Goal: Task Accomplishment & Management: Manage account settings

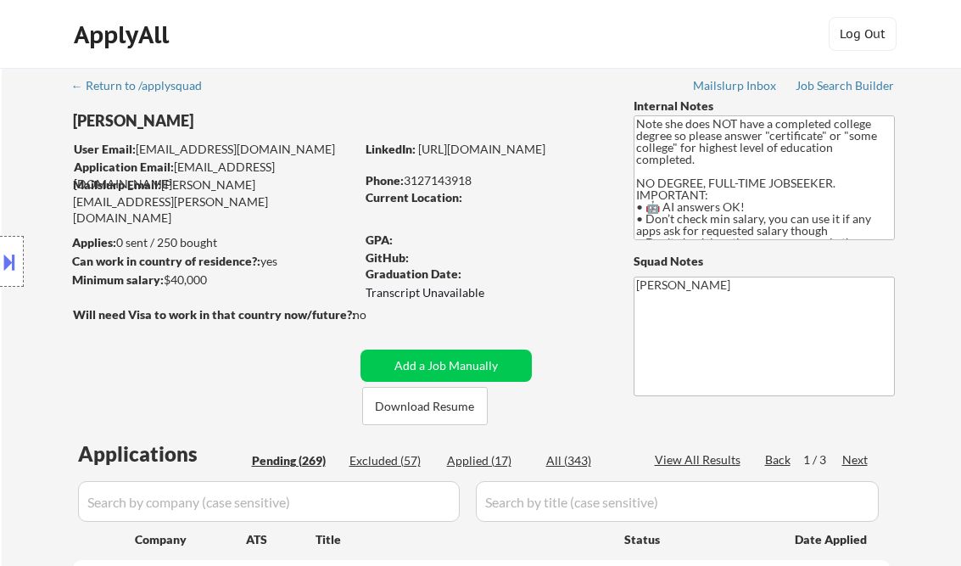
select select ""pending""
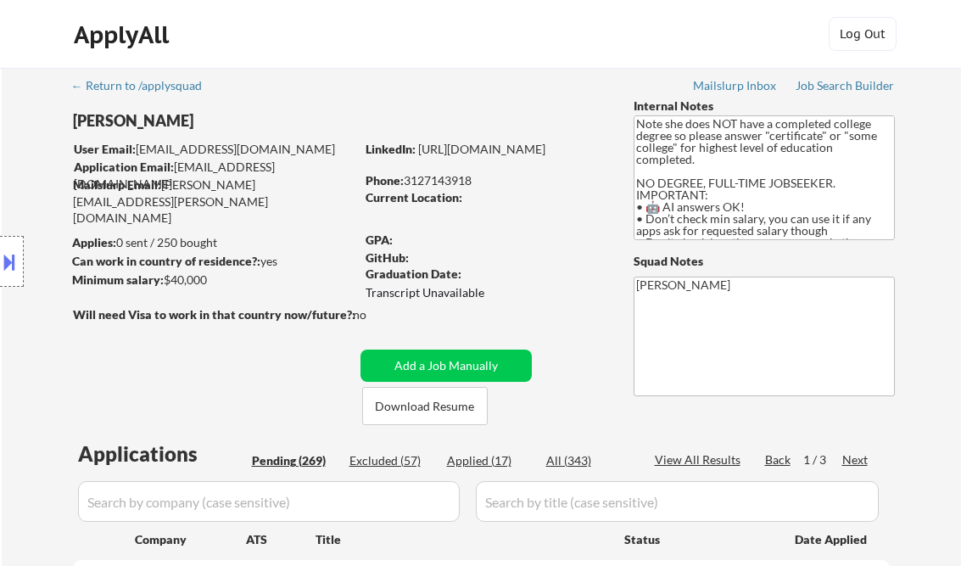
select select ""pending""
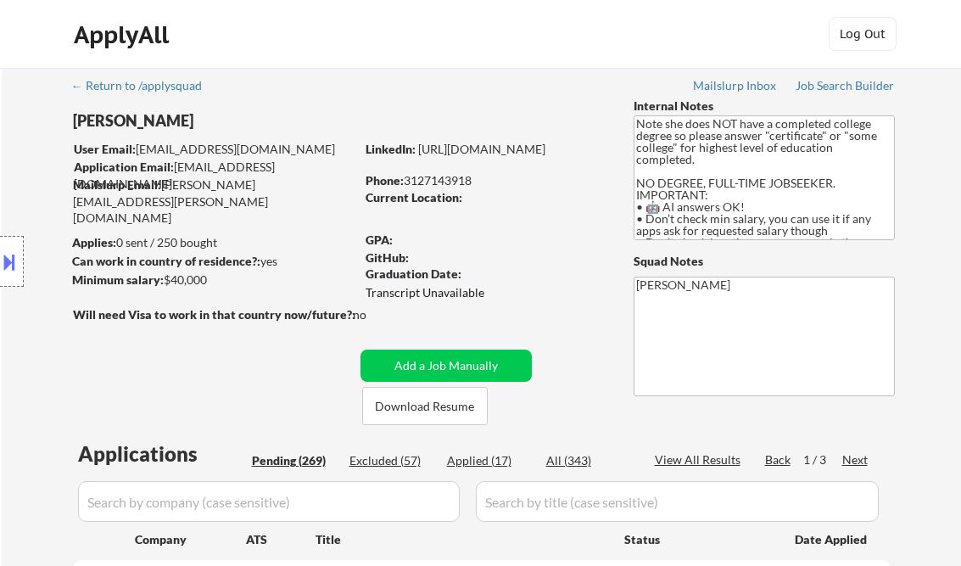
select select ""pending""
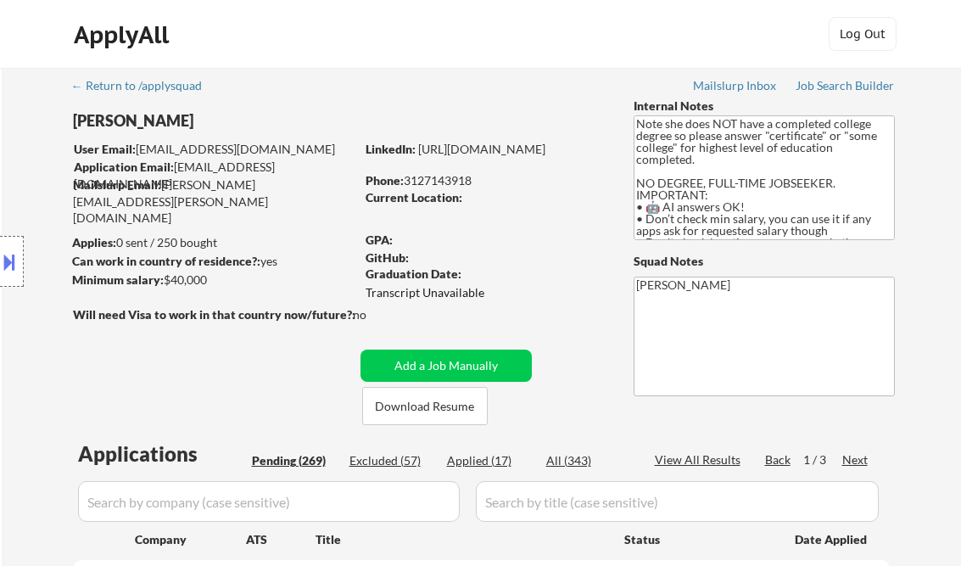
select select ""pending""
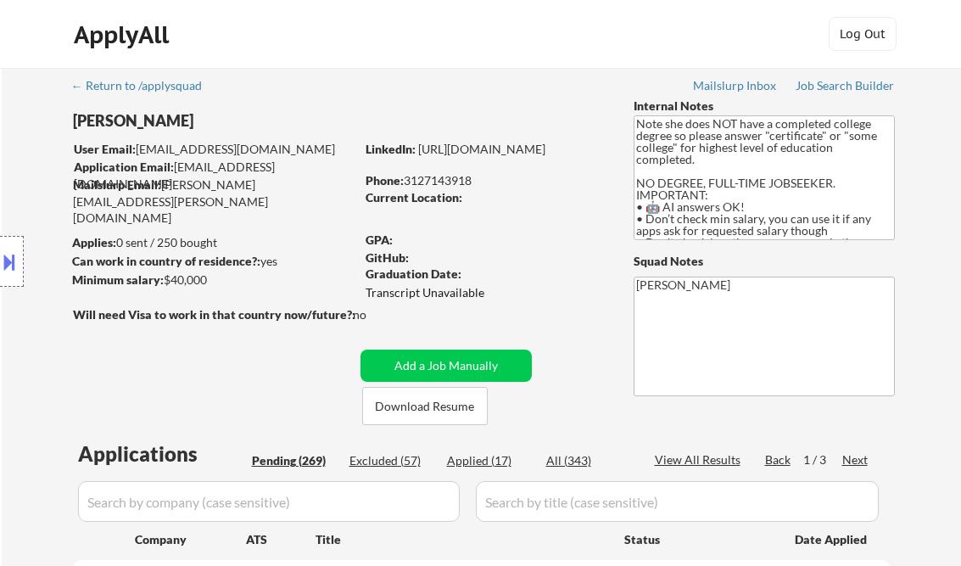
select select ""pending""
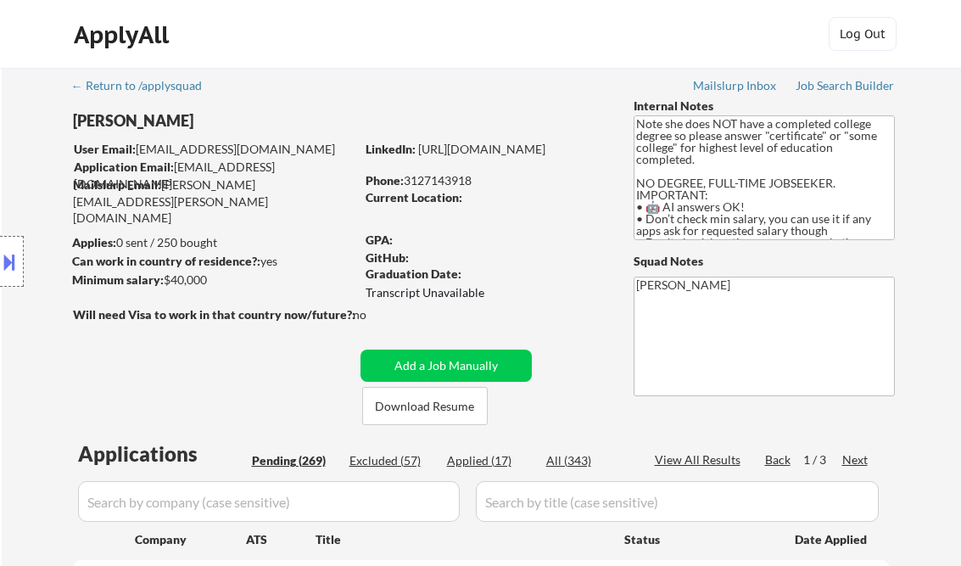
select select ""pending""
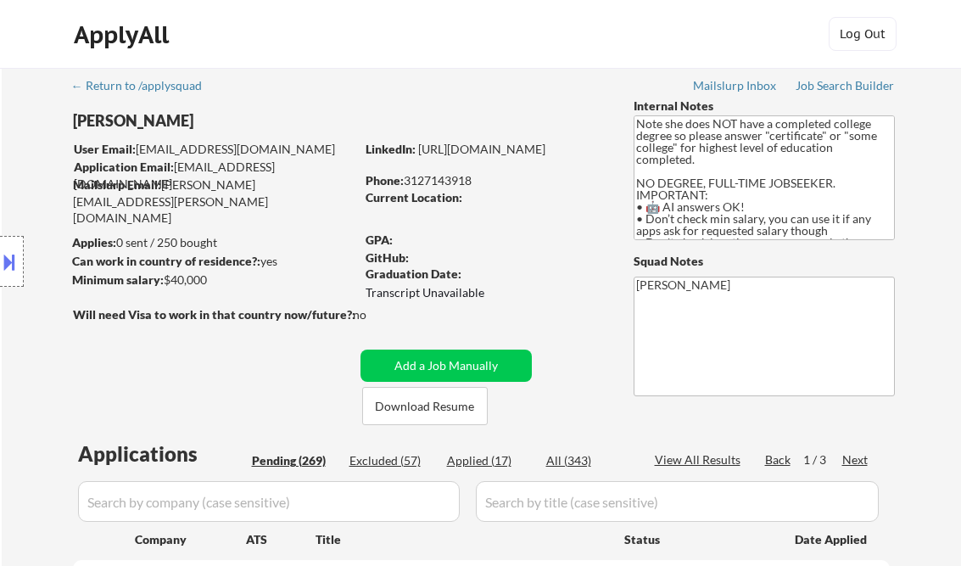
select select ""pending""
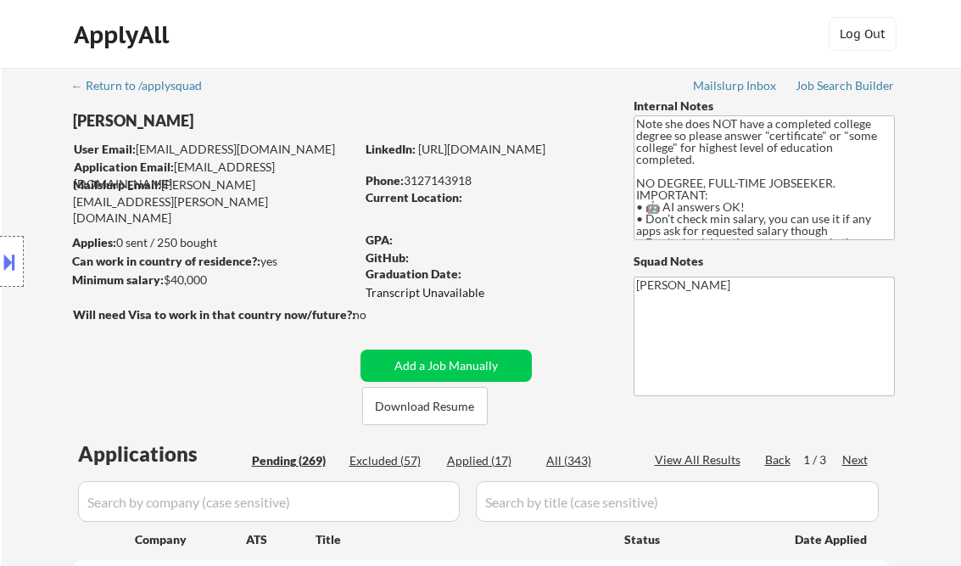
select select ""pending""
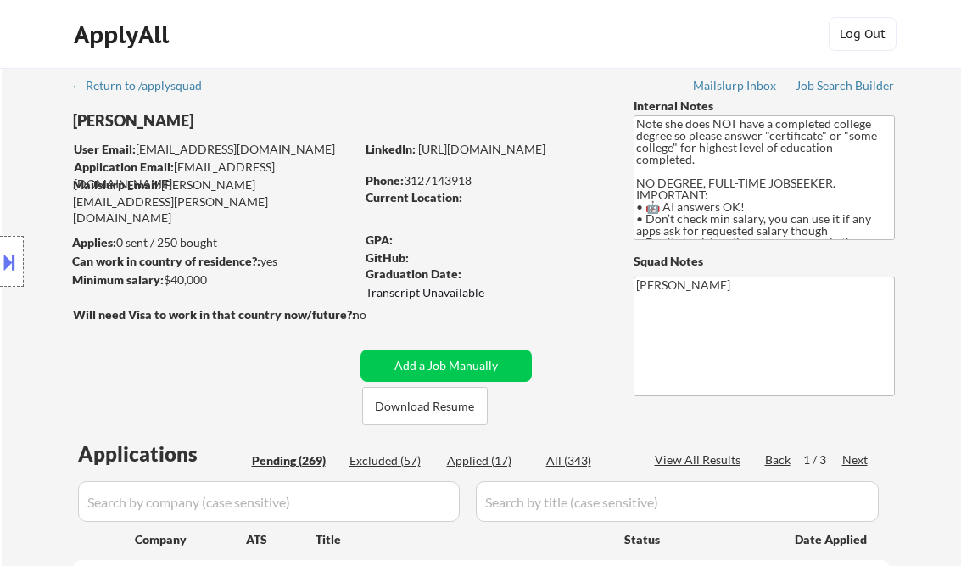
select select ""pending""
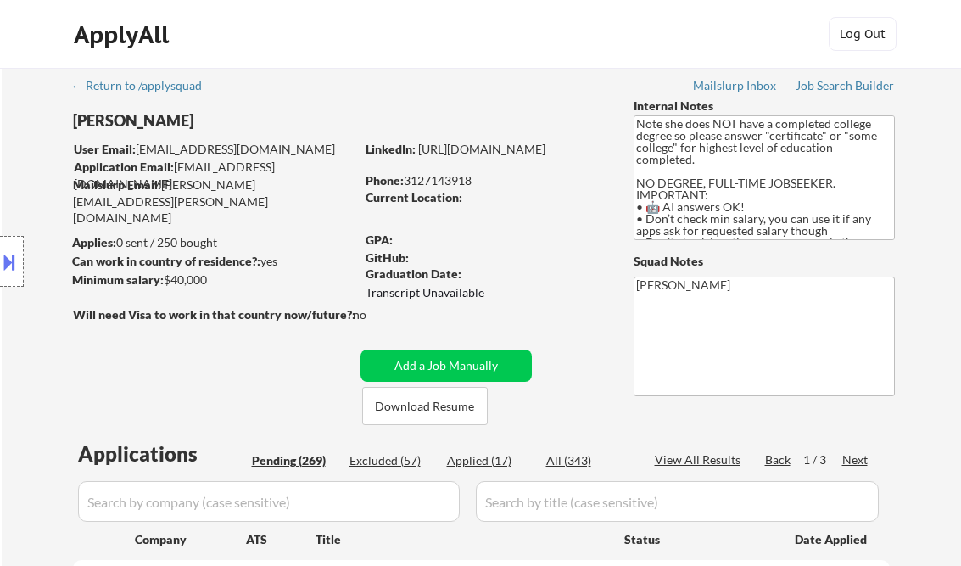
select select ""pending""
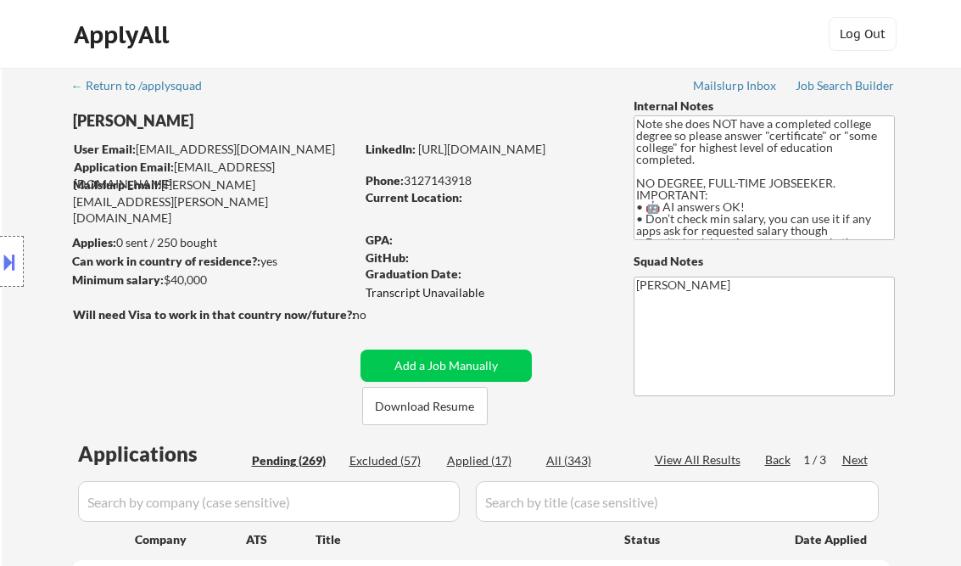
select select ""pending""
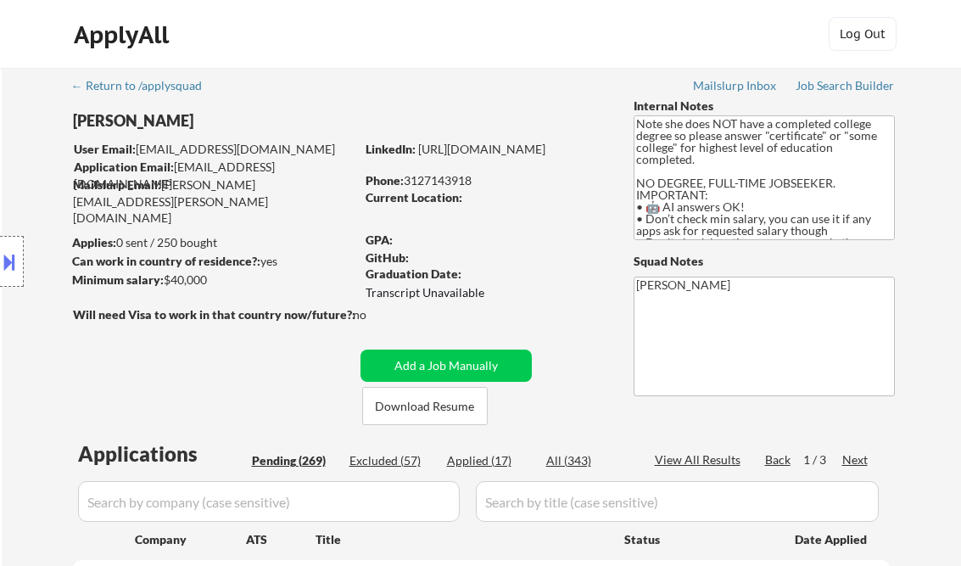
select select ""pending""
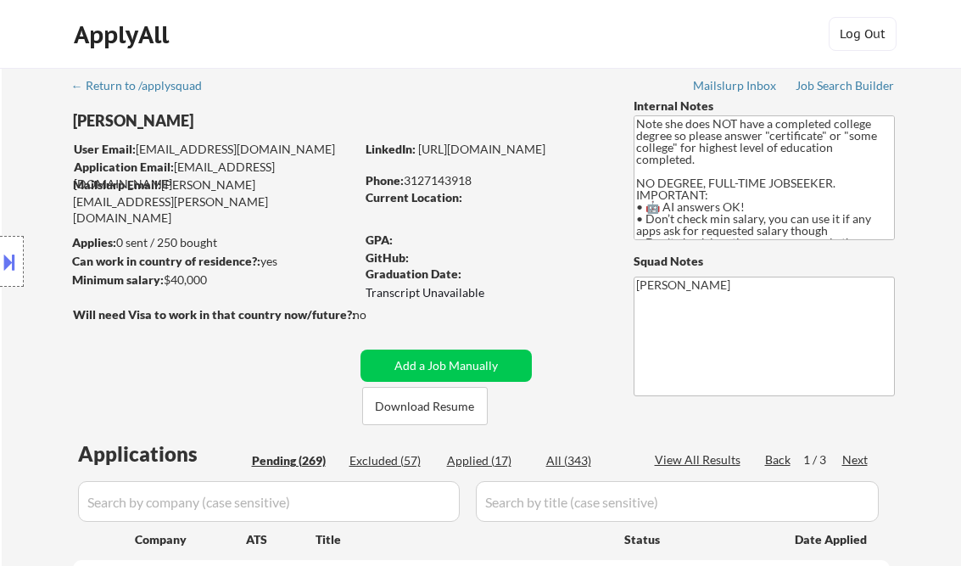
select select ""pending""
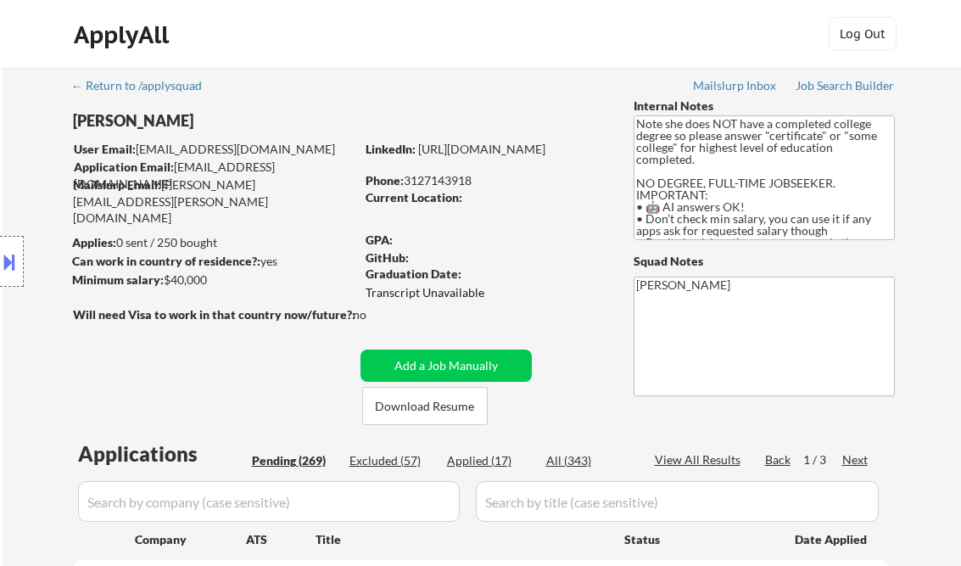
select select ""pending""
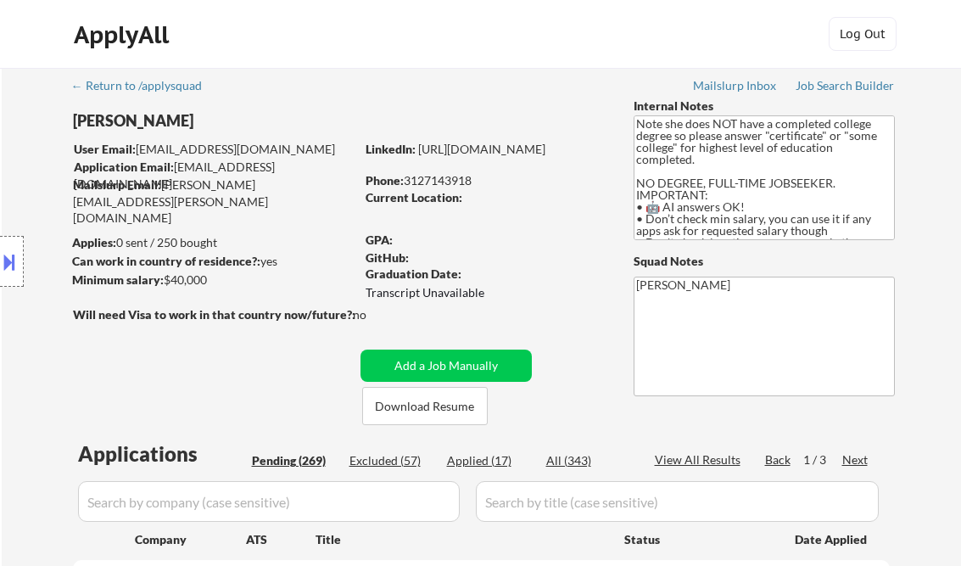
select select ""pending""
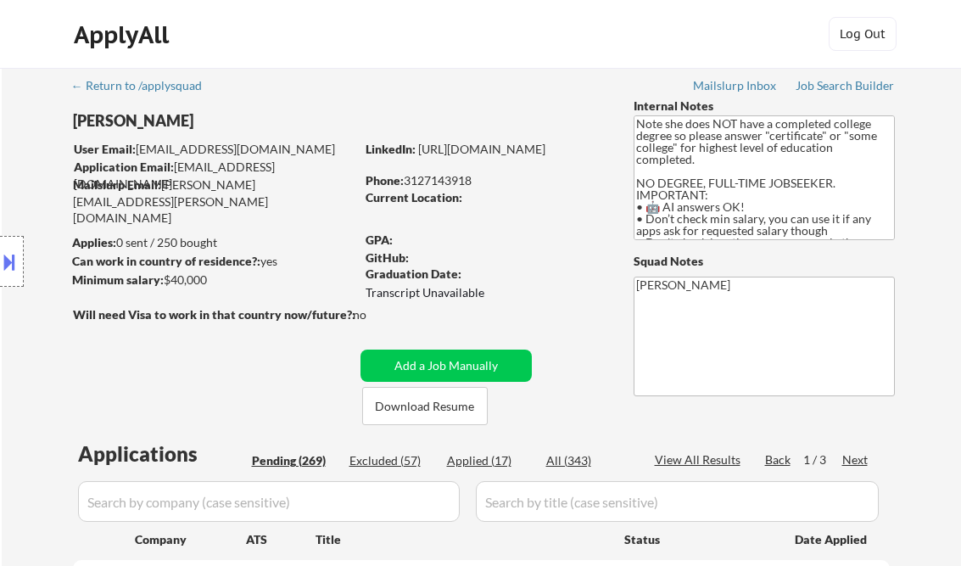
select select ""pending""
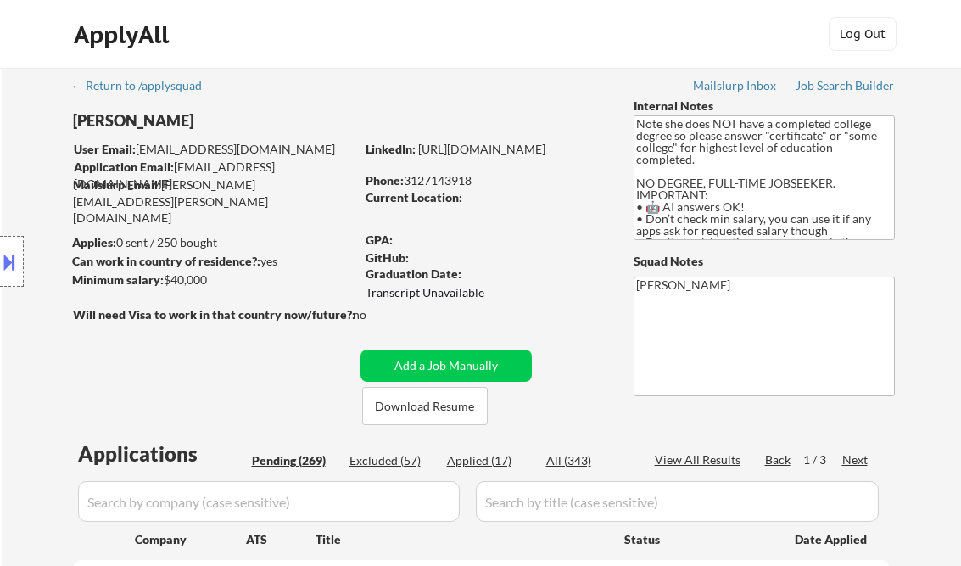
select select ""pending""
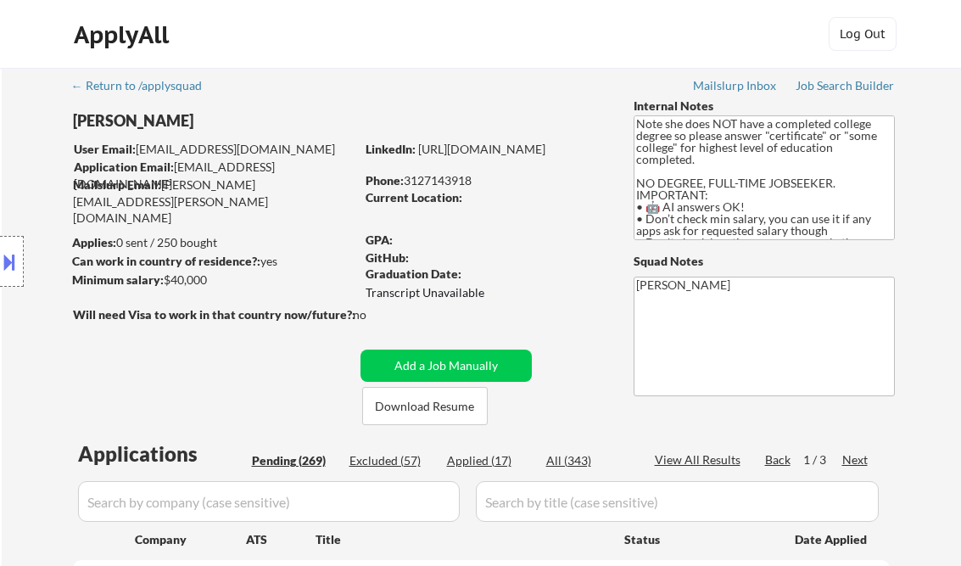
select select ""pending""
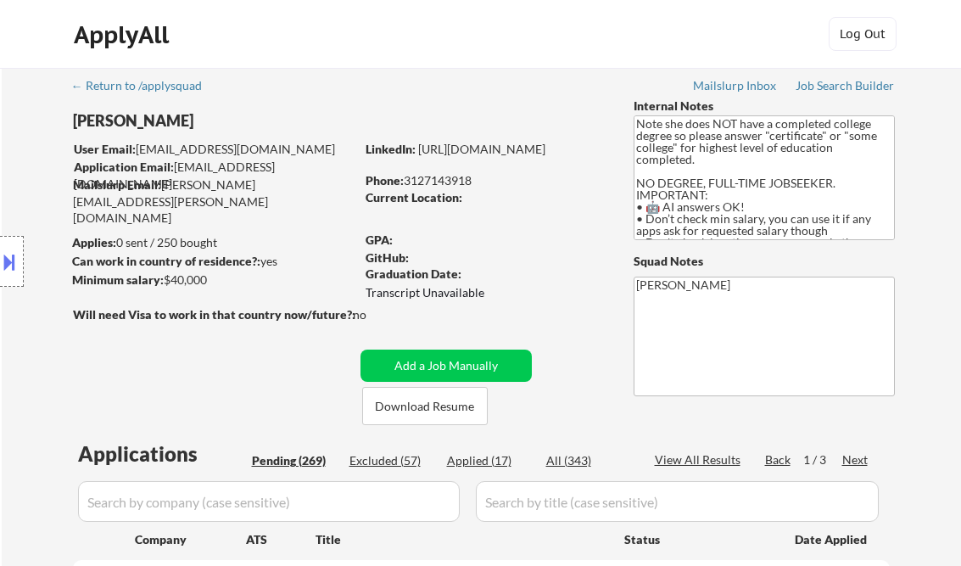
select select ""pending""
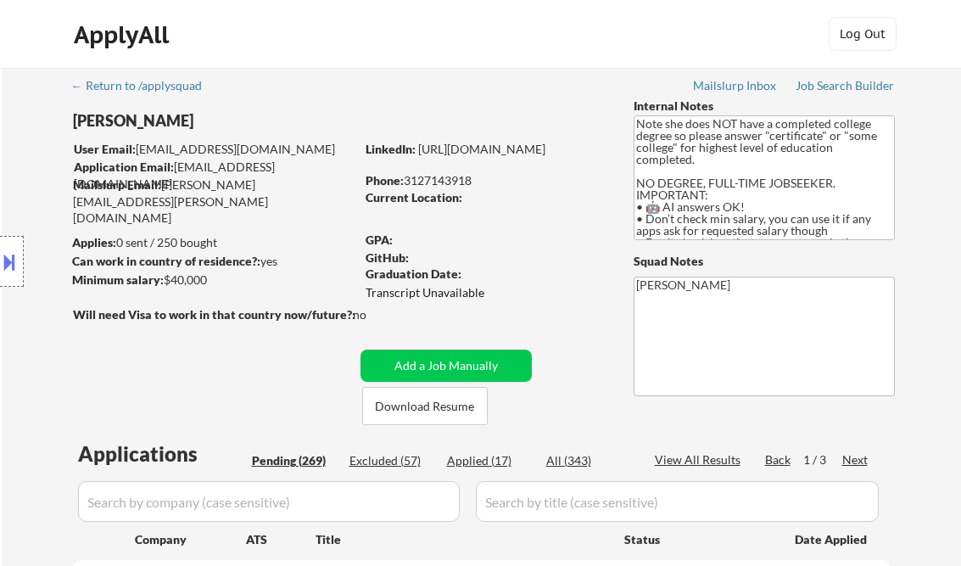
select select ""pending""
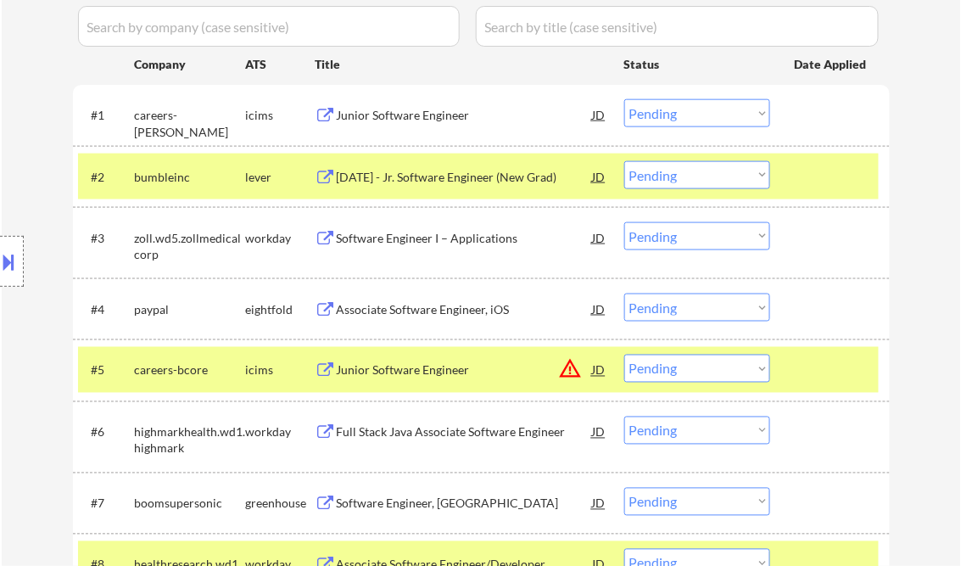
scroll to position [188, 0]
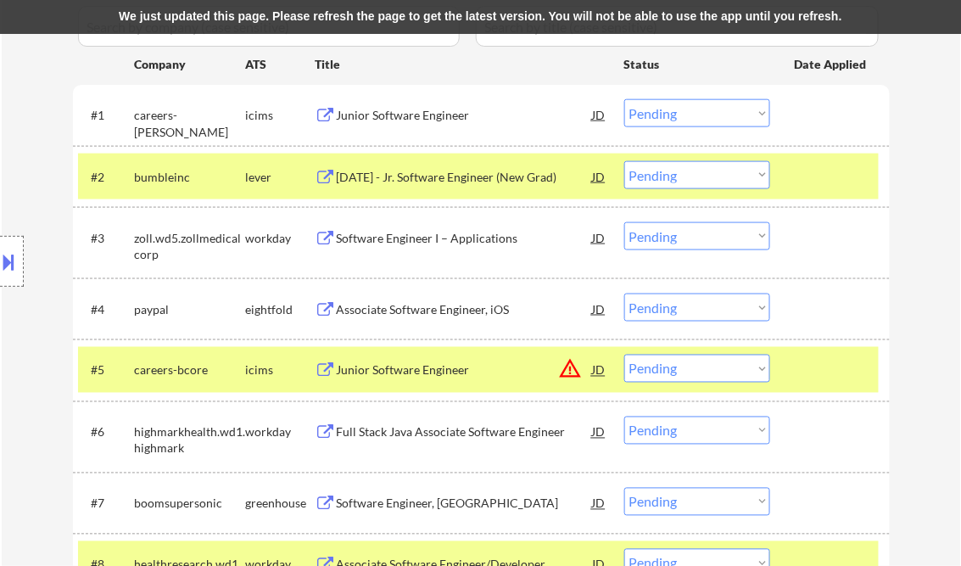
select select ""pending""
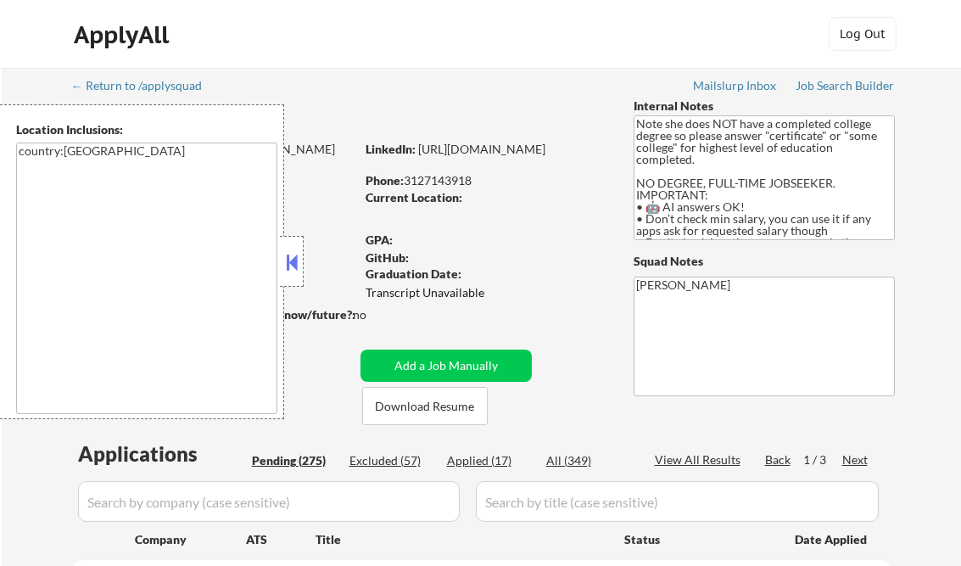
select select ""pending""
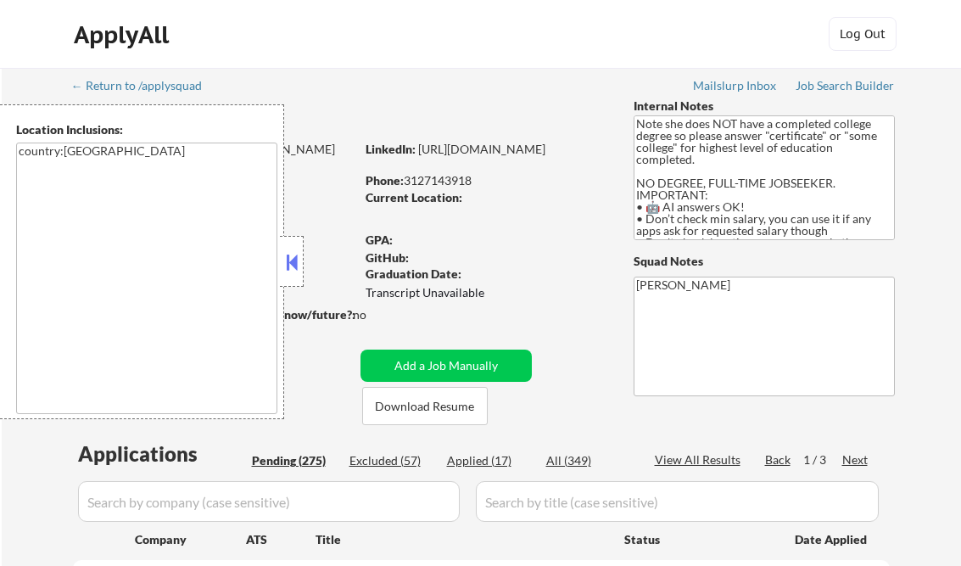
select select ""pending""
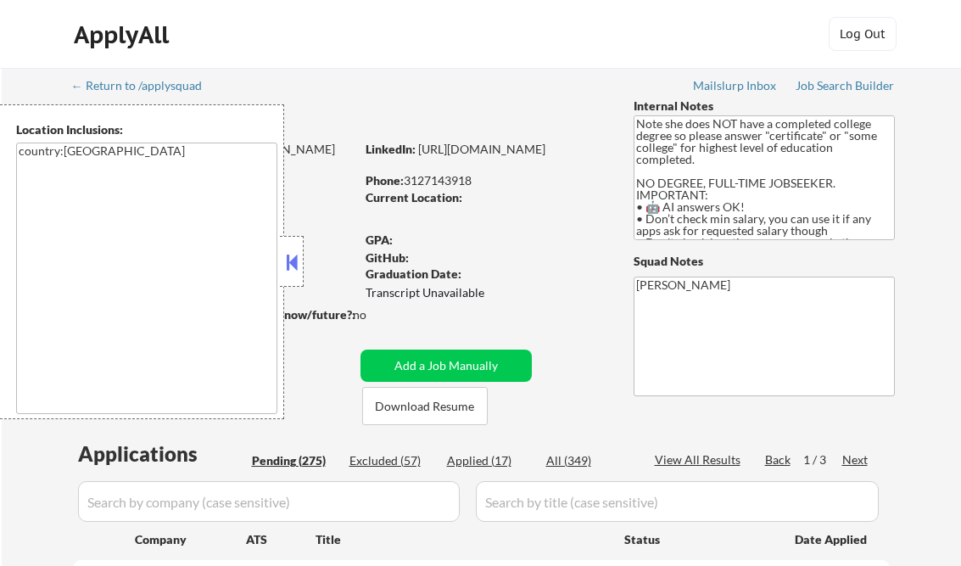
select select ""pending""
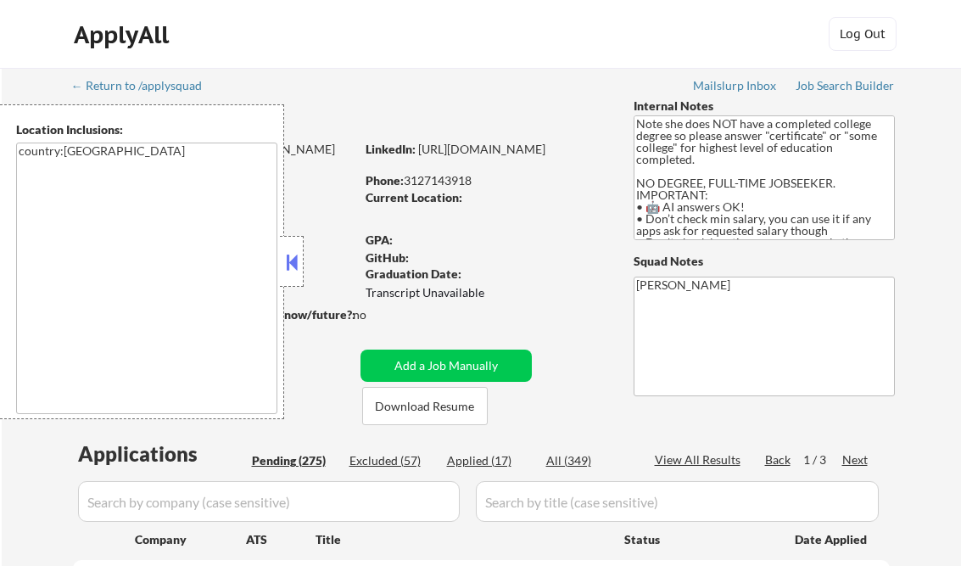
select select ""pending""
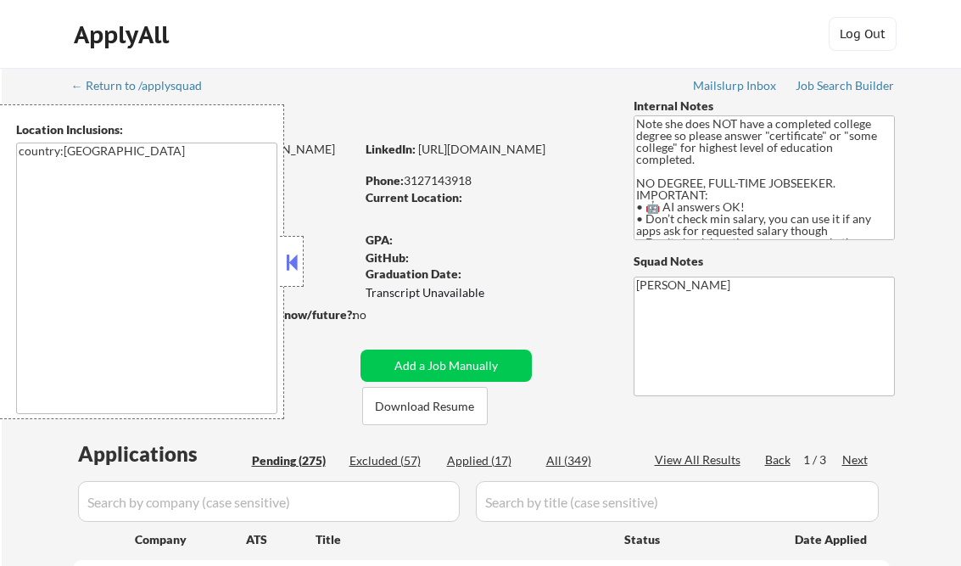
select select ""pending""
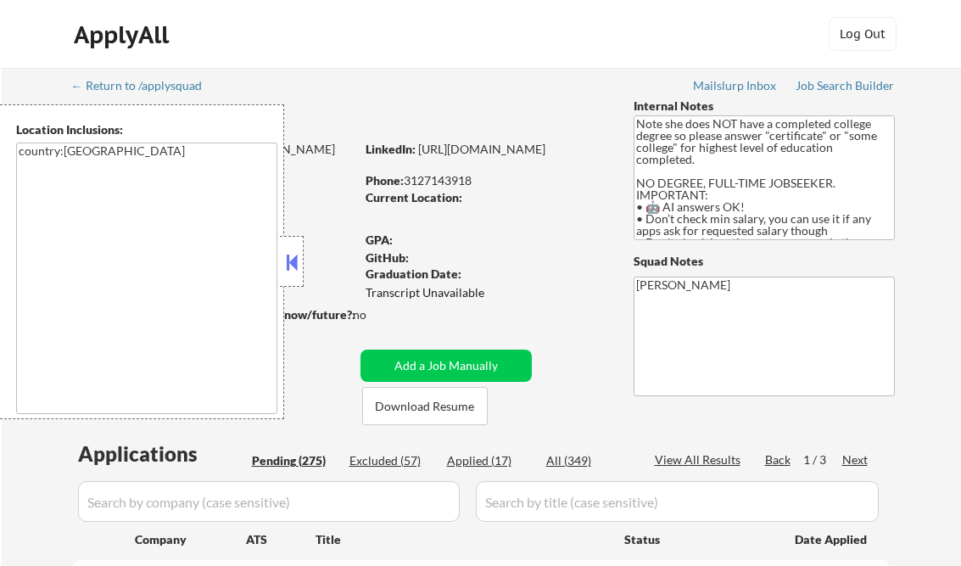
select select ""pending""
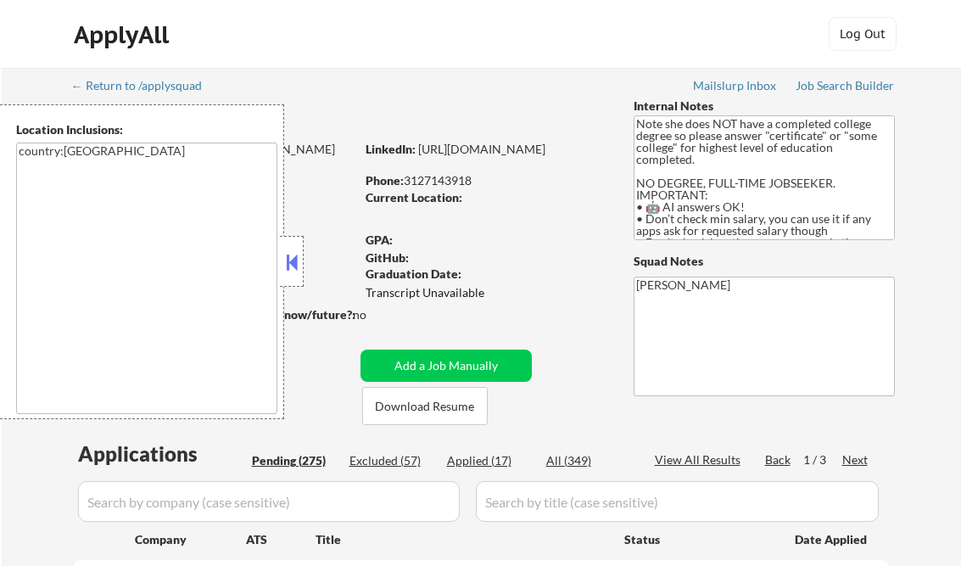
select select ""pending""
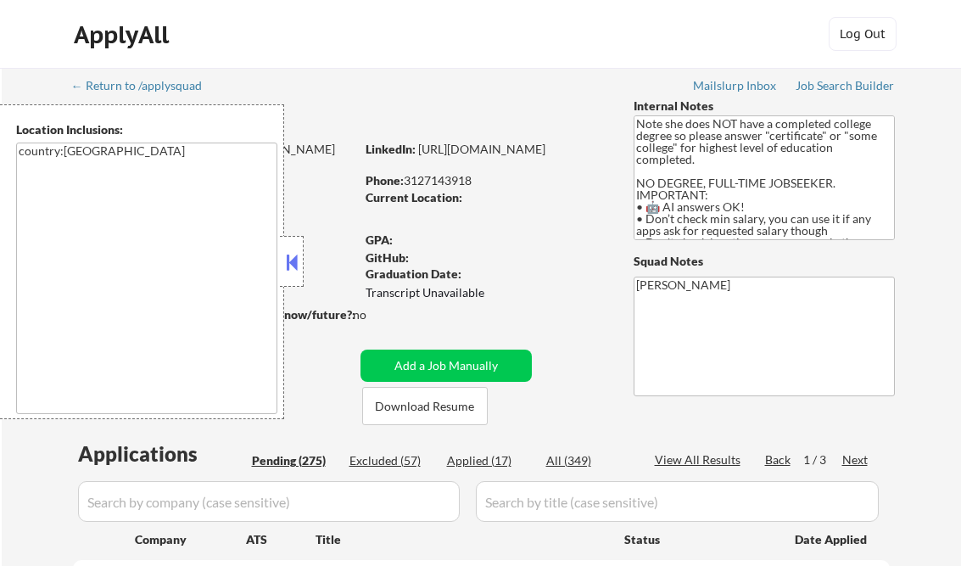
select select ""pending""
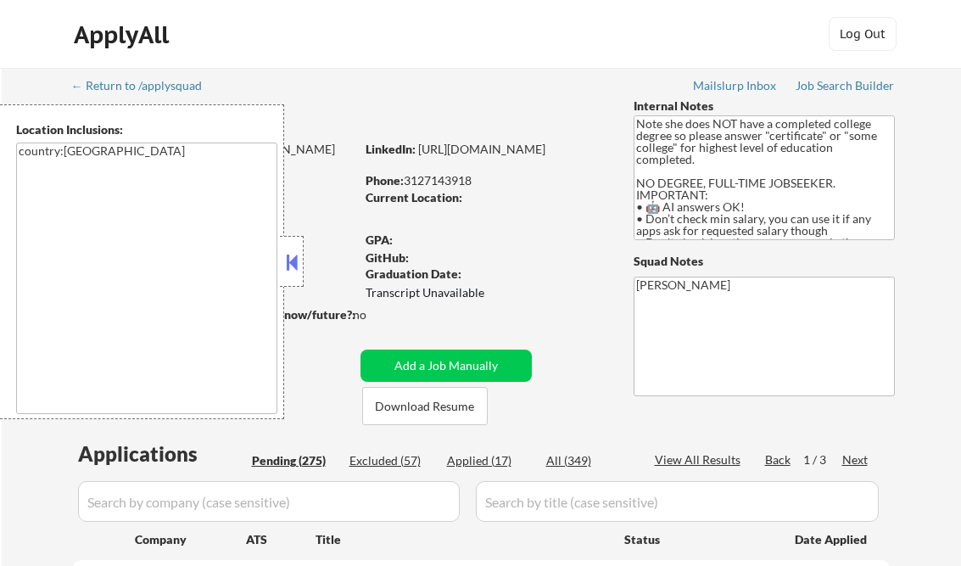
select select ""pending""
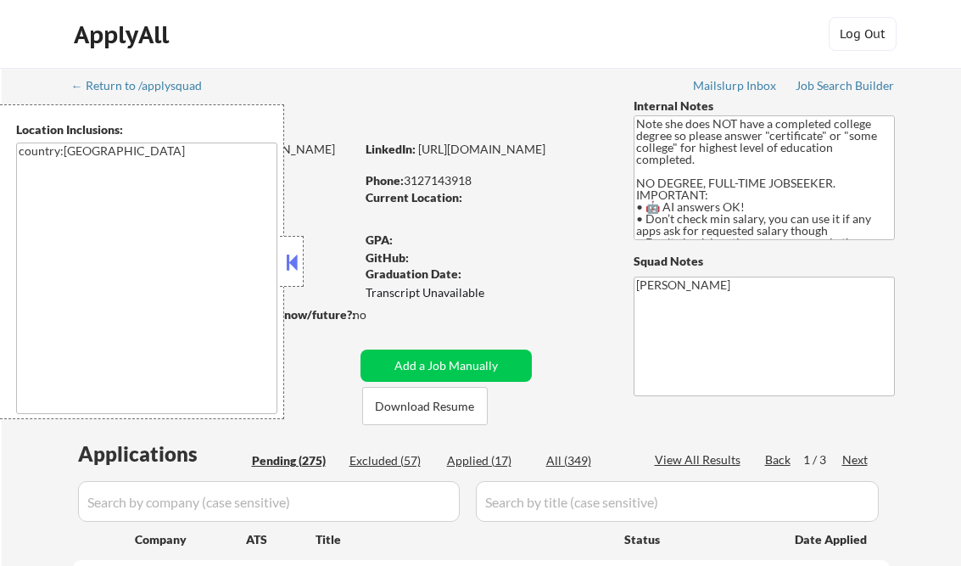
select select ""pending""
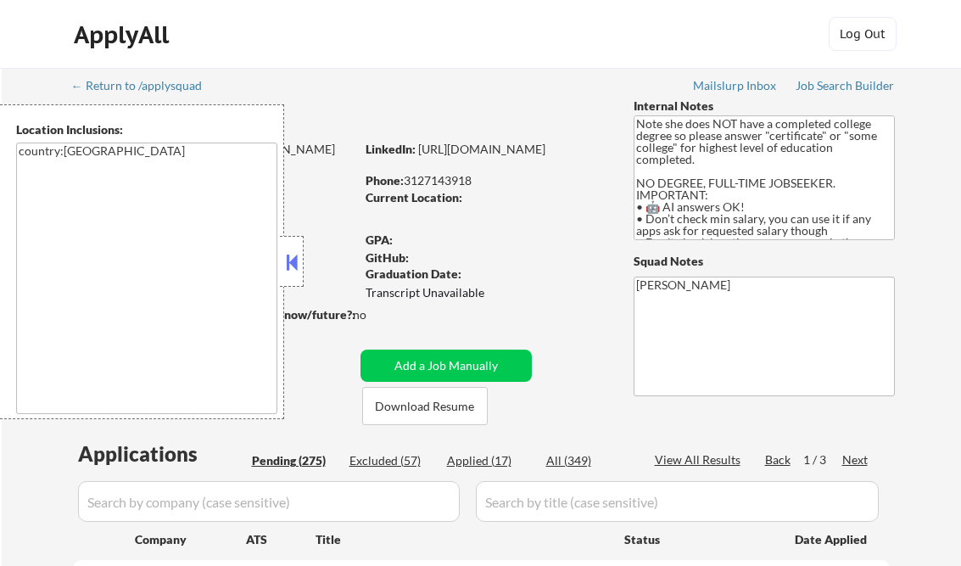
select select ""pending""
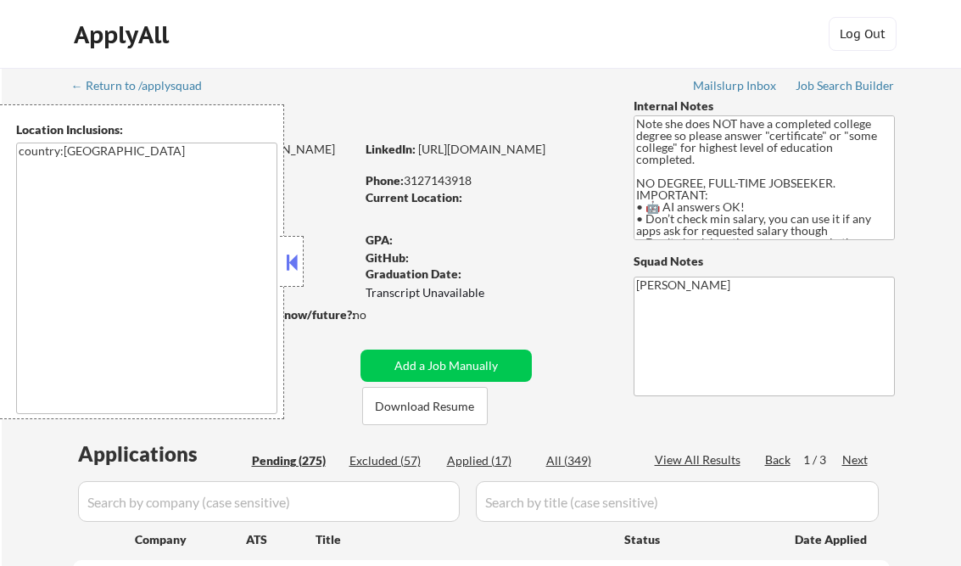
select select ""pending""
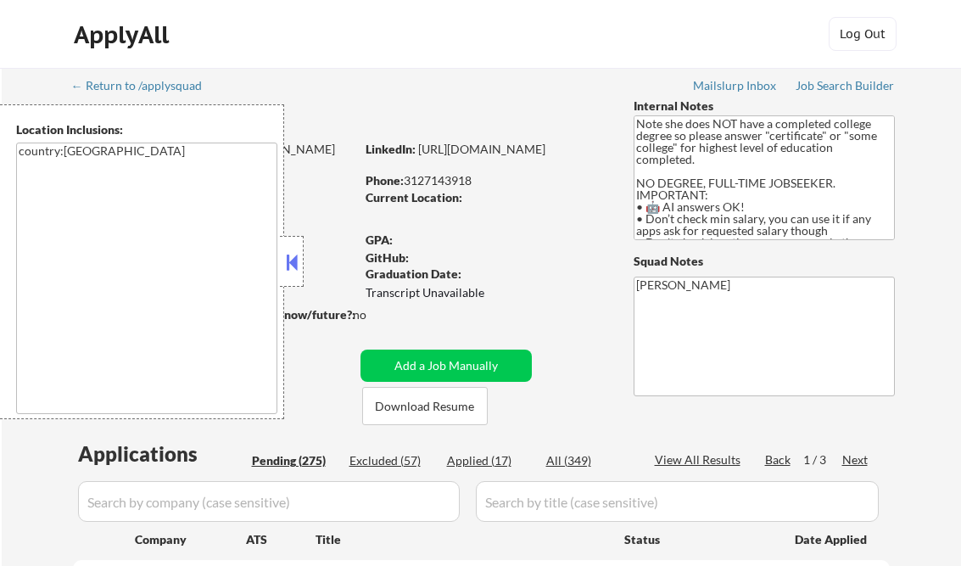
select select ""pending""
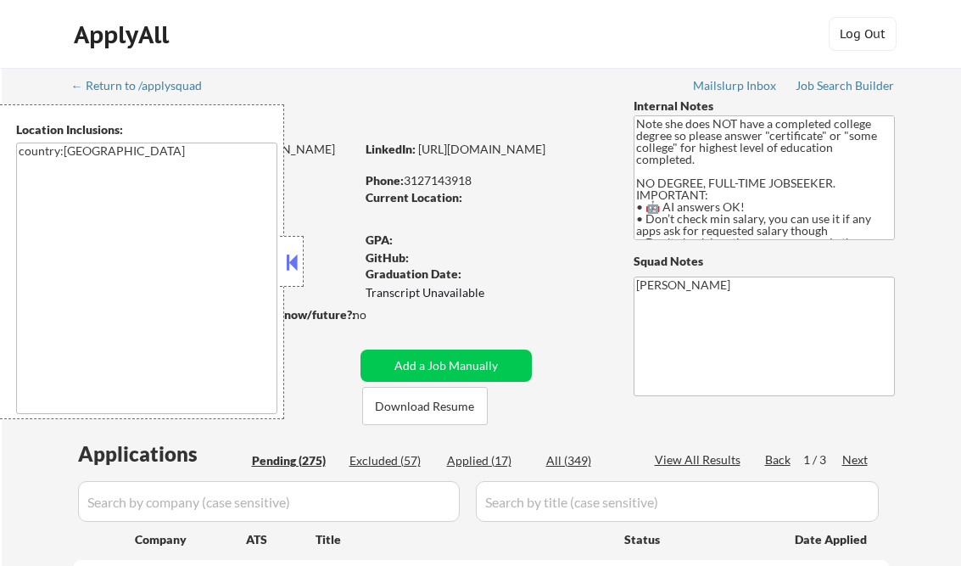
select select ""pending""
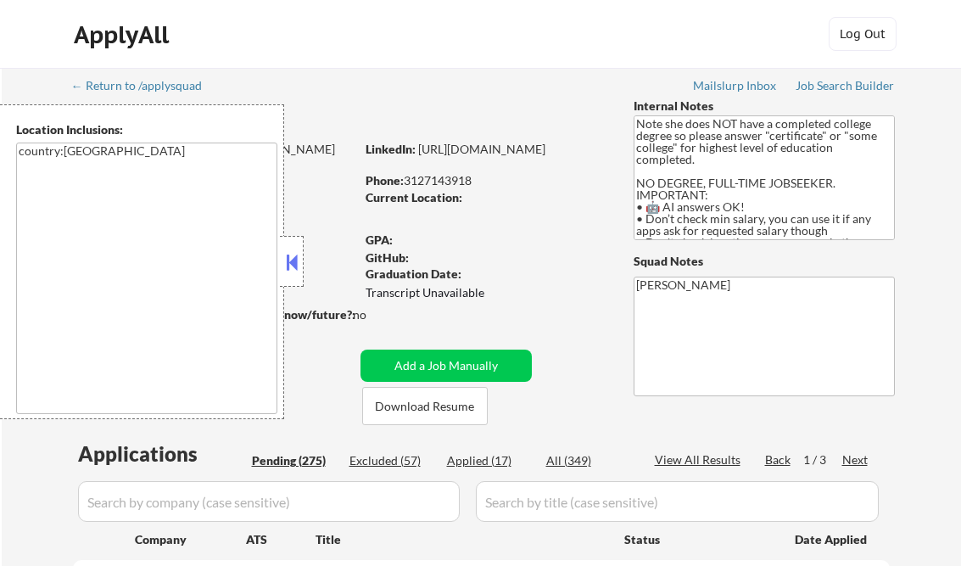
select select ""pending""
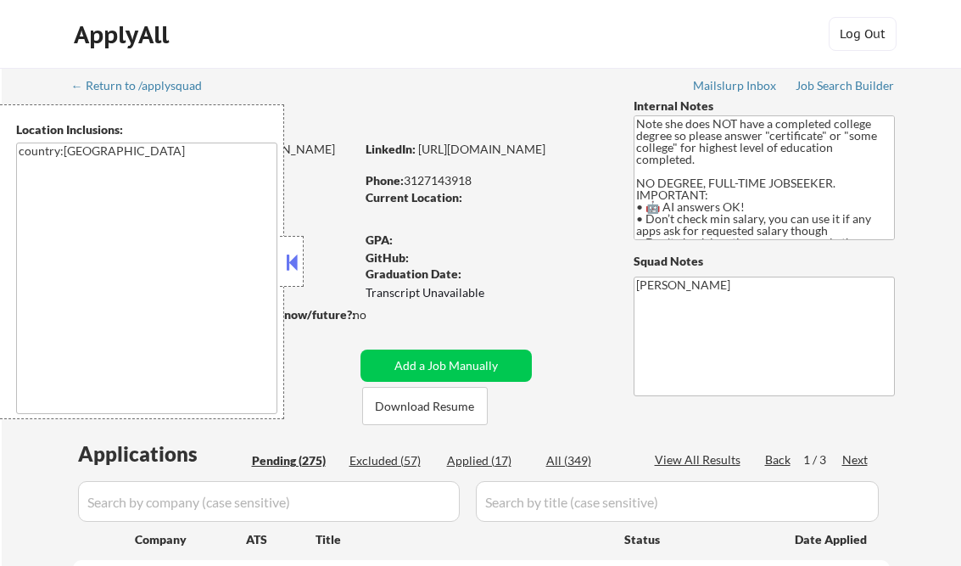
select select ""pending""
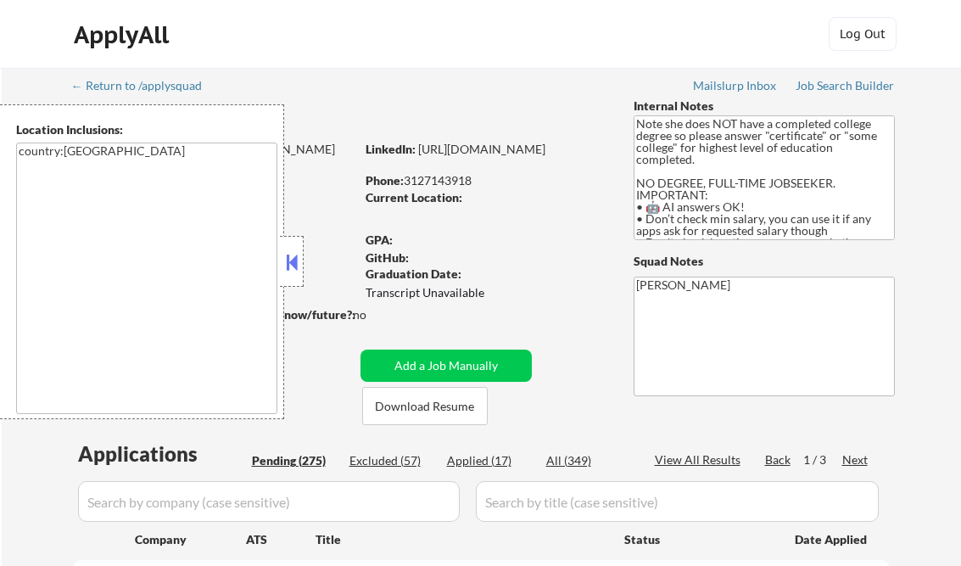
select select ""pending""
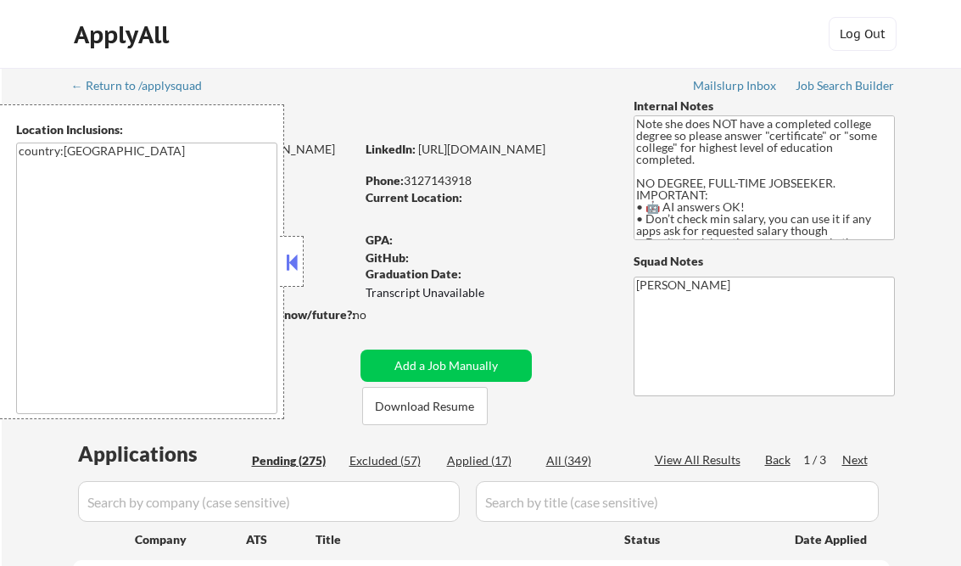
select select ""pending""
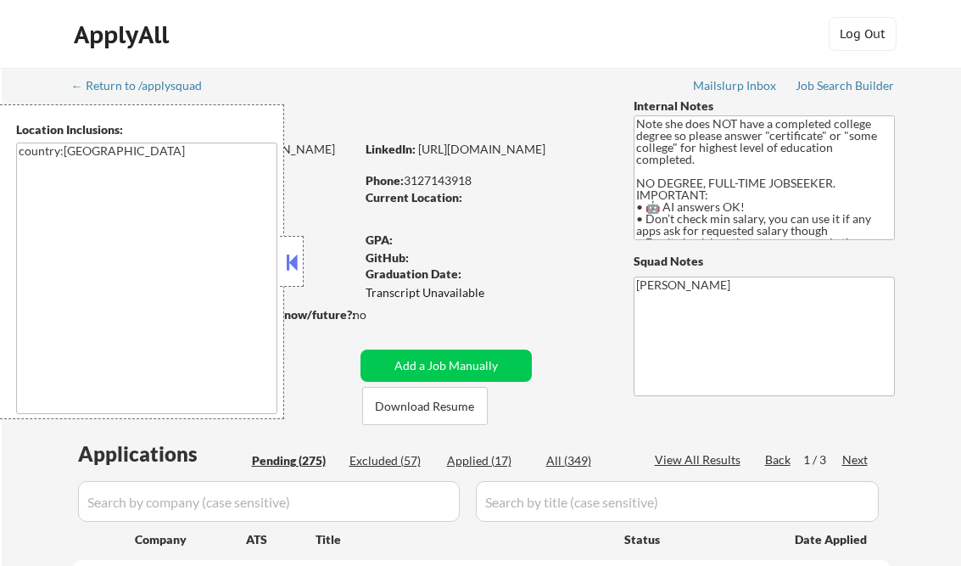
select select ""pending""
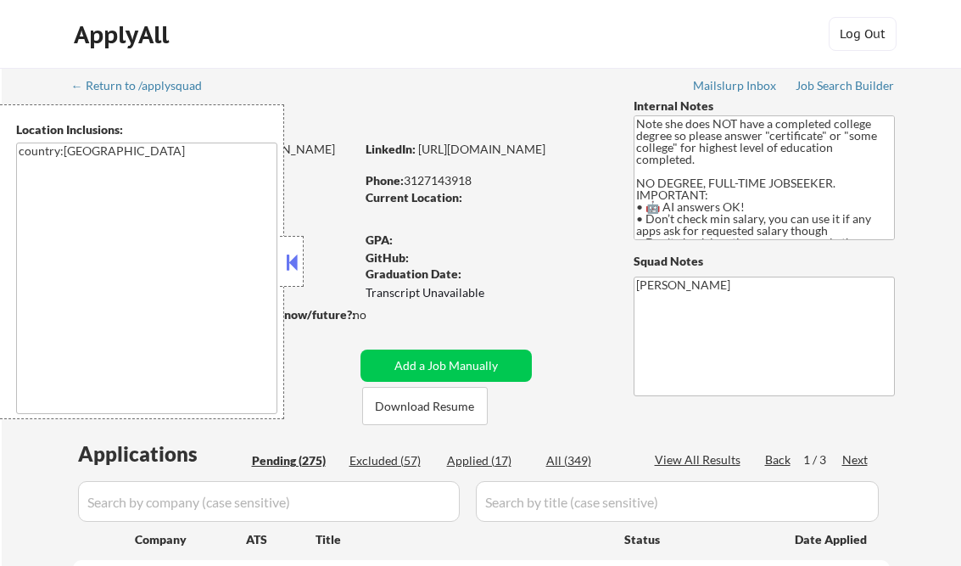
select select ""pending""
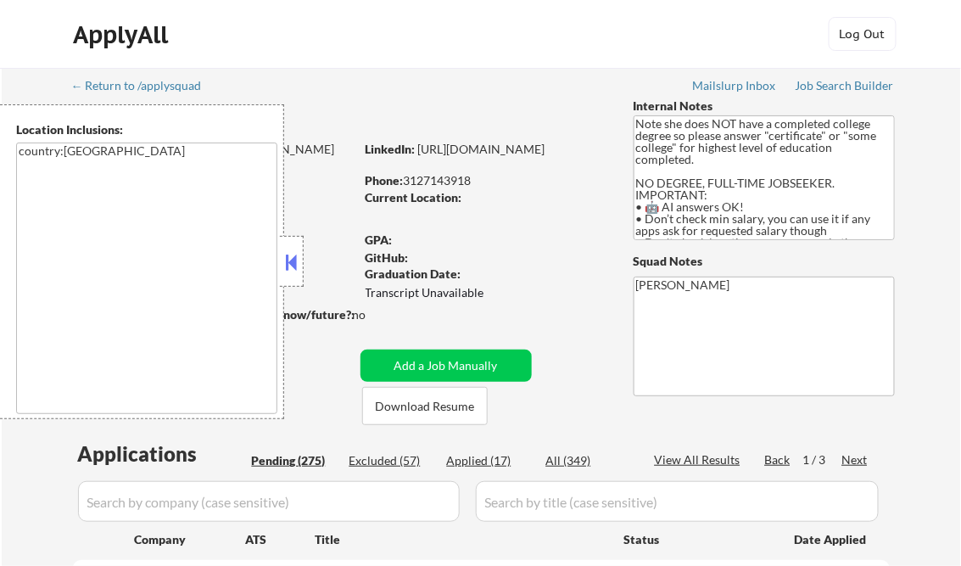
click at [291, 260] on button at bounding box center [291, 261] width 19 height 25
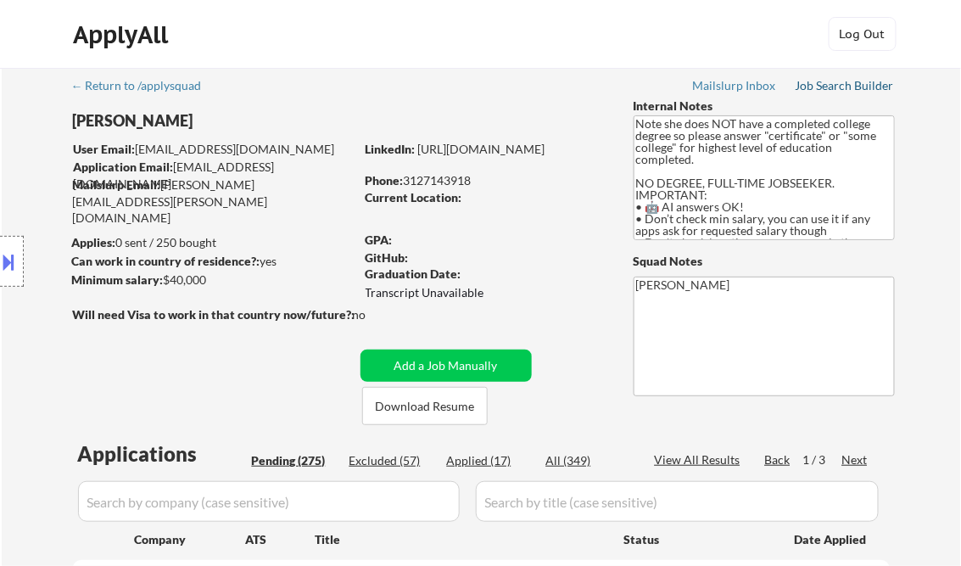
click at [826, 90] on div "Job Search Builder" at bounding box center [845, 86] width 99 height 12
type textarea "[PERSON_NAME] AI answers Log: [URL][DOMAIN_NAME]"
click at [531, 205] on div "Current Location:" at bounding box center [486, 197] width 240 height 17
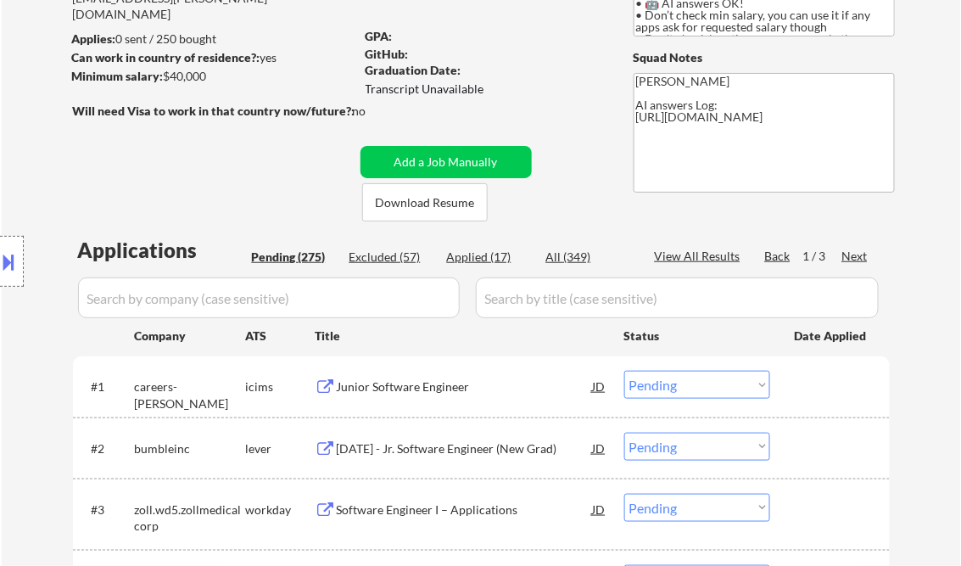
scroll to position [339, 0]
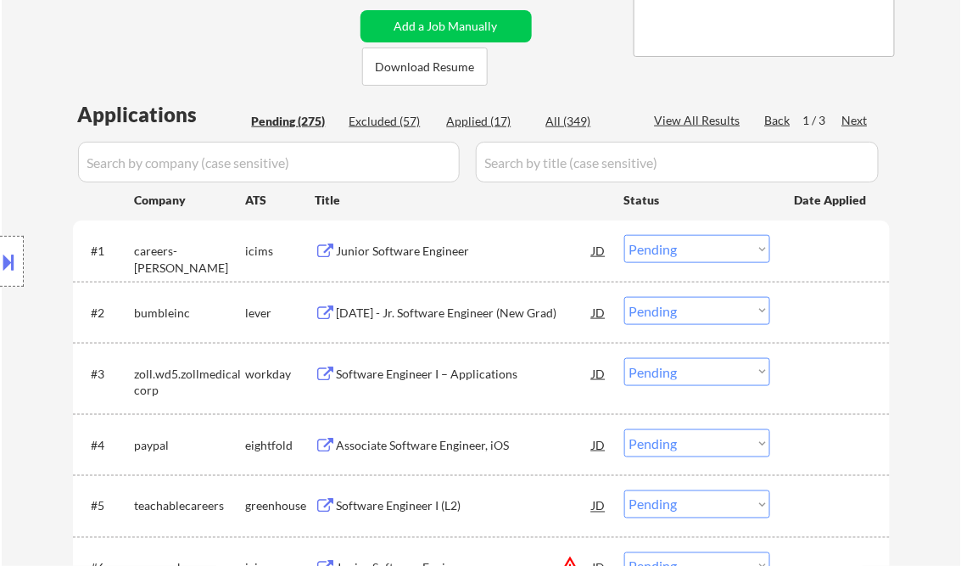
click at [418, 259] on div "Junior Software Engineer" at bounding box center [465, 251] width 256 height 17
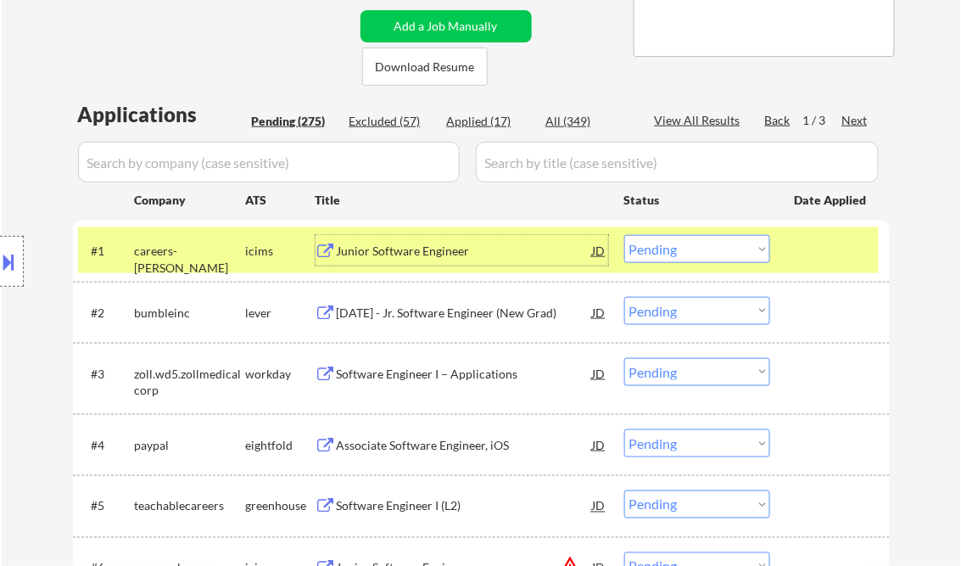
click at [714, 251] on select "Choose an option... Pending Applied Excluded (Questions) Excluded (Expired) Exc…" at bounding box center [697, 249] width 146 height 28
click at [624, 235] on select "Choose an option... Pending Applied Excluded (Questions) Excluded (Expired) Exc…" at bounding box center [697, 249] width 146 height 28
select select ""pending""
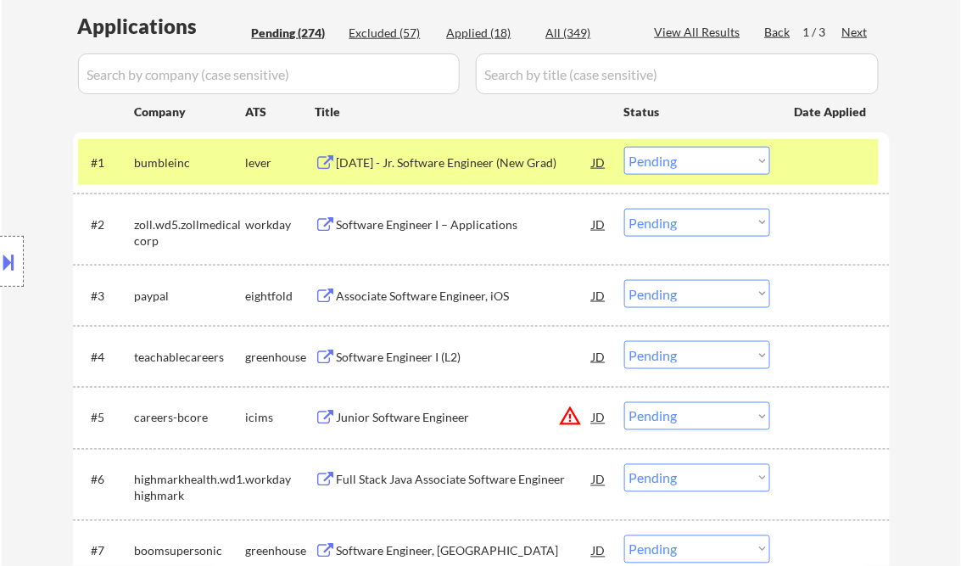
scroll to position [543, 0]
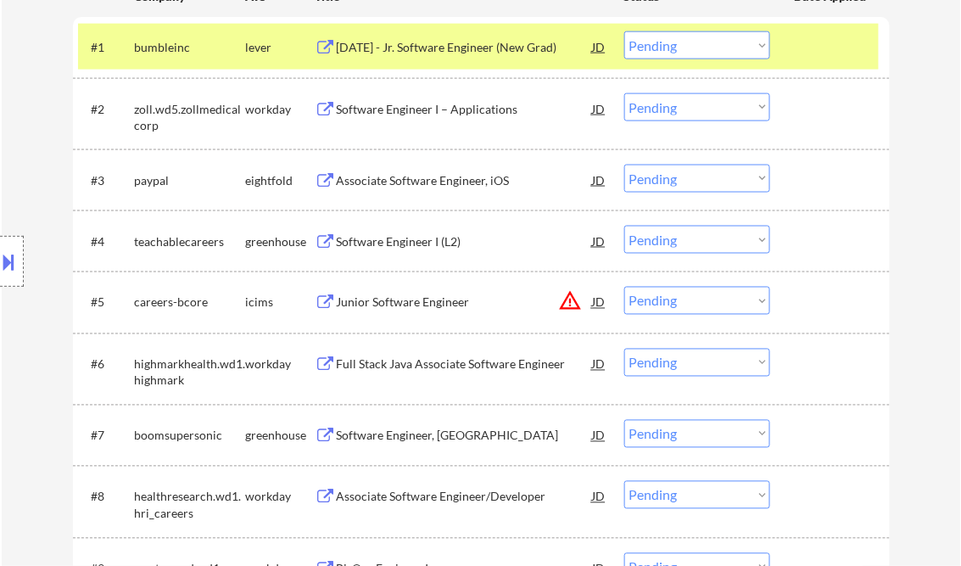
click at [427, 106] on div "Software Engineer I – Applications" at bounding box center [465, 109] width 256 height 17
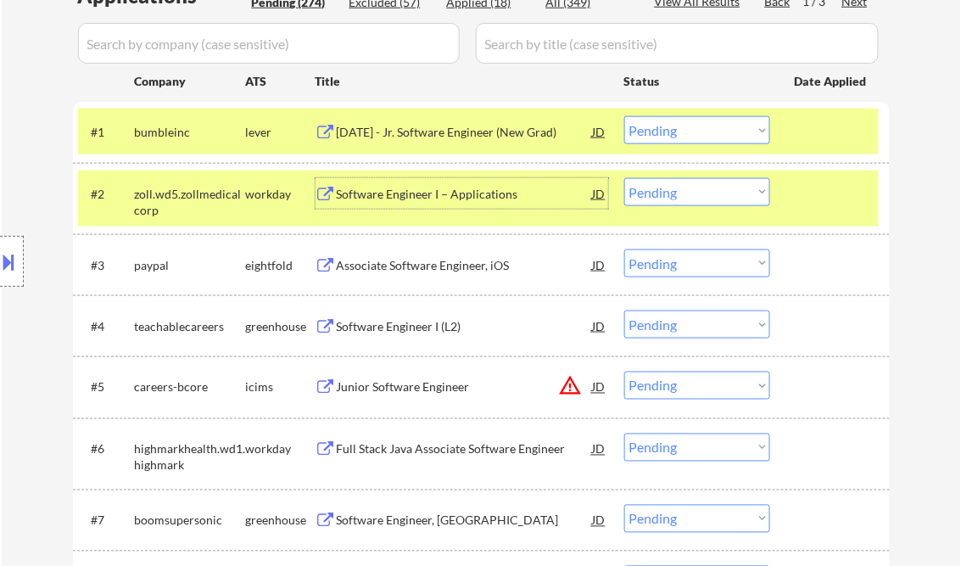
scroll to position [339, 0]
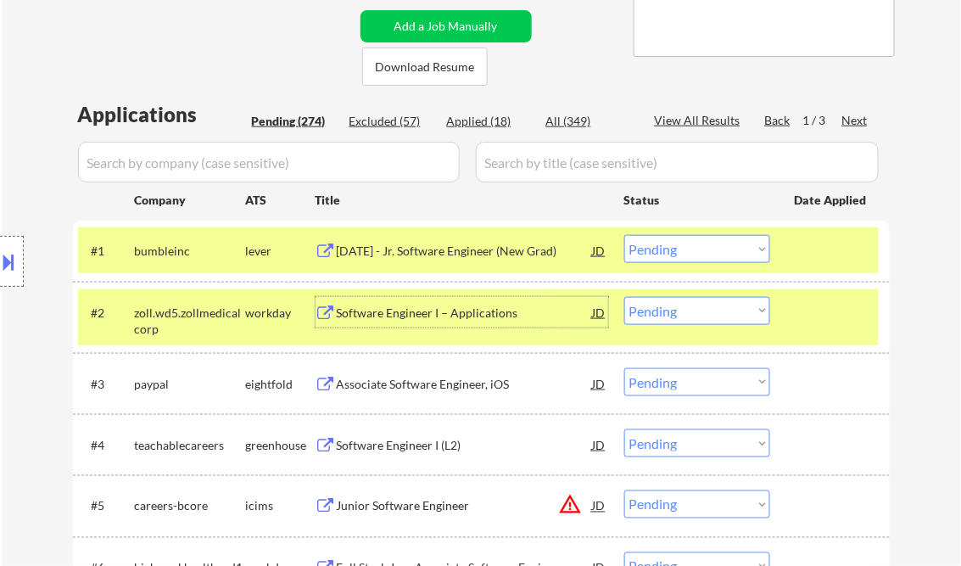
click at [664, 312] on select "Choose an option... Pending Applied Excluded (Questions) Excluded (Expired) Exc…" at bounding box center [697, 311] width 146 height 28
click at [624, 297] on select "Choose an option... Pending Applied Excluded (Questions) Excluded (Expired) Exc…" at bounding box center [697, 311] width 146 height 28
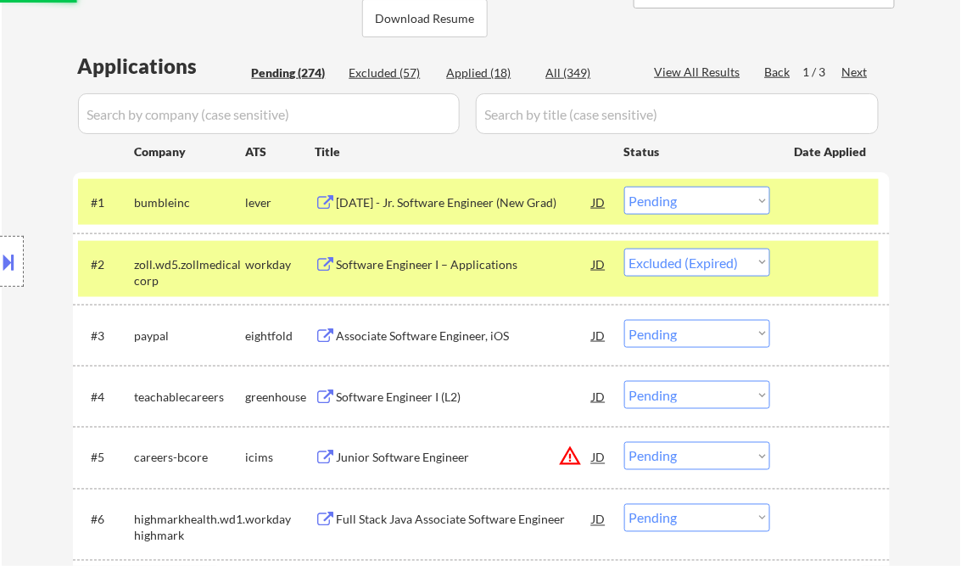
scroll to position [407, 0]
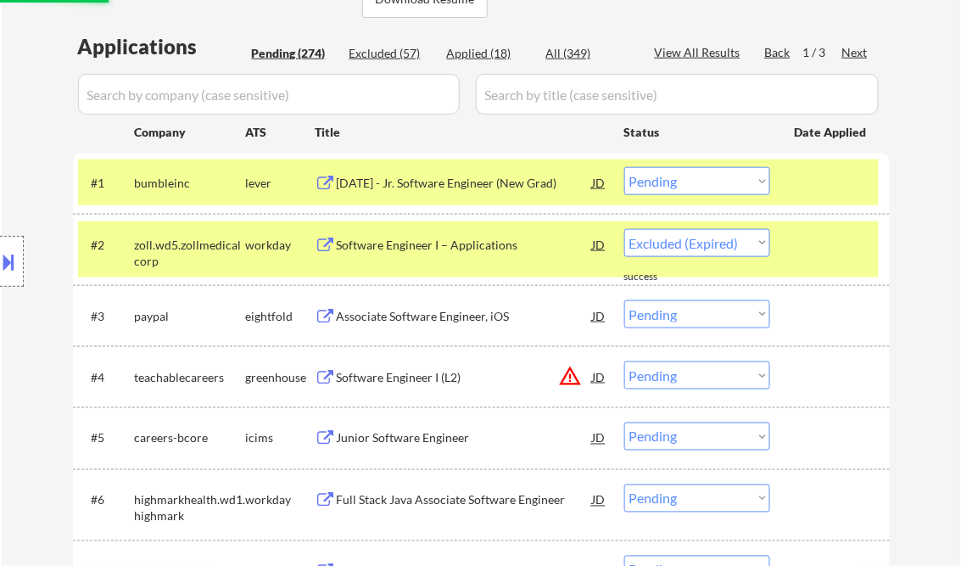
select select ""pending""
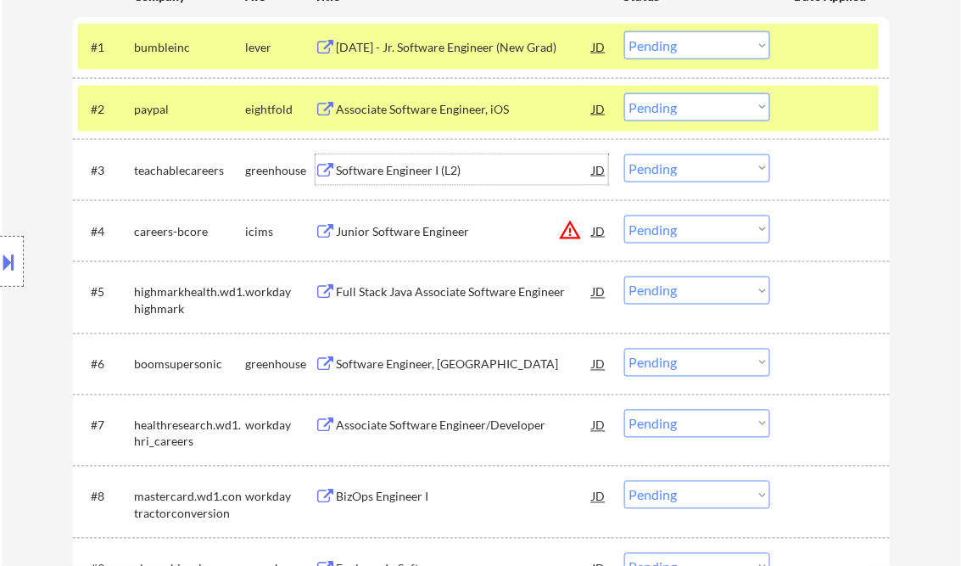
drag, startPoint x: 386, startPoint y: 172, endPoint x: 401, endPoint y: 173, distance: 15.3
click at [388, 173] on div "Software Engineer I (L2)" at bounding box center [465, 170] width 256 height 17
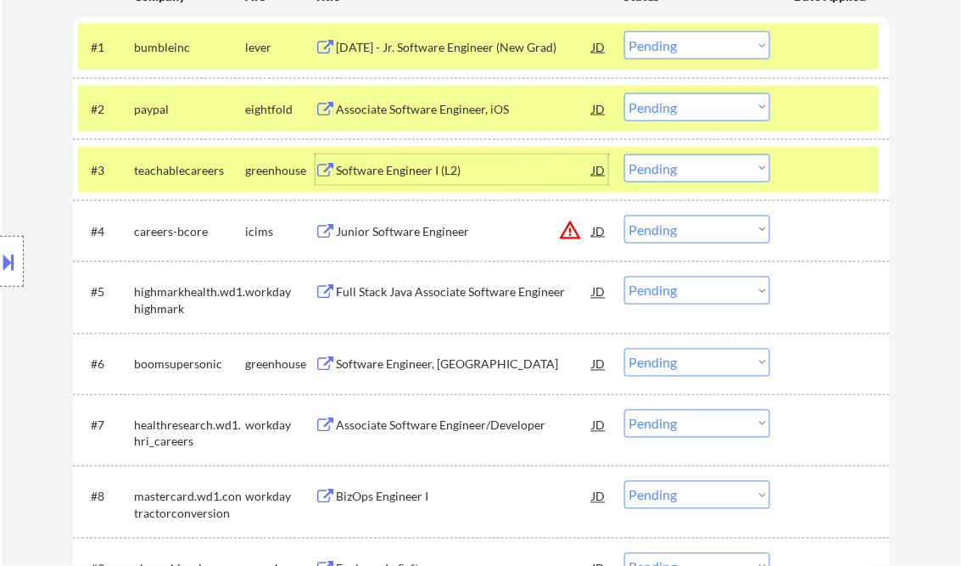
click at [649, 164] on select "Choose an option... Pending Applied Excluded (Questions) Excluded (Expired) Exc…" at bounding box center [697, 168] width 146 height 28
click at [624, 154] on select "Choose an option... Pending Applied Excluded (Questions) Excluded (Expired) Exc…" at bounding box center [697, 168] width 146 height 28
select select ""pending""
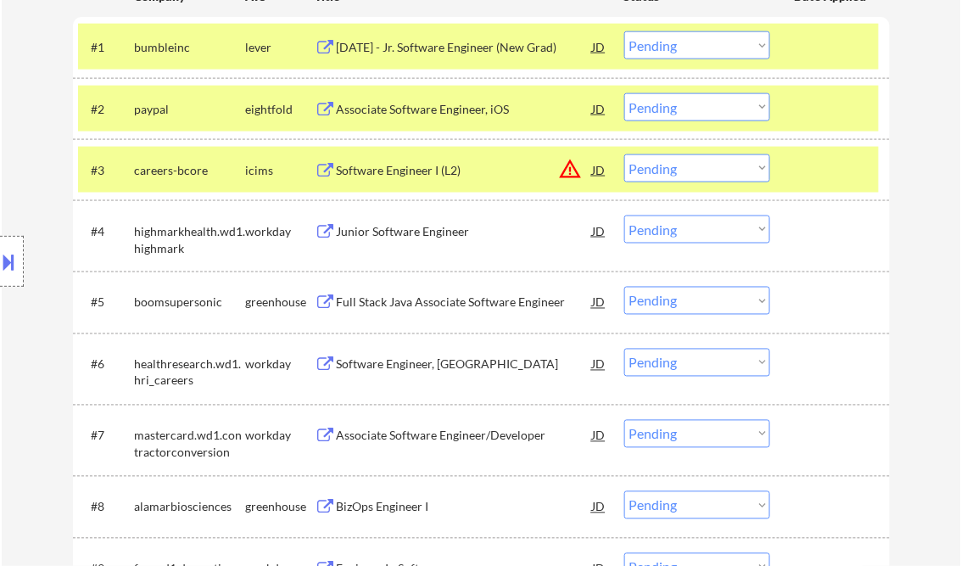
click at [403, 234] on div "Junior Software Engineer" at bounding box center [465, 231] width 256 height 17
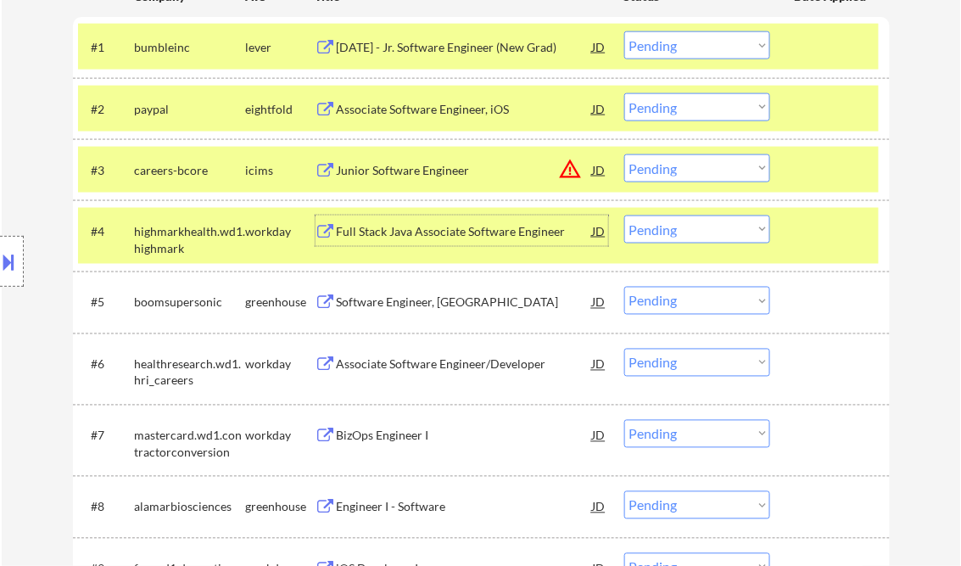
click at [453, 229] on div "Full Stack Java Associate Software Engineer" at bounding box center [465, 231] width 256 height 17
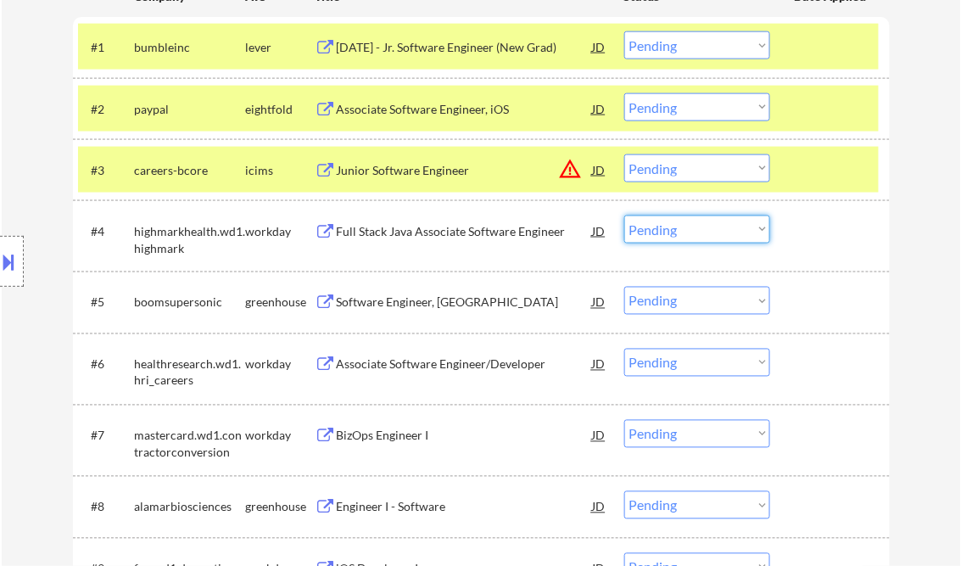
drag, startPoint x: 689, startPoint y: 233, endPoint x: 699, endPoint y: 244, distance: 15.0
click at [689, 233] on select "Choose an option... Pending Applied Excluded (Questions) Excluded (Expired) Exc…" at bounding box center [697, 229] width 146 height 28
click at [624, 215] on select "Choose an option... Pending Applied Excluded (Questions) Excluded (Expired) Exc…" at bounding box center [697, 229] width 146 height 28
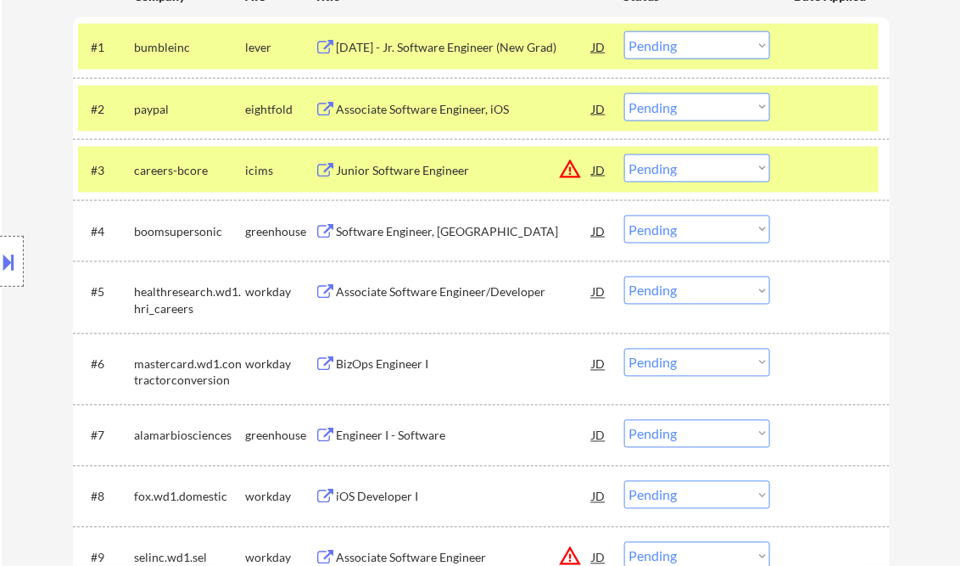
click at [434, 234] on div "Software Engineer, [GEOGRAPHIC_DATA]" at bounding box center [465, 231] width 256 height 17
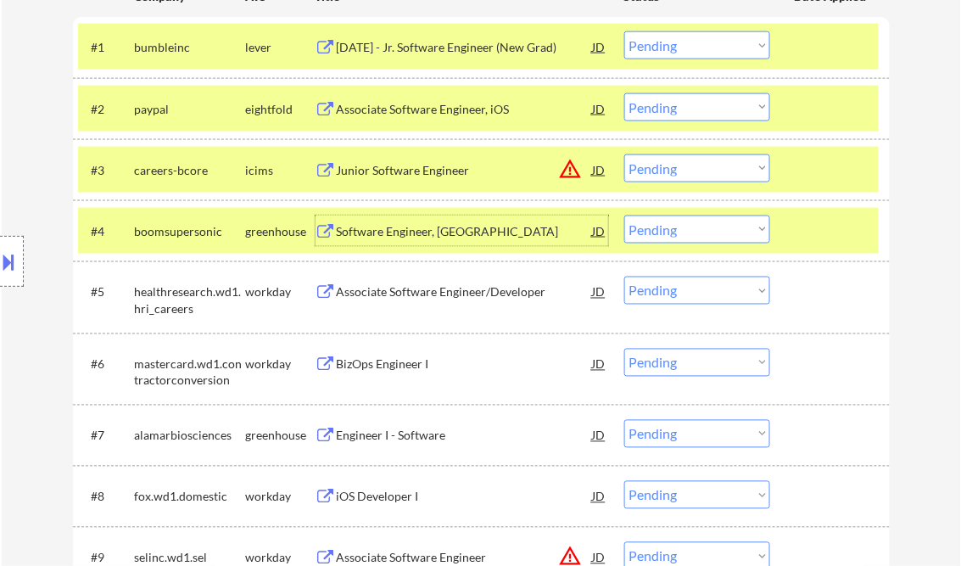
click at [687, 232] on select "Choose an option... Pending Applied Excluded (Questions) Excluded (Expired) Exc…" at bounding box center [697, 229] width 146 height 28
click at [624, 215] on select "Choose an option... Pending Applied Excluded (Questions) Excluded (Expired) Exc…" at bounding box center [697, 229] width 146 height 28
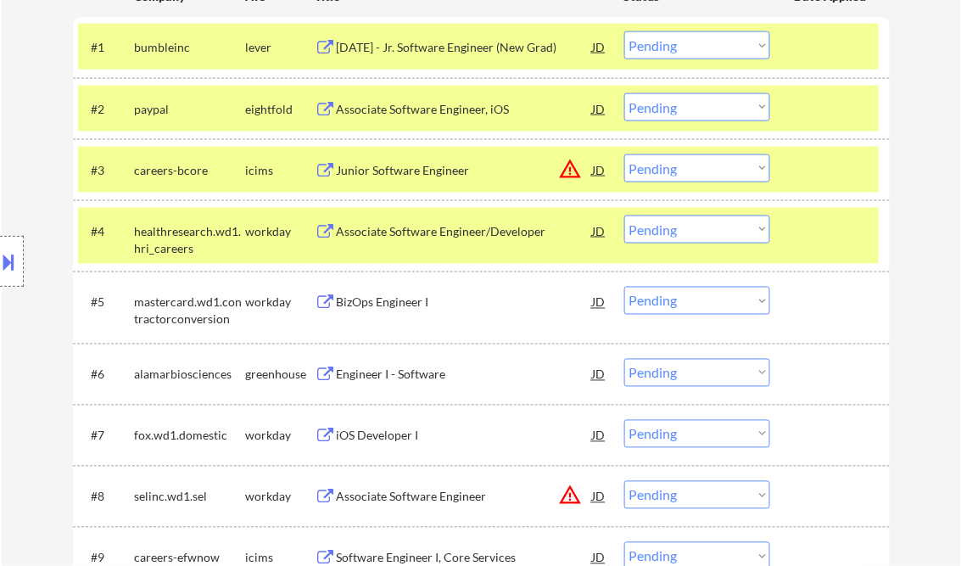
click at [417, 239] on div "Associate Software Engineer/Developer" at bounding box center [465, 230] width 256 height 31
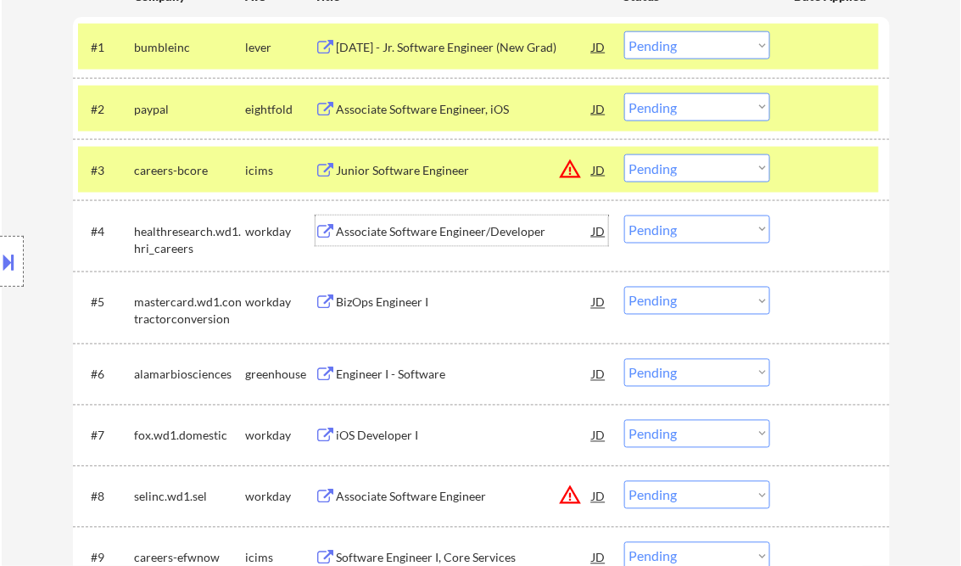
drag, startPoint x: 662, startPoint y: 226, endPoint x: 679, endPoint y: 234, distance: 18.6
click at [662, 226] on select "Choose an option... Pending Applied Excluded (Questions) Excluded (Expired) Exc…" at bounding box center [697, 229] width 146 height 28
click at [624, 215] on select "Choose an option... Pending Applied Excluded (Questions) Excluded (Expired) Exc…" at bounding box center [697, 229] width 146 height 28
select select ""pending""
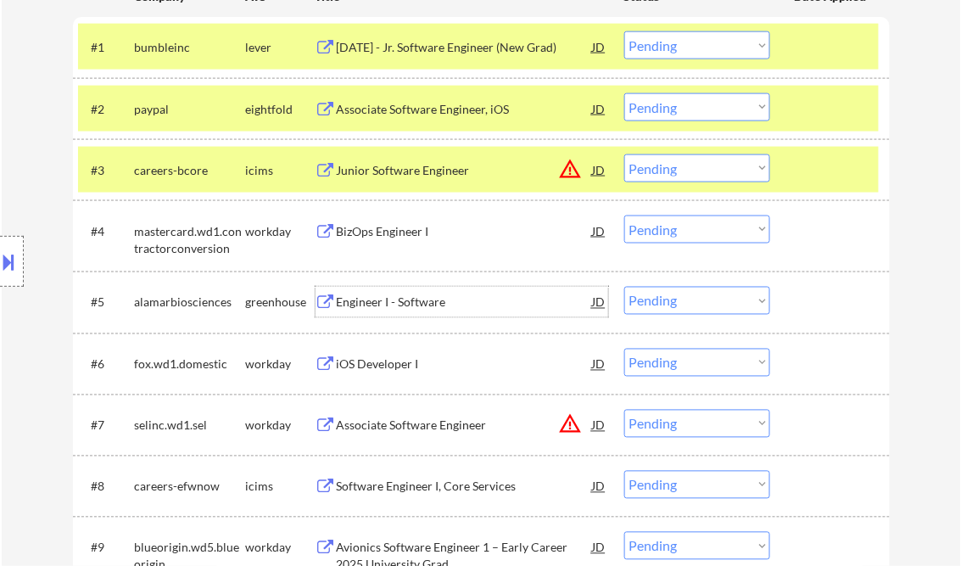
click at [397, 302] on div "Engineer I - Software" at bounding box center [465, 302] width 256 height 17
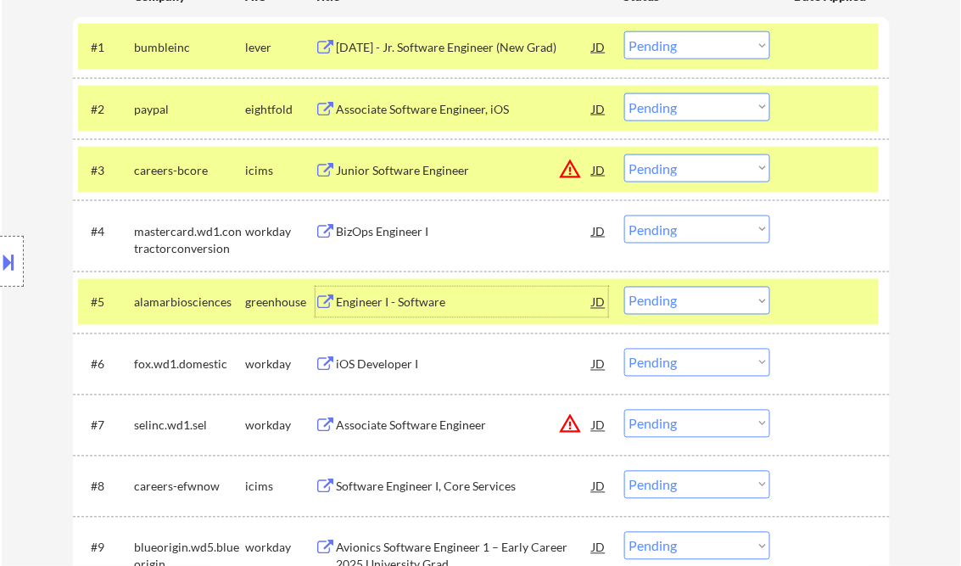
click at [702, 308] on select "Choose an option... Pending Applied Excluded (Questions) Excluded (Expired) Exc…" at bounding box center [697, 301] width 146 height 28
click at [624, 287] on select "Choose an option... Pending Applied Excluded (Questions) Excluded (Expired) Exc…" at bounding box center [697, 301] width 146 height 28
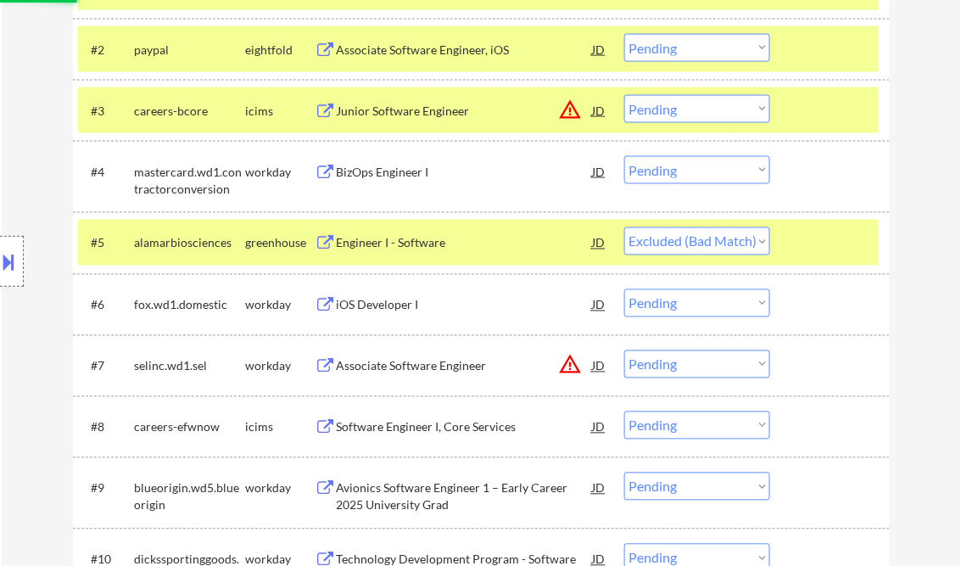
scroll to position [611, 0]
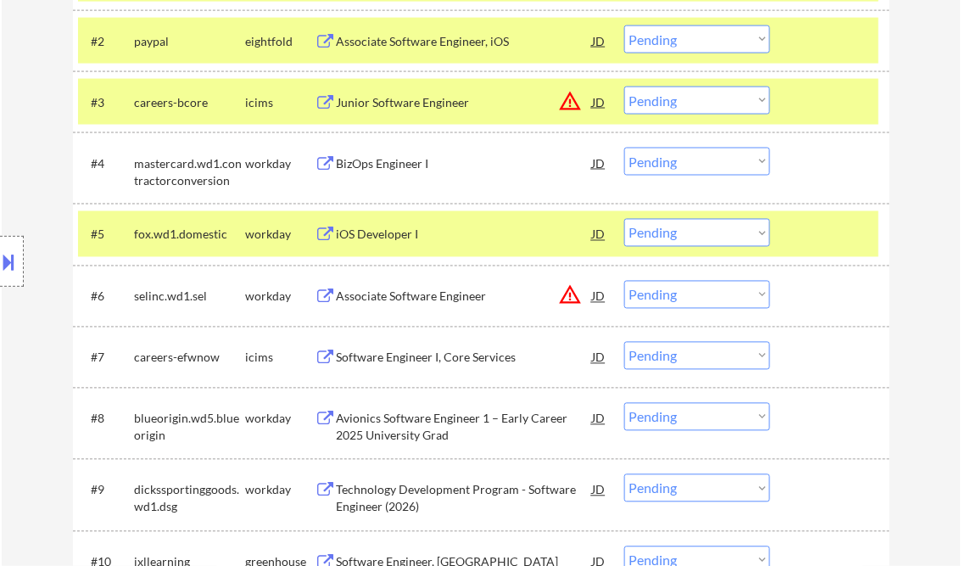
click at [405, 232] on div "iOS Developer I" at bounding box center [465, 234] width 256 height 17
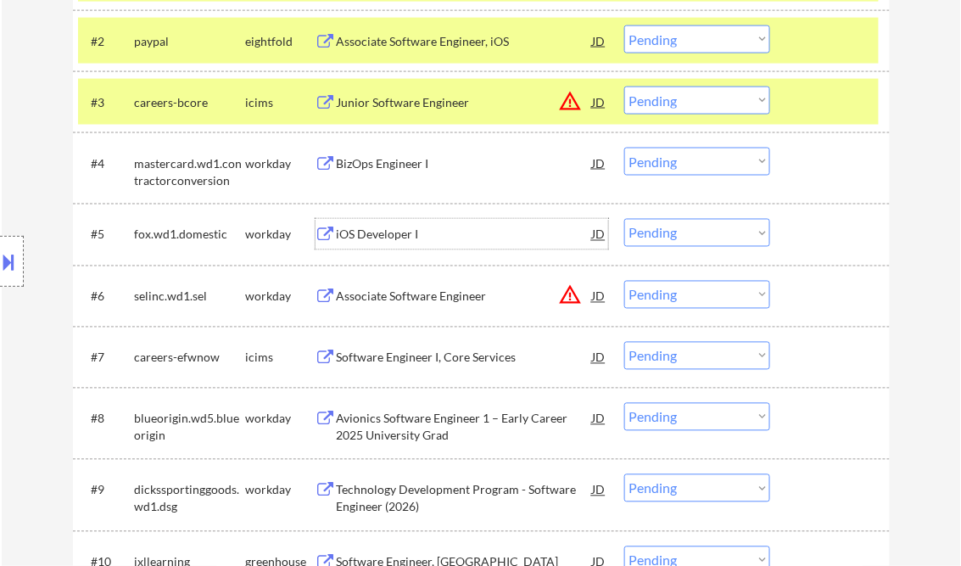
drag, startPoint x: 655, startPoint y: 233, endPoint x: 669, endPoint y: 246, distance: 19.2
click at [655, 233] on select "Choose an option... Pending Applied Excluded (Questions) Excluded (Expired) Exc…" at bounding box center [697, 233] width 146 height 28
click at [624, 219] on select "Choose an option... Pending Applied Excluded (Questions) Excluded (Expired) Exc…" at bounding box center [697, 233] width 146 height 28
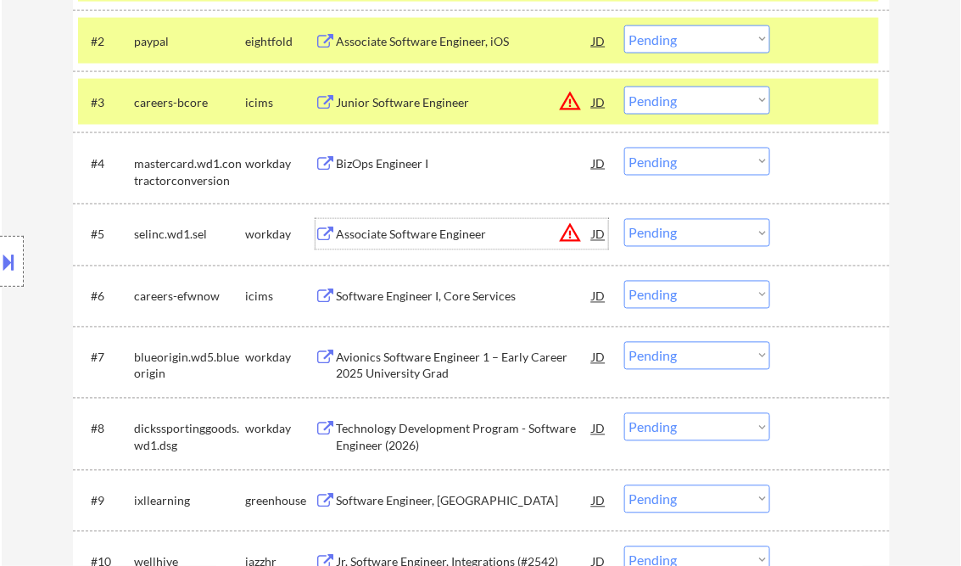
click at [418, 229] on div "Associate Software Engineer" at bounding box center [465, 234] width 256 height 17
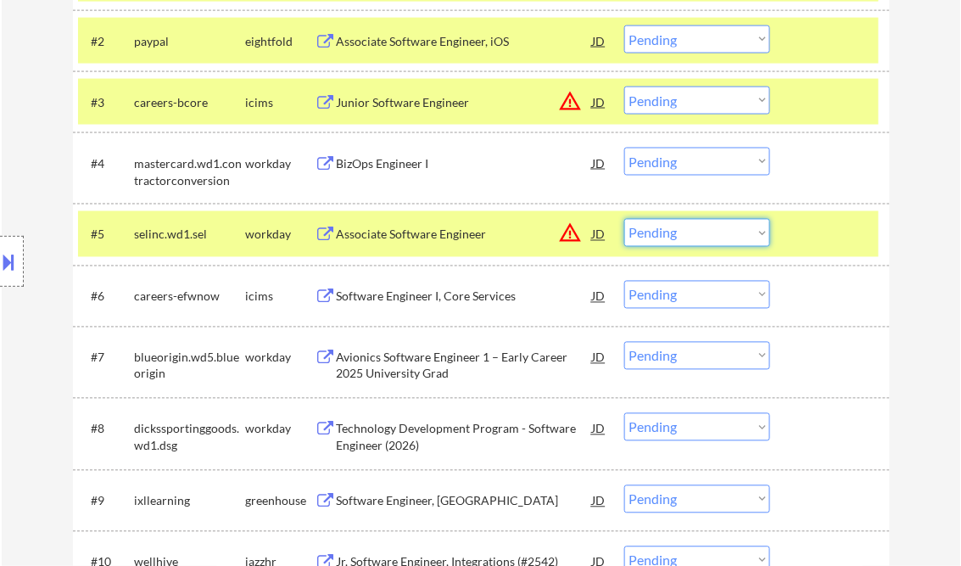
click at [676, 241] on select "Choose an option... Pending Applied Excluded (Questions) Excluded (Expired) Exc…" at bounding box center [697, 233] width 146 height 28
click at [624, 219] on select "Choose an option... Pending Applied Excluded (Questions) Excluded (Expired) Exc…" at bounding box center [697, 233] width 146 height 28
click at [407, 170] on div "BizOps Engineer I" at bounding box center [465, 163] width 256 height 17
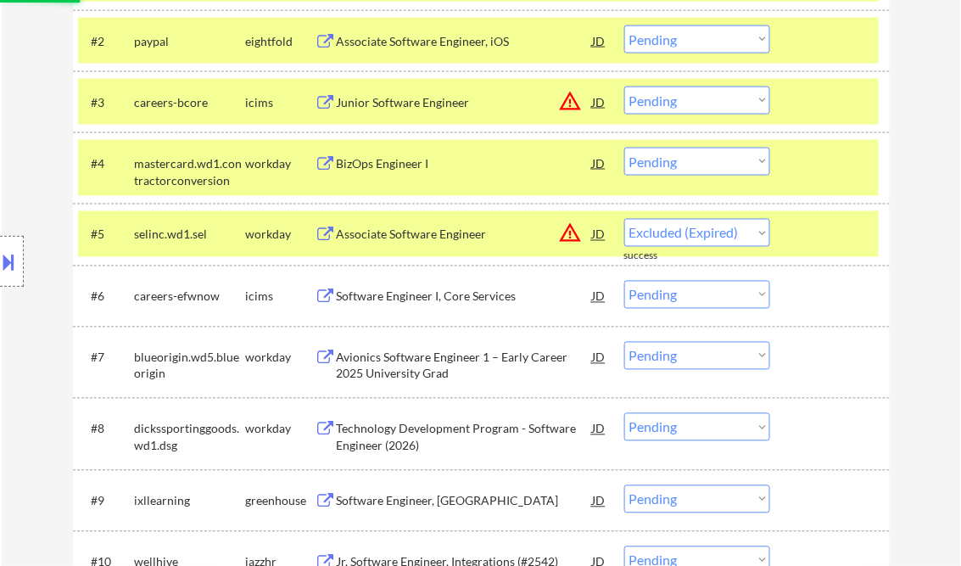
select select ""pending""
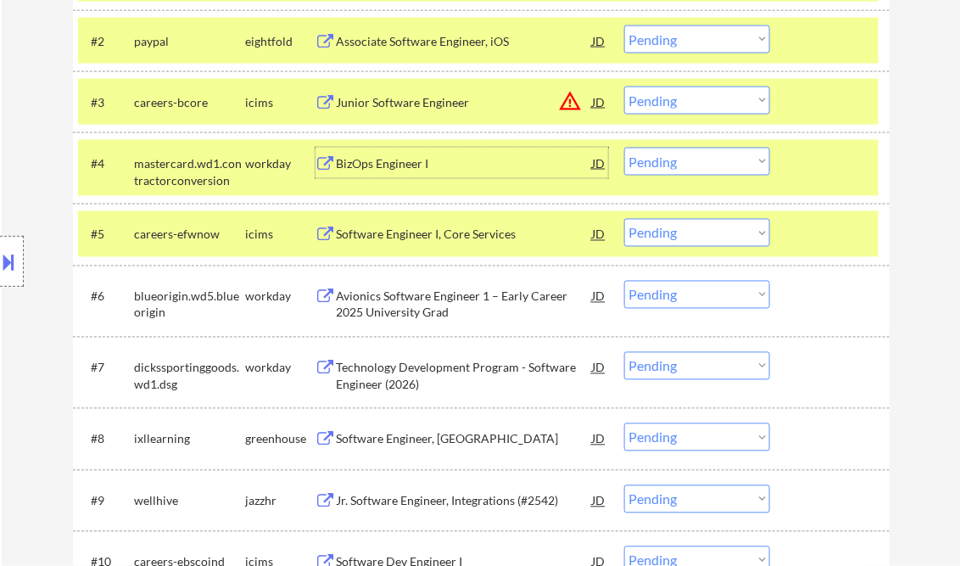
click at [407, 170] on div "BizOps Engineer I" at bounding box center [465, 163] width 256 height 17
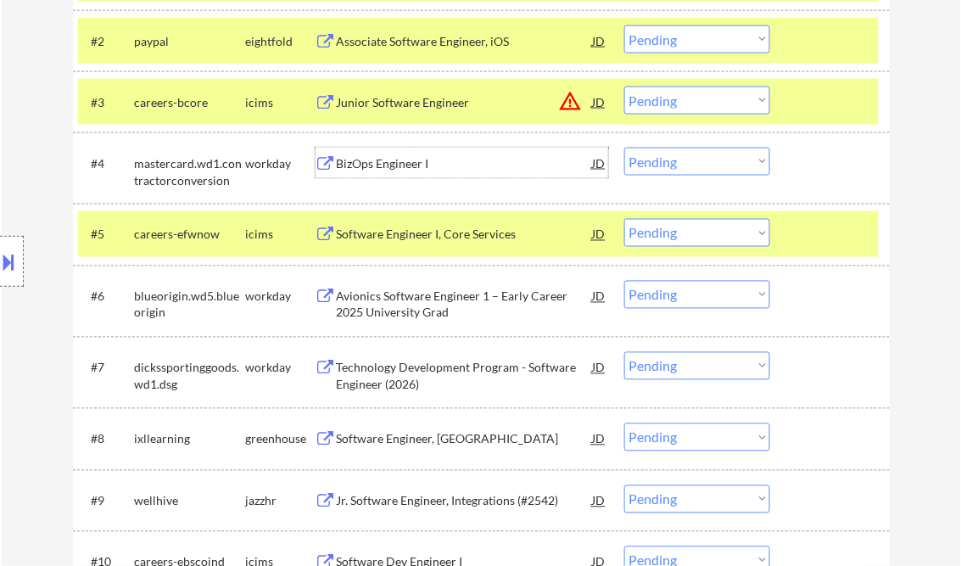
click at [666, 162] on select "Choose an option... Pending Applied Excluded (Questions) Excluded (Expired) Exc…" at bounding box center [697, 162] width 146 height 28
click at [624, 148] on select "Choose an option... Pending Applied Excluded (Questions) Excluded (Expired) Exc…" at bounding box center [697, 162] width 146 height 28
select select ""pending""
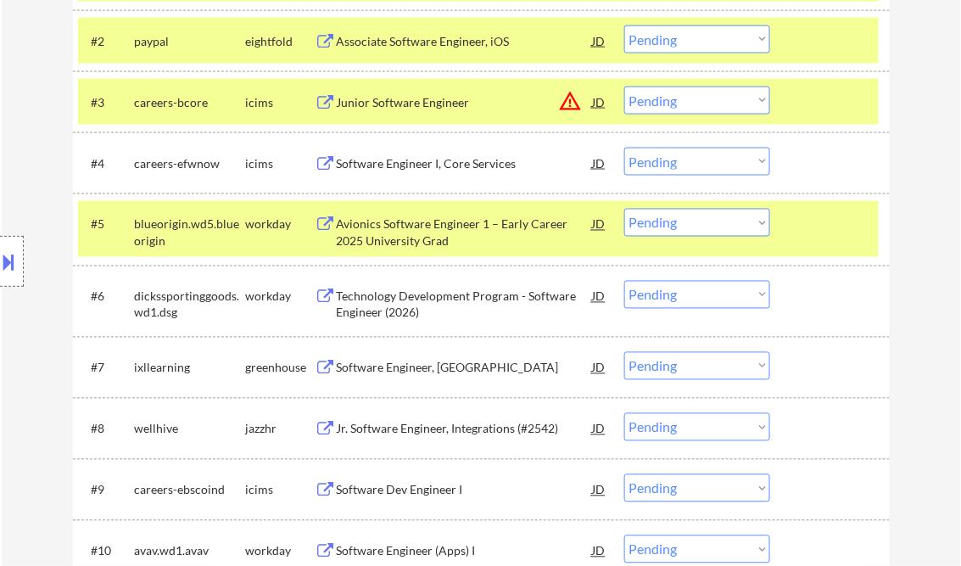
click at [400, 232] on div "Avionics Software Engineer 1 – Early Career 2025 University Grad" at bounding box center [465, 232] width 256 height 33
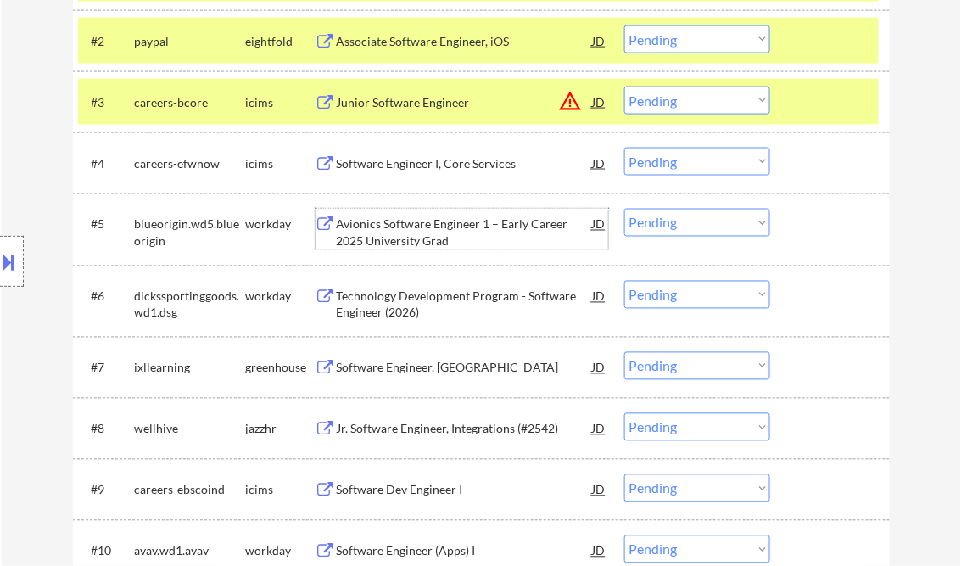
drag, startPoint x: 668, startPoint y: 221, endPoint x: 704, endPoint y: 237, distance: 38.8
click at [669, 221] on select "Choose an option... Pending Applied Excluded (Questions) Excluded (Expired) Exc…" at bounding box center [697, 223] width 146 height 28
click at [624, 209] on select "Choose an option... Pending Applied Excluded (Questions) Excluded (Expired) Exc…" at bounding box center [697, 223] width 146 height 28
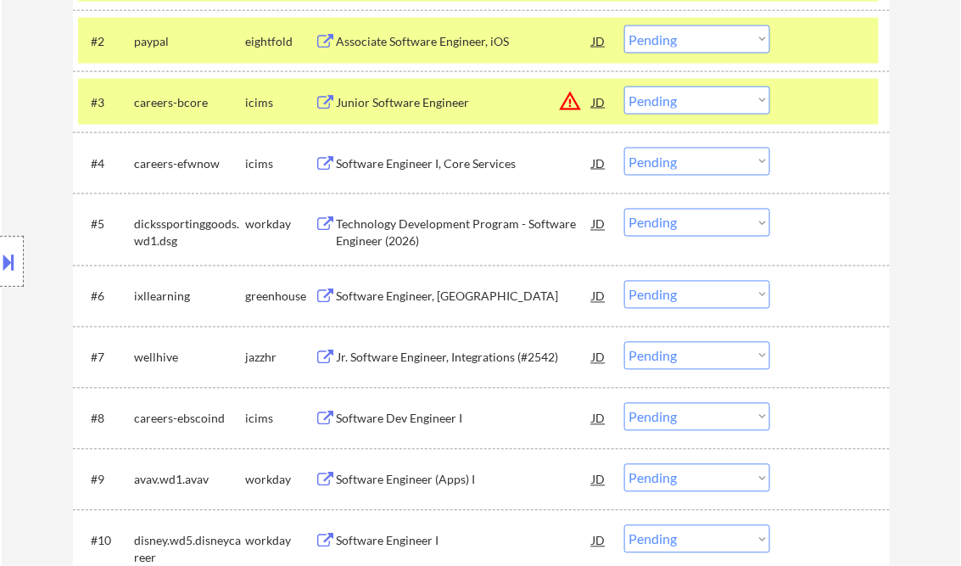
click at [414, 232] on div "Technology Development Program - Software Engineer (2026)" at bounding box center [465, 232] width 256 height 33
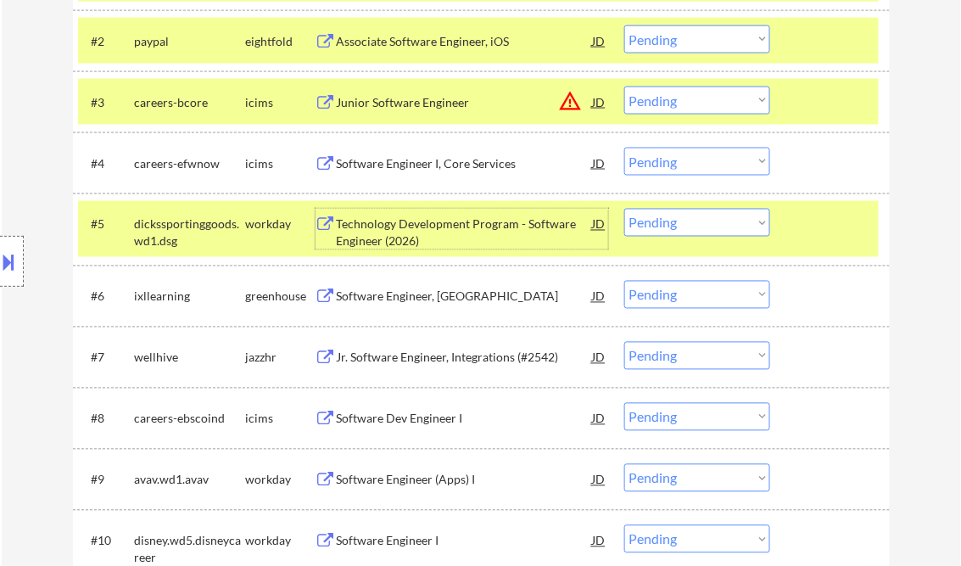
click at [674, 227] on select "Choose an option... Pending Applied Excluded (Questions) Excluded (Expired) Exc…" at bounding box center [697, 223] width 146 height 28
click at [624, 209] on select "Choose an option... Pending Applied Excluded (Questions) Excluded (Expired) Exc…" at bounding box center [697, 223] width 146 height 28
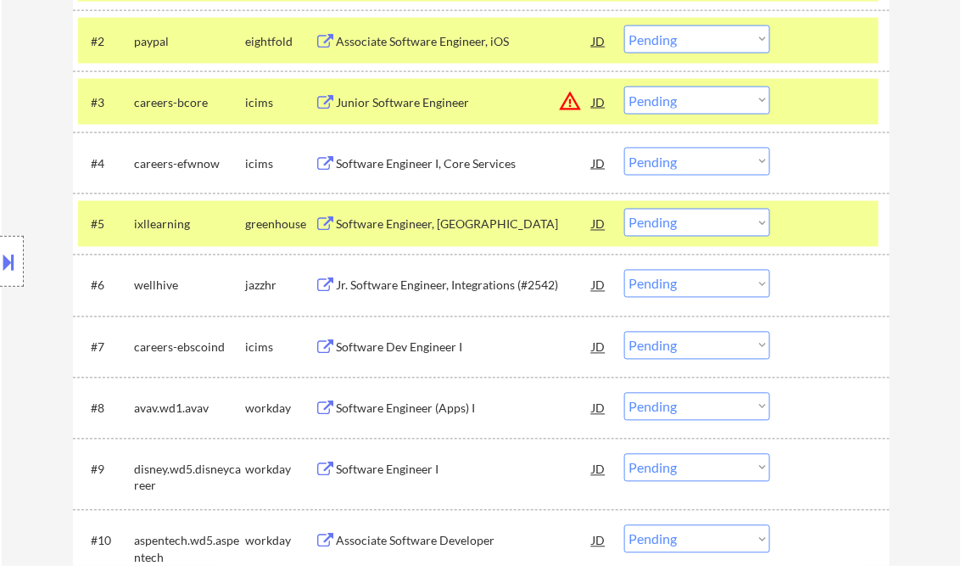
click at [437, 228] on div "Software Engineer, [GEOGRAPHIC_DATA]" at bounding box center [465, 224] width 256 height 17
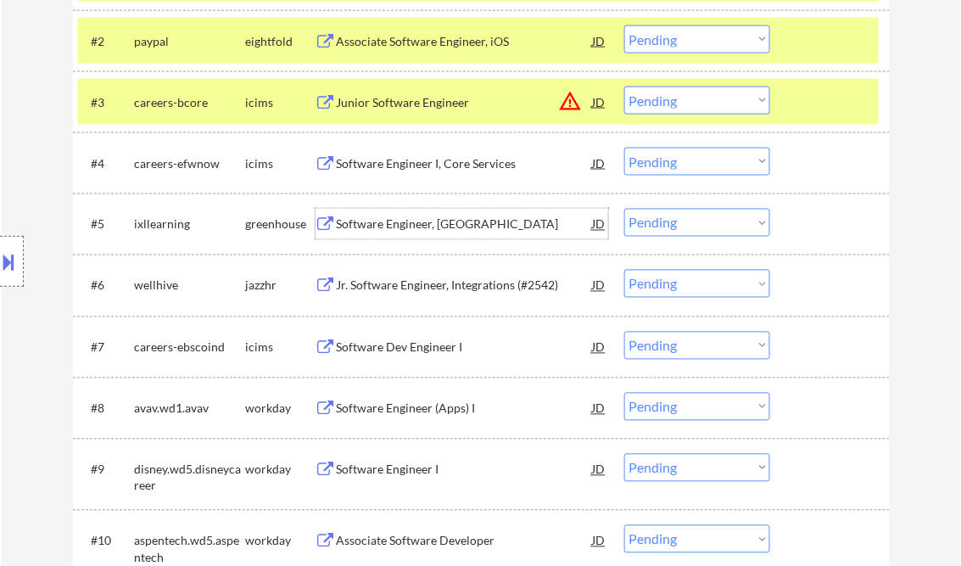
click at [660, 221] on select "Choose an option... Pending Applied Excluded (Questions) Excluded (Expired) Exc…" at bounding box center [697, 223] width 146 height 28
click at [624, 209] on select "Choose an option... Pending Applied Excluded (Questions) Excluded (Expired) Exc…" at bounding box center [697, 223] width 146 height 28
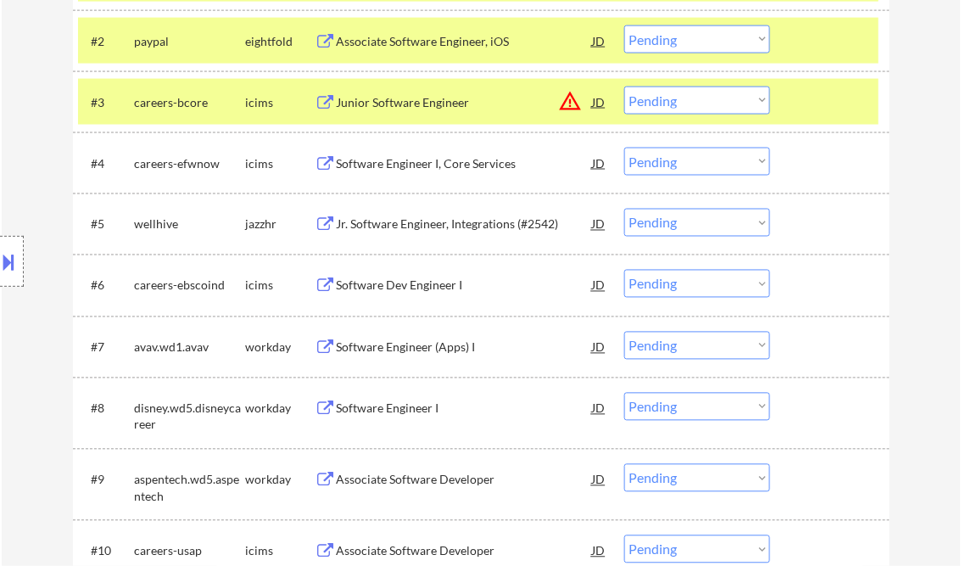
click at [443, 222] on div "Jr. Software Engineer, Integrations (#2542)" at bounding box center [465, 224] width 256 height 17
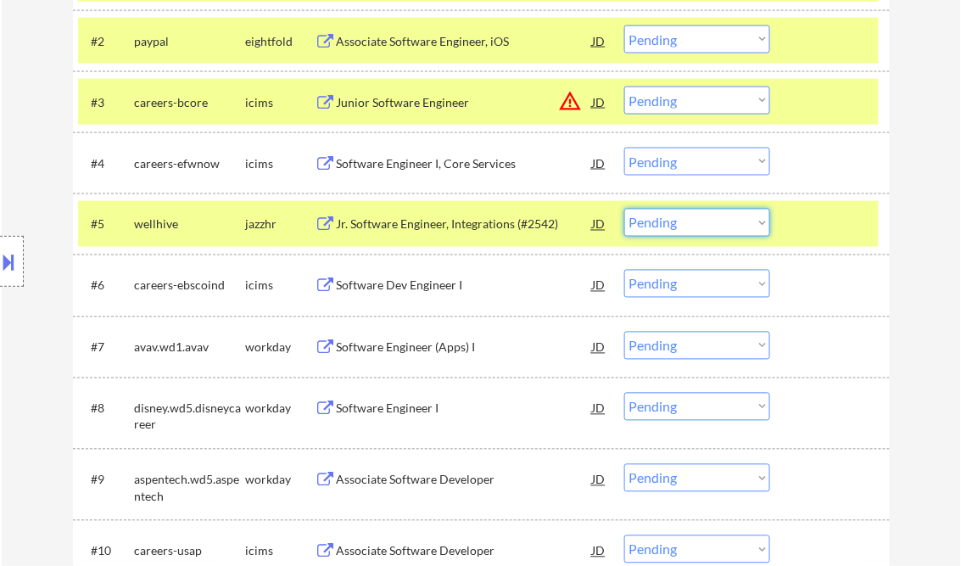
click at [707, 232] on select "Choose an option... Pending Applied Excluded (Questions) Excluded (Expired) Exc…" at bounding box center [697, 223] width 146 height 28
click at [624, 209] on select "Choose an option... Pending Applied Excluded (Questions) Excluded (Expired) Exc…" at bounding box center [697, 223] width 146 height 28
select select ""pending""
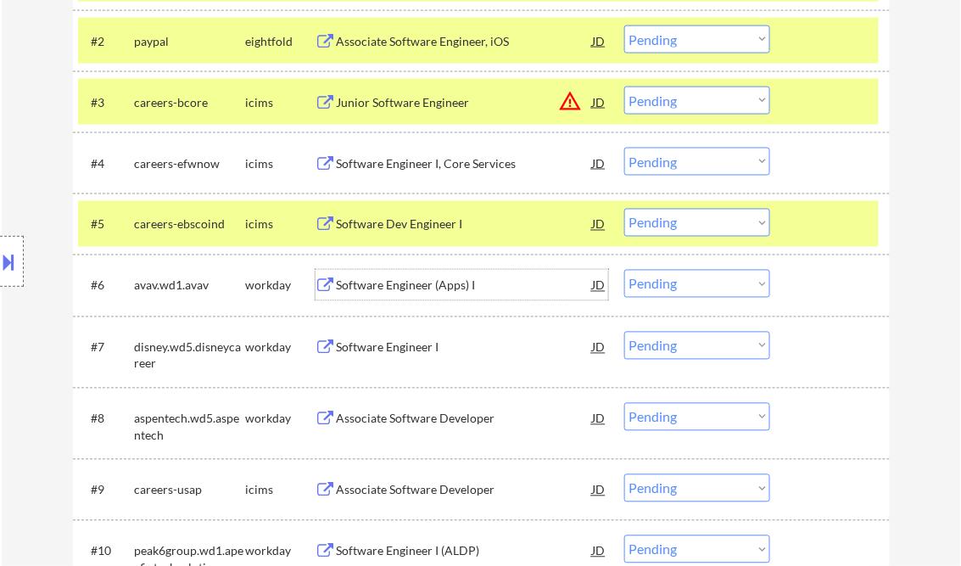
click at [413, 285] on div "Software Engineer (Apps) I" at bounding box center [465, 285] width 256 height 17
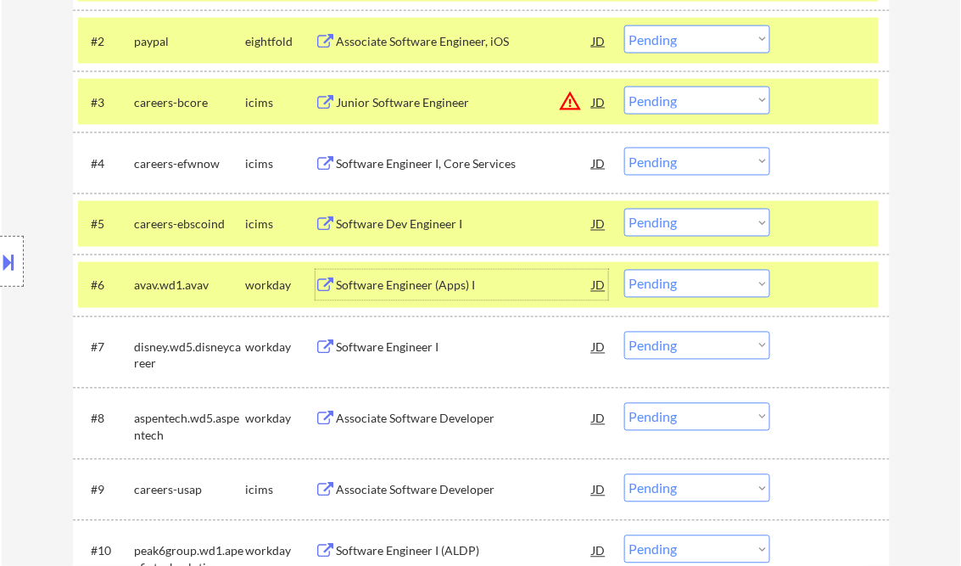
click at [716, 277] on select "Choose an option... Pending Applied Excluded (Questions) Excluded (Expired) Exc…" at bounding box center [697, 284] width 146 height 28
click at [624, 270] on select "Choose an option... Pending Applied Excluded (Questions) Excluded (Expired) Exc…" at bounding box center [697, 284] width 146 height 28
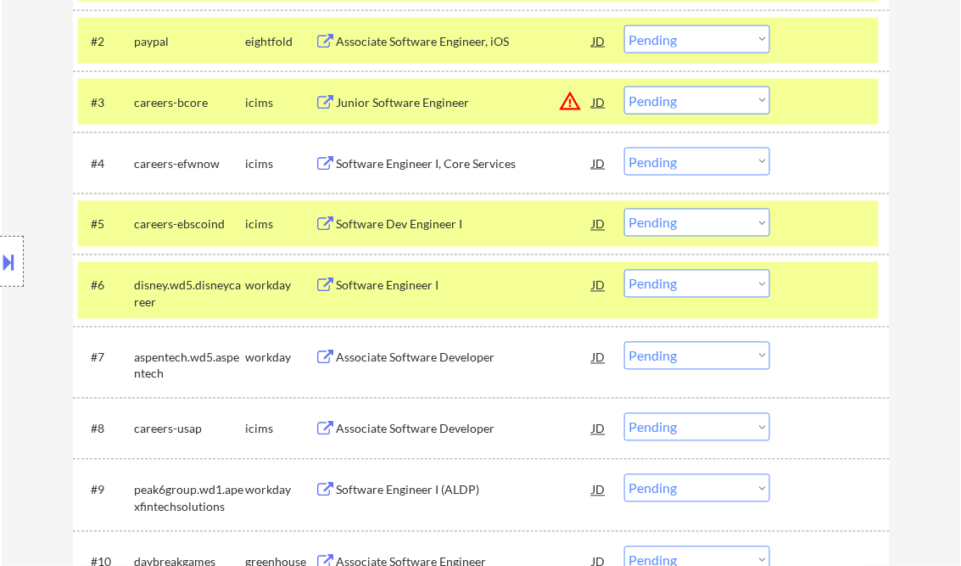
click at [380, 290] on div "Software Engineer I" at bounding box center [465, 285] width 256 height 17
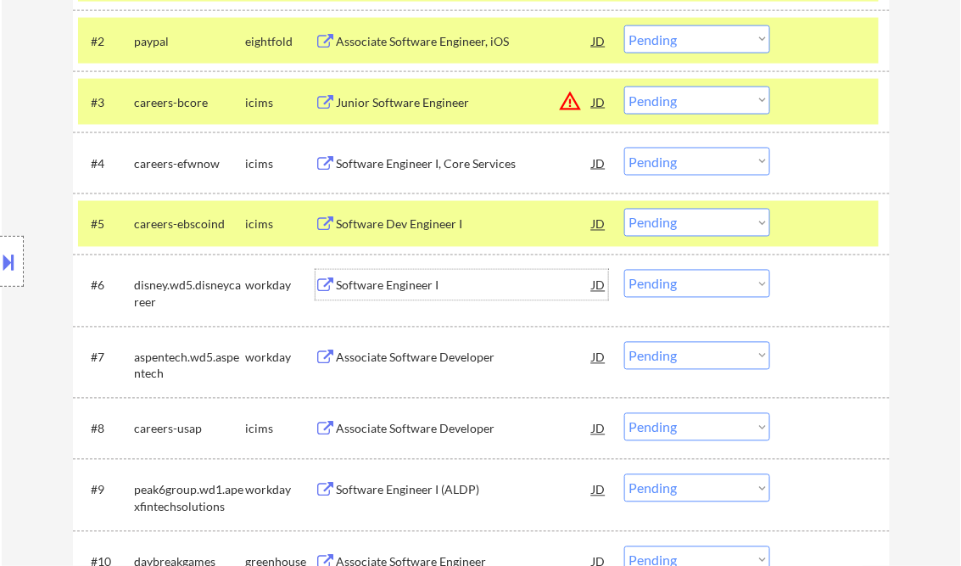
click at [711, 280] on select "Choose an option... Pending Applied Excluded (Questions) Excluded (Expired) Exc…" at bounding box center [697, 284] width 146 height 28
click at [624, 270] on select "Choose an option... Pending Applied Excluded (Questions) Excluded (Expired) Exc…" at bounding box center [697, 284] width 146 height 28
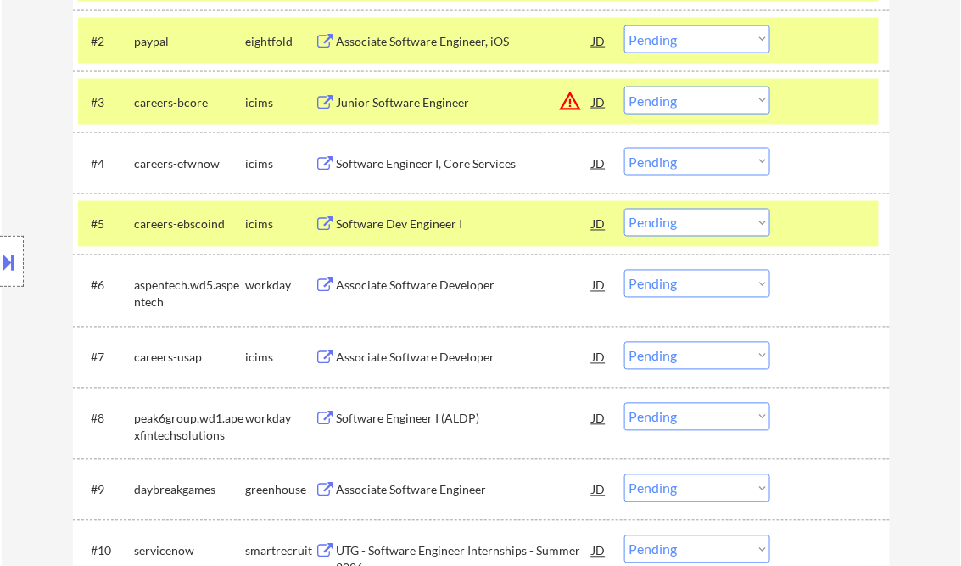
click at [420, 293] on div "Associate Software Developer" at bounding box center [465, 285] width 256 height 17
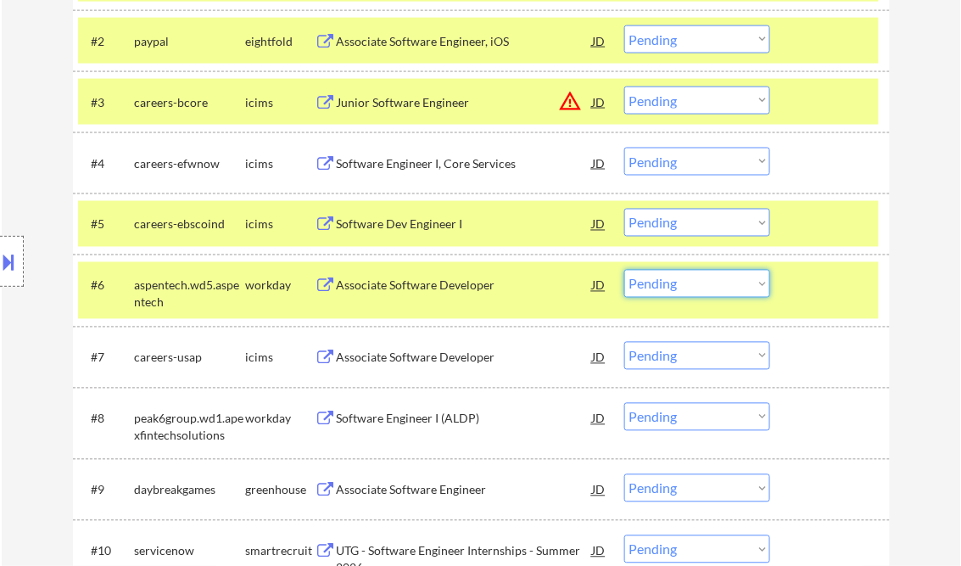
drag, startPoint x: 638, startPoint y: 281, endPoint x: 661, endPoint y: 292, distance: 25.4
click at [638, 281] on select "Choose an option... Pending Applied Excluded (Questions) Excluded (Expired) Exc…" at bounding box center [697, 284] width 146 height 28
click at [624, 270] on select "Choose an option... Pending Applied Excluded (Questions) Excluded (Expired) Exc…" at bounding box center [697, 284] width 146 height 28
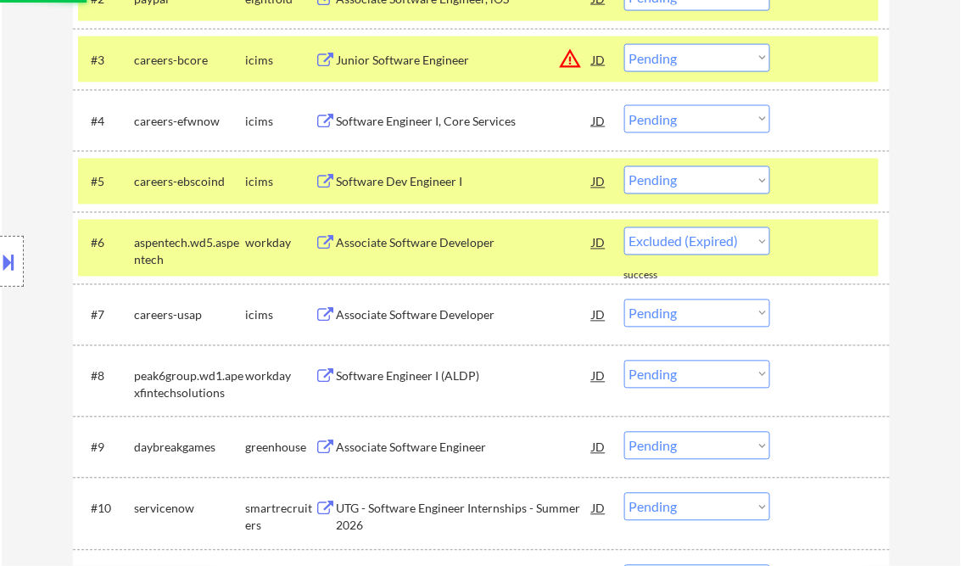
scroll to position [679, 0]
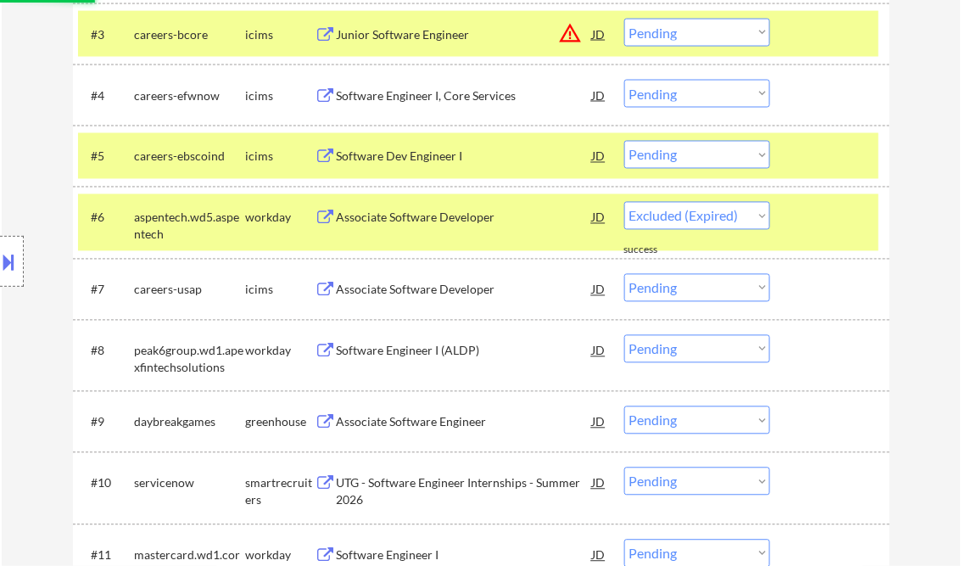
select select ""pending""
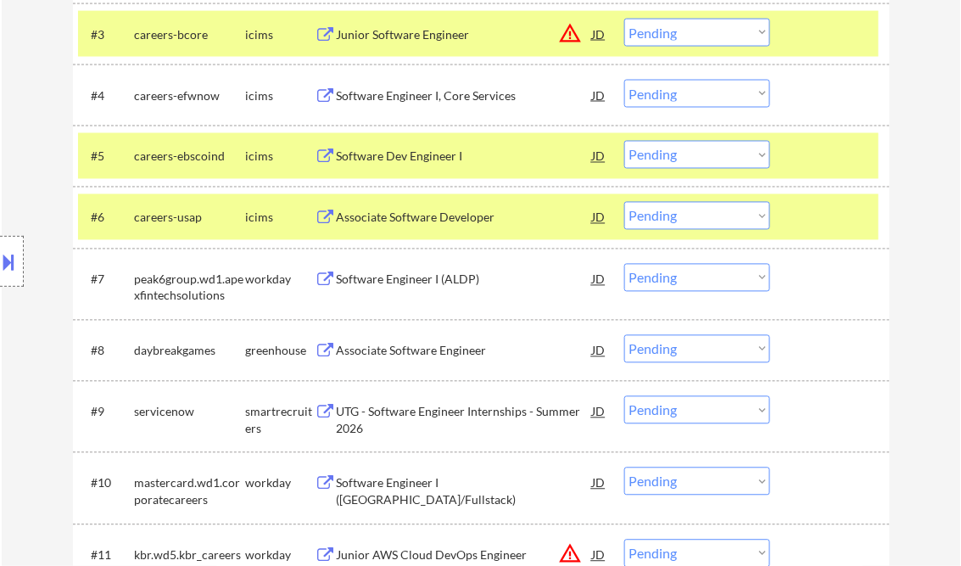
click at [451, 284] on div "Software Engineer I (ALDP)" at bounding box center [465, 279] width 256 height 17
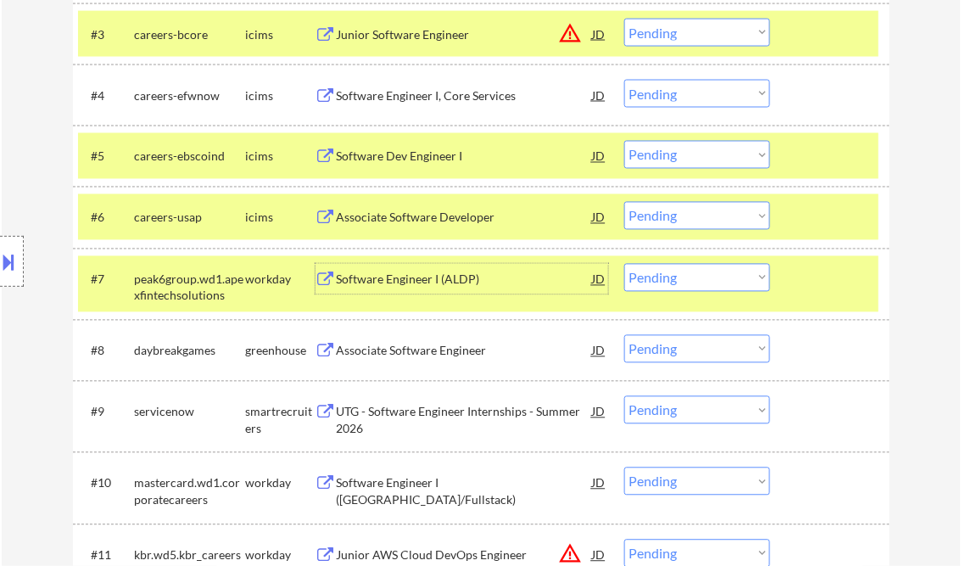
drag, startPoint x: 655, startPoint y: 276, endPoint x: 666, endPoint y: 288, distance: 16.8
click at [655, 276] on select "Choose an option... Pending Applied Excluded (Questions) Excluded (Expired) Exc…" at bounding box center [697, 278] width 146 height 28
click at [624, 264] on select "Choose an option... Pending Applied Excluded (Questions) Excluded (Expired) Exc…" at bounding box center [697, 278] width 146 height 28
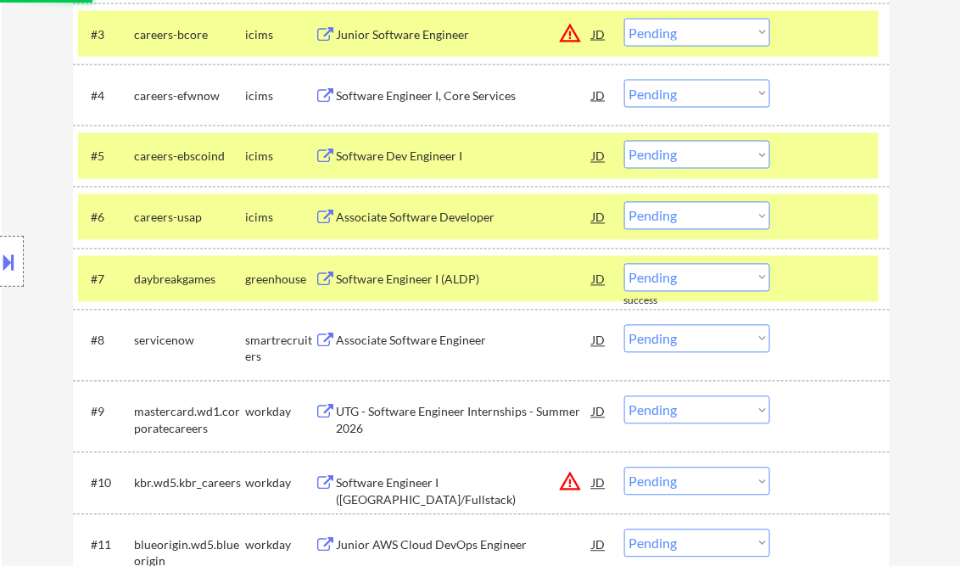
scroll to position [814, 0]
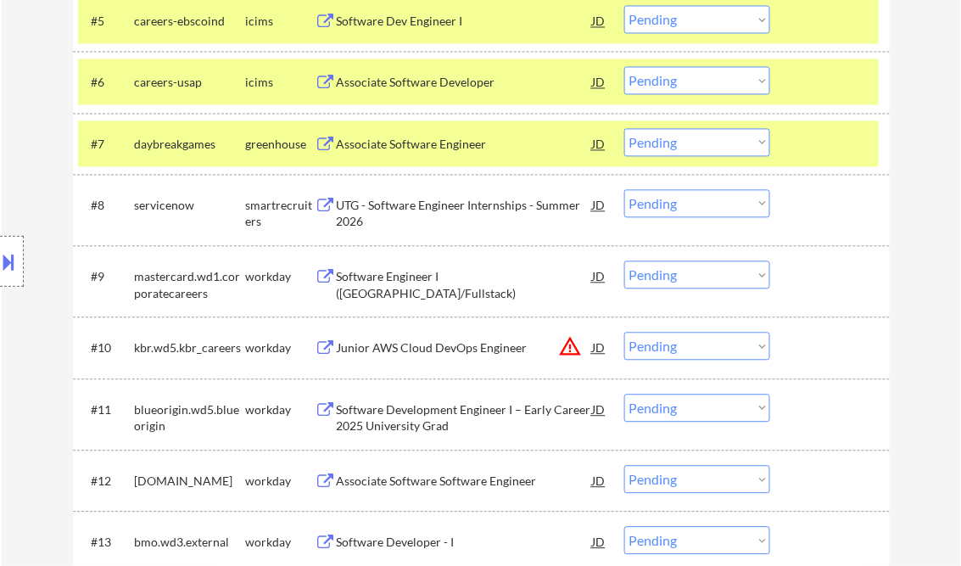
click at [838, 71] on div at bounding box center [832, 81] width 75 height 31
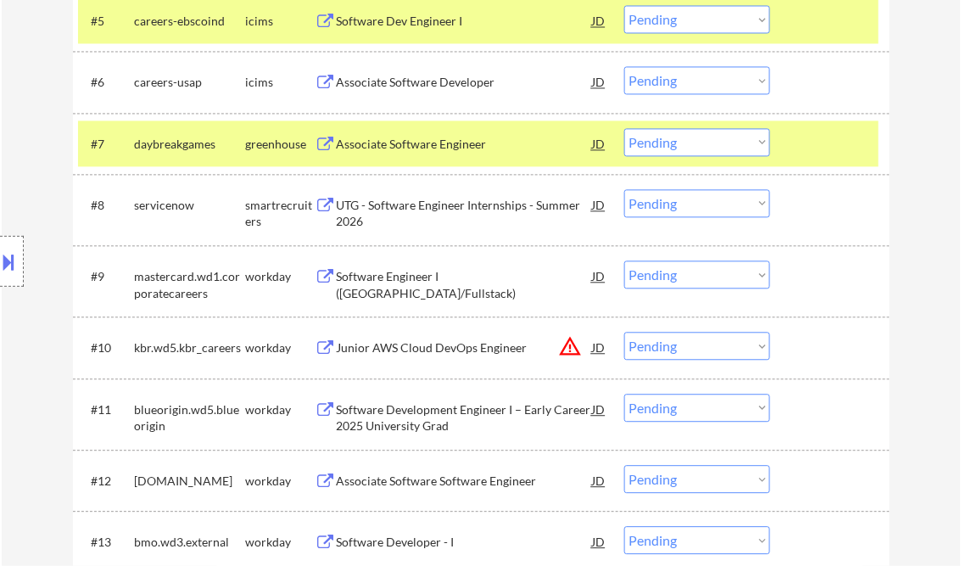
click at [825, 19] on div at bounding box center [832, 20] width 75 height 31
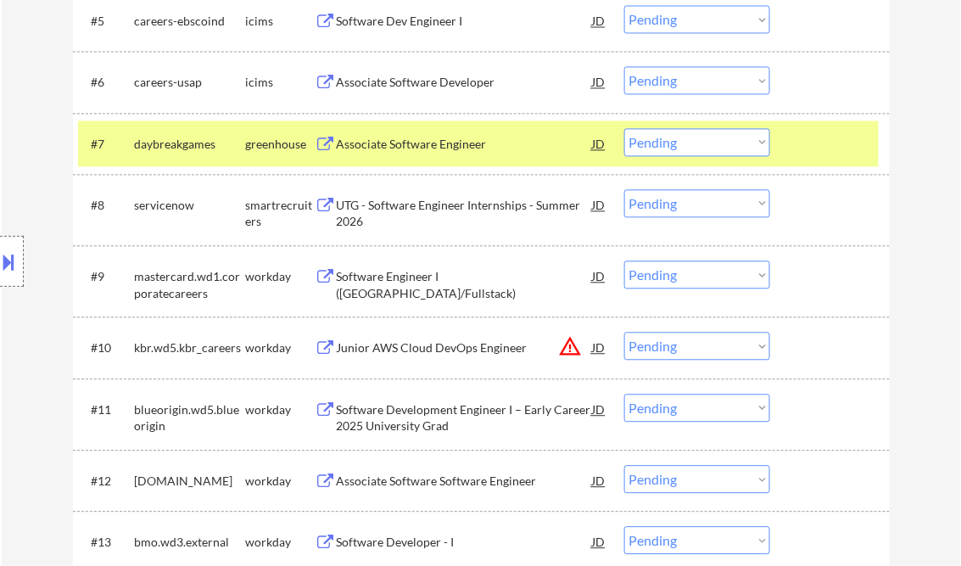
click at [405, 142] on div "Associate Software Engineer" at bounding box center [465, 144] width 256 height 17
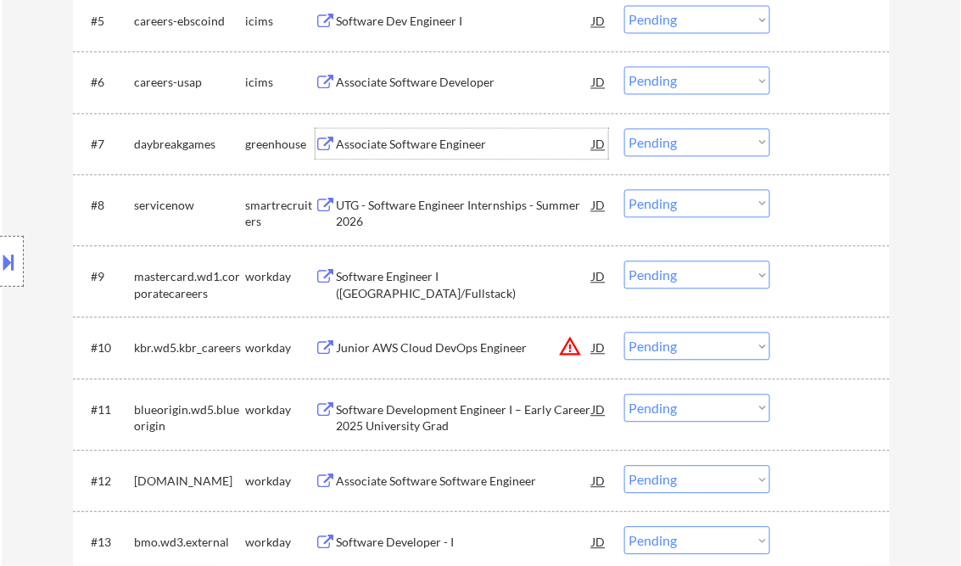
drag, startPoint x: 673, startPoint y: 139, endPoint x: 684, endPoint y: 153, distance: 17.5
click at [673, 139] on select "Choose an option... Pending Applied Excluded (Questions) Excluded (Expired) Exc…" at bounding box center [697, 142] width 146 height 28
click at [624, 128] on select "Choose an option... Pending Applied Excluded (Questions) Excluded (Expired) Exc…" at bounding box center [697, 142] width 146 height 28
select select ""pending""
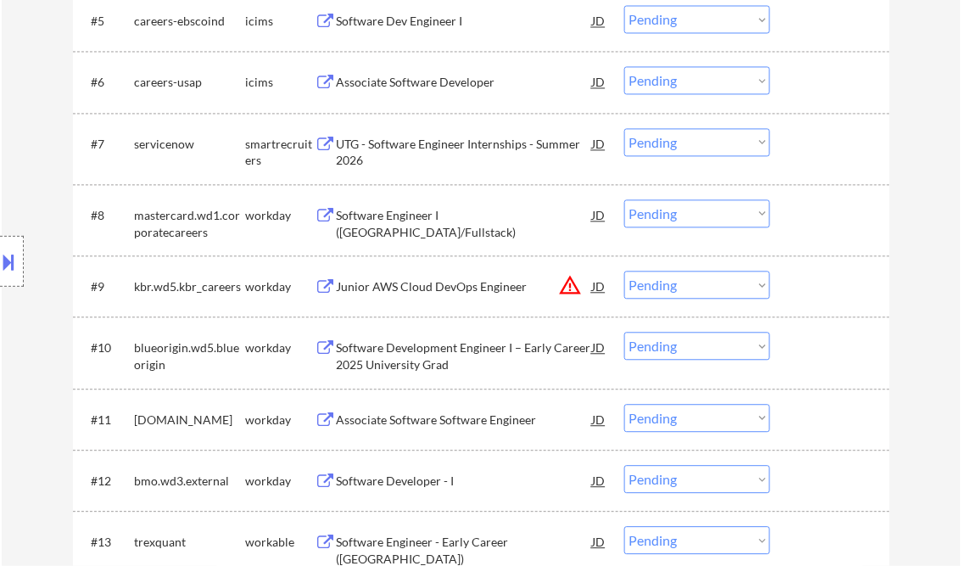
click at [411, 214] on div "Software Engineer I ([GEOGRAPHIC_DATA]/Fullstack)" at bounding box center [465, 223] width 256 height 33
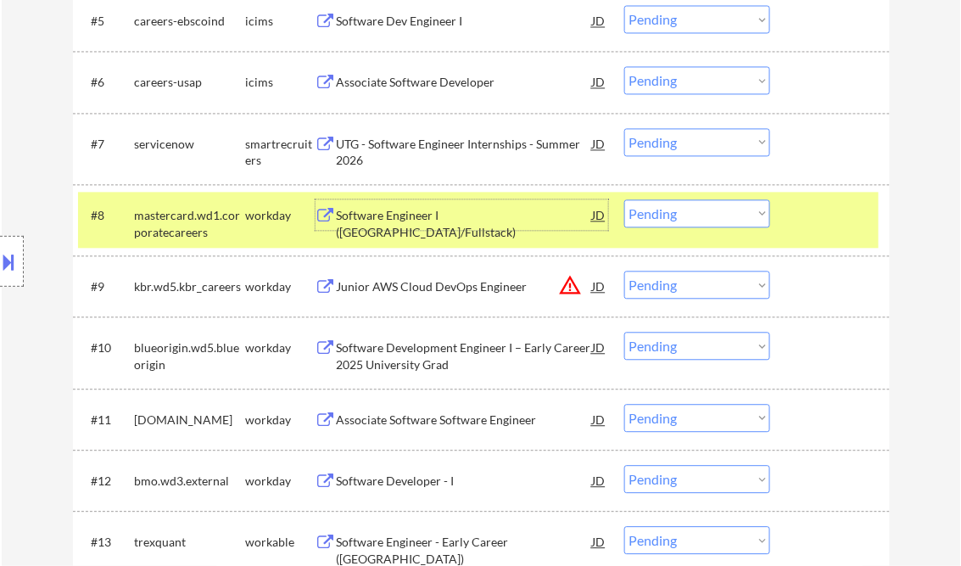
drag, startPoint x: 679, startPoint y: 207, endPoint x: 698, endPoint y: 229, distance: 29.4
click at [679, 207] on select "Choose an option... Pending Applied Excluded (Questions) Excluded (Expired) Exc…" at bounding box center [697, 213] width 146 height 28
click at [624, 199] on select "Choose an option... Pending Applied Excluded (Questions) Excluded (Expired) Exc…" at bounding box center [697, 213] width 146 height 28
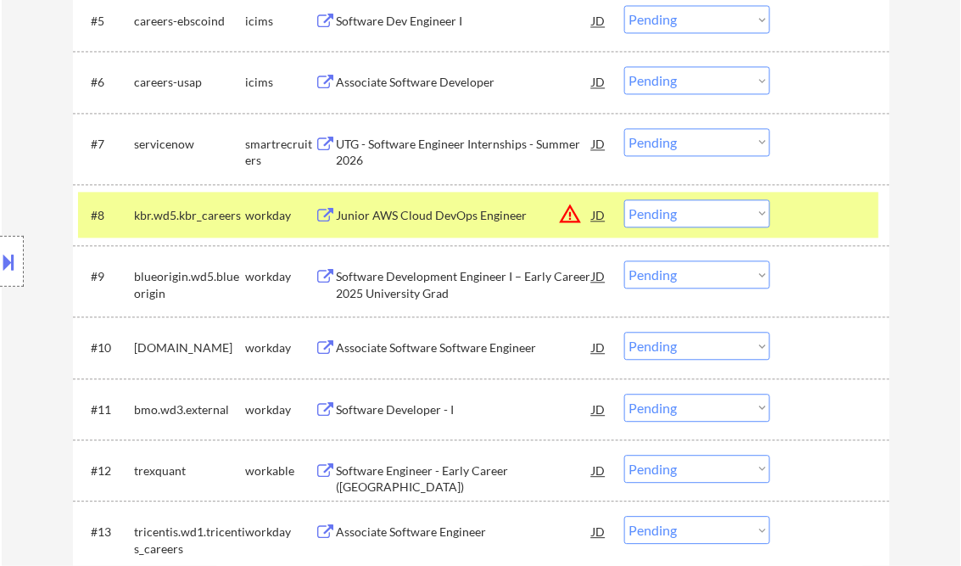
click at [428, 218] on div "Junior AWS Cloud DevOps Engineer" at bounding box center [465, 215] width 256 height 17
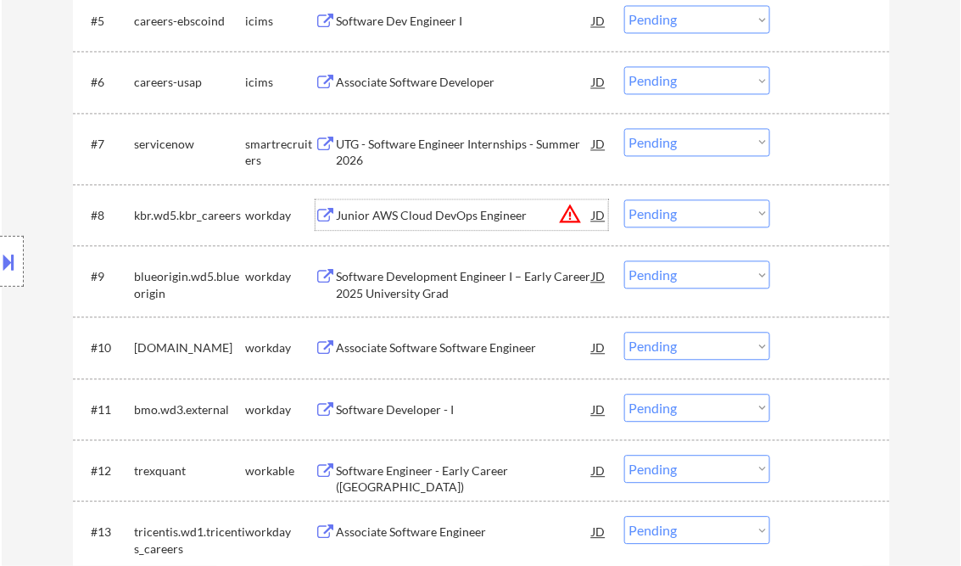
click at [682, 204] on select "Choose an option... Pending Applied Excluded (Questions) Excluded (Expired) Exc…" at bounding box center [697, 213] width 146 height 28
click at [624, 199] on select "Choose an option... Pending Applied Excluded (Questions) Excluded (Expired) Exc…" at bounding box center [697, 213] width 146 height 28
select select ""pending""
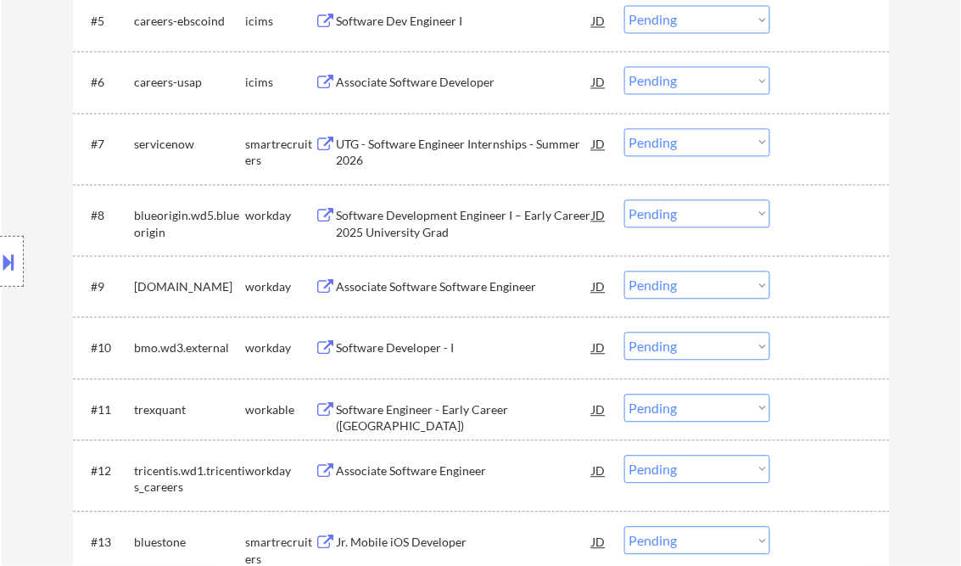
click at [443, 282] on div "Associate Software Software Engineer" at bounding box center [465, 286] width 256 height 17
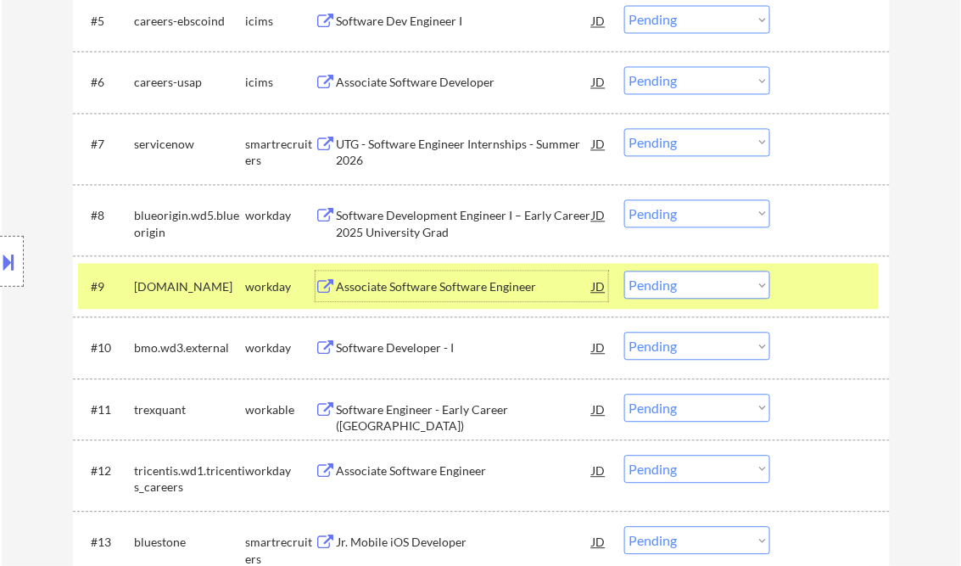
click at [710, 295] on select "Choose an option... Pending Applied Excluded (Questions) Excluded (Expired) Exc…" at bounding box center [697, 285] width 146 height 28
click at [624, 271] on select "Choose an option... Pending Applied Excluded (Questions) Excluded (Expired) Exc…" at bounding box center [697, 285] width 146 height 28
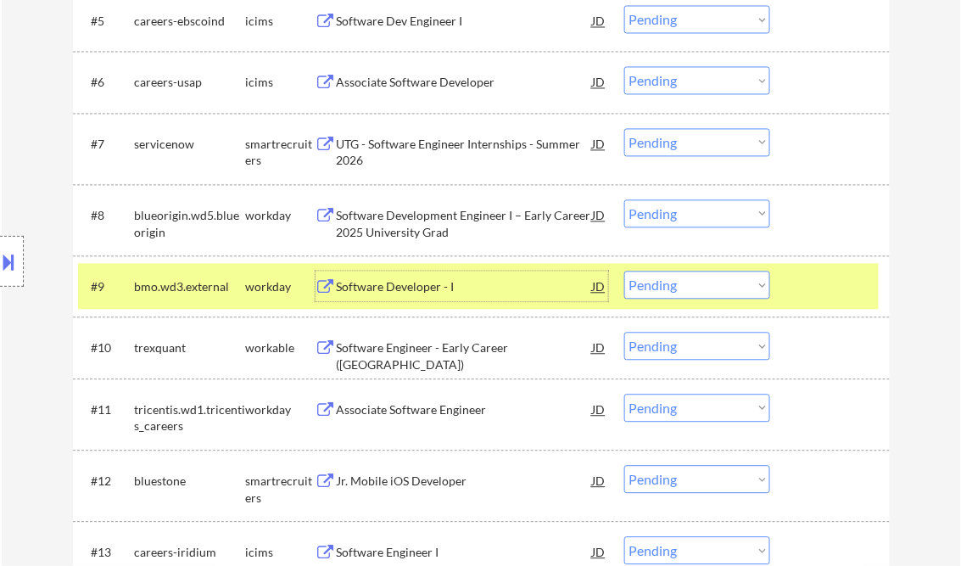
click at [436, 294] on div "Software Developer - I" at bounding box center [465, 286] width 256 height 17
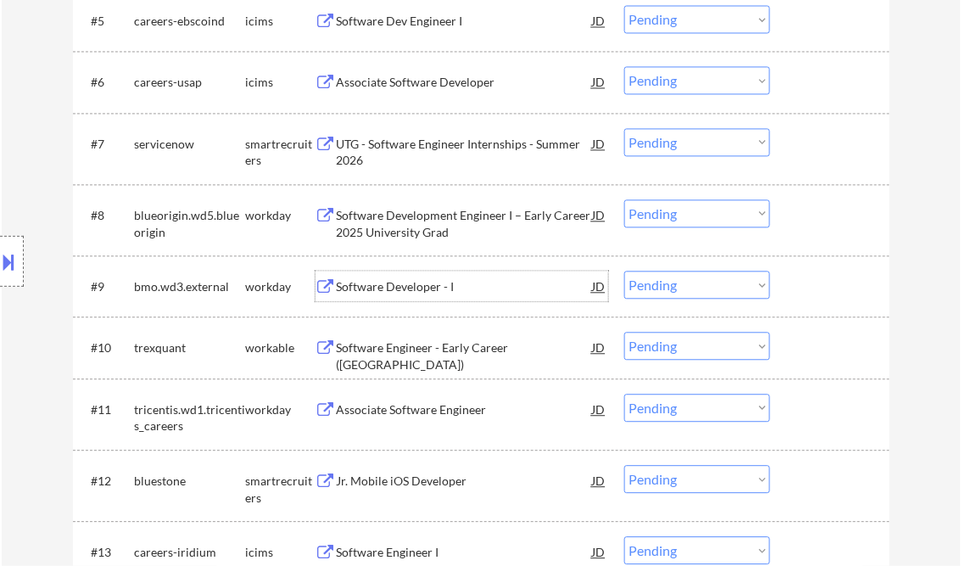
click at [685, 289] on select "Choose an option... Pending Applied Excluded (Questions) Excluded (Expired) Exc…" at bounding box center [697, 285] width 146 height 28
click at [624, 271] on select "Choose an option... Pending Applied Excluded (Questions) Excluded (Expired) Exc…" at bounding box center [697, 285] width 146 height 28
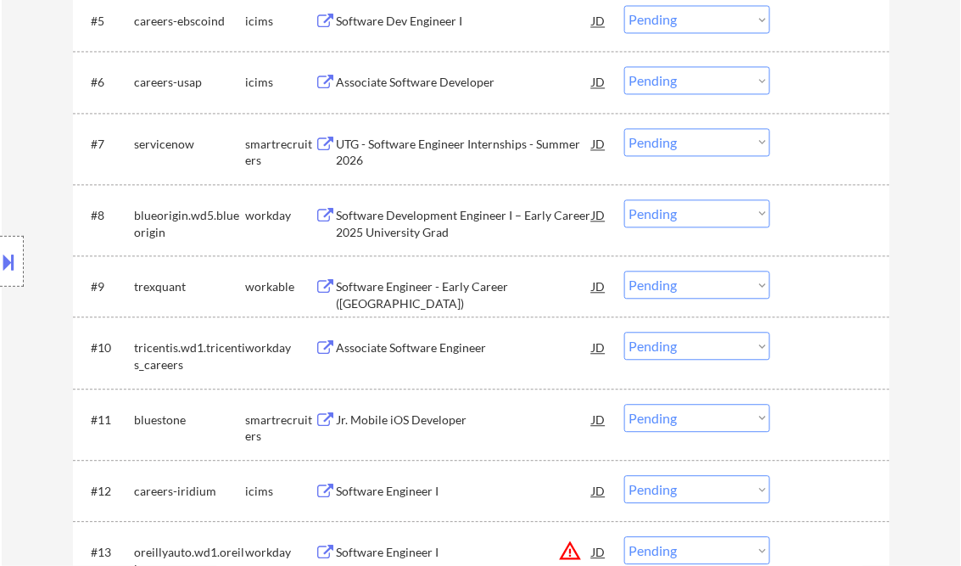
click at [414, 291] on div "Software Engineer - Early Career ([GEOGRAPHIC_DATA])" at bounding box center [465, 294] width 256 height 33
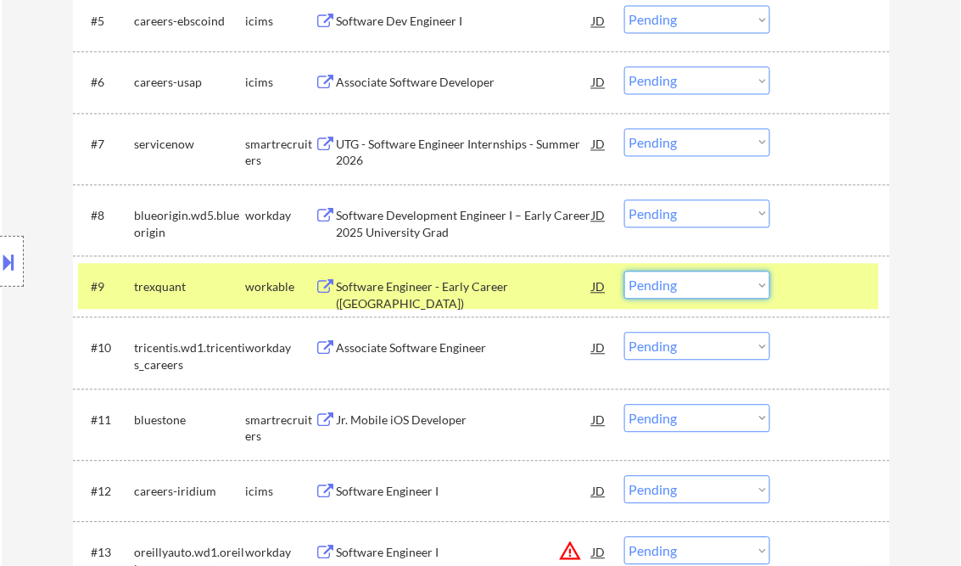
click at [675, 291] on select "Choose an option... Pending Applied Excluded (Questions) Excluded (Expired) Exc…" at bounding box center [697, 285] width 146 height 28
click at [624, 271] on select "Choose an option... Pending Applied Excluded (Questions) Excluded (Expired) Exc…" at bounding box center [697, 285] width 146 height 28
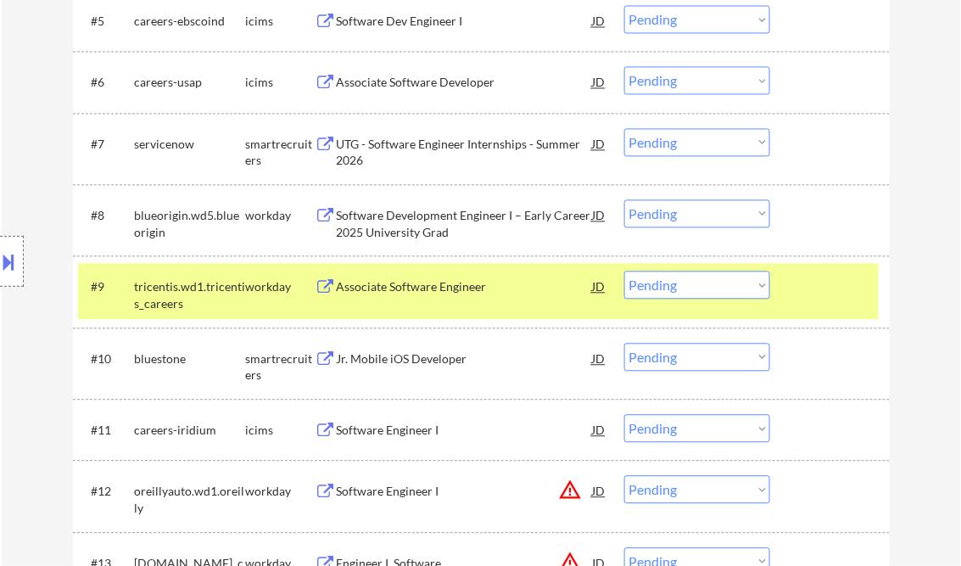
click at [811, 290] on div at bounding box center [832, 286] width 75 height 31
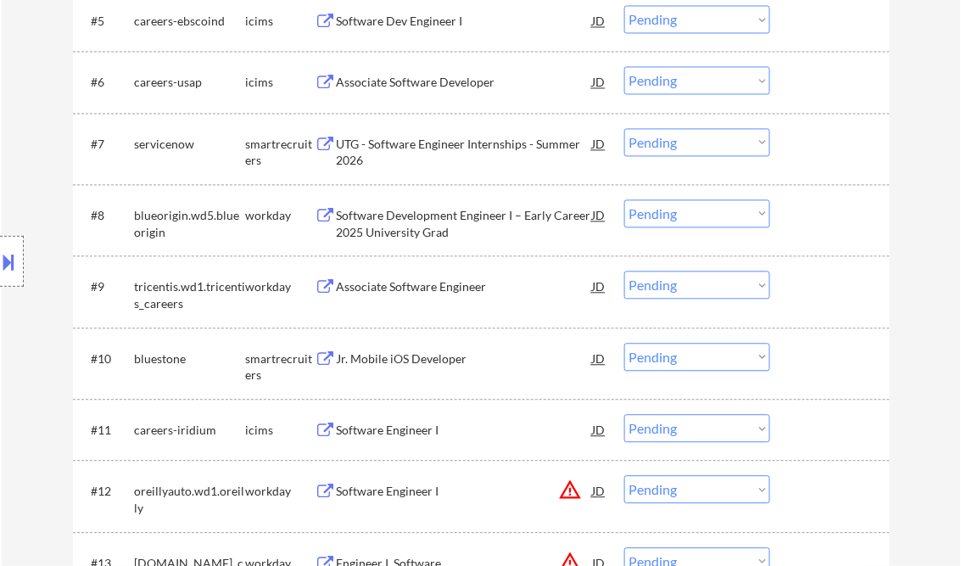
click at [418, 288] on div "Associate Software Engineer" at bounding box center [465, 286] width 256 height 17
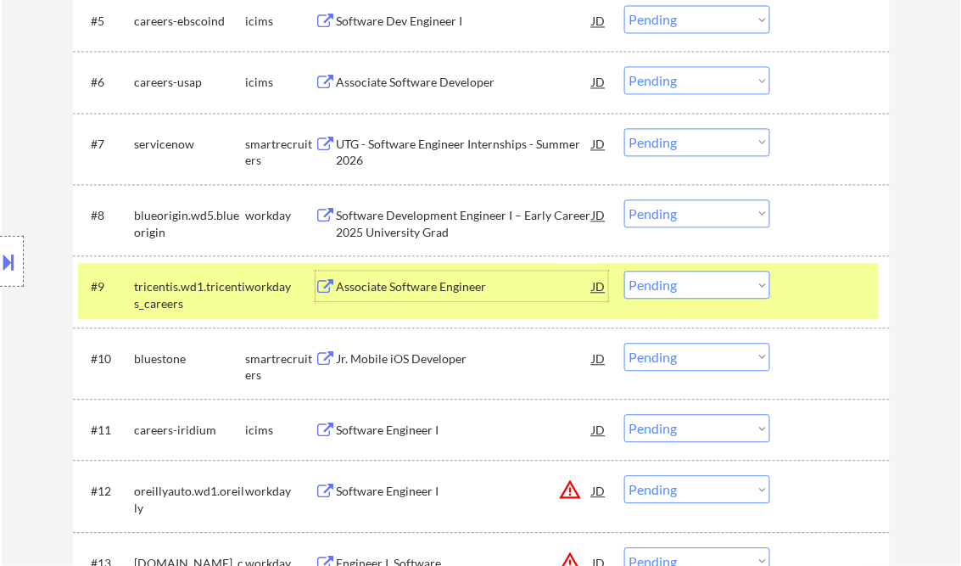
click at [651, 292] on select "Choose an option... Pending Applied Excluded (Questions) Excluded (Expired) Exc…" at bounding box center [697, 285] width 146 height 28
click at [624, 271] on select "Choose an option... Pending Applied Excluded (Questions) Excluded (Expired) Exc…" at bounding box center [697, 285] width 146 height 28
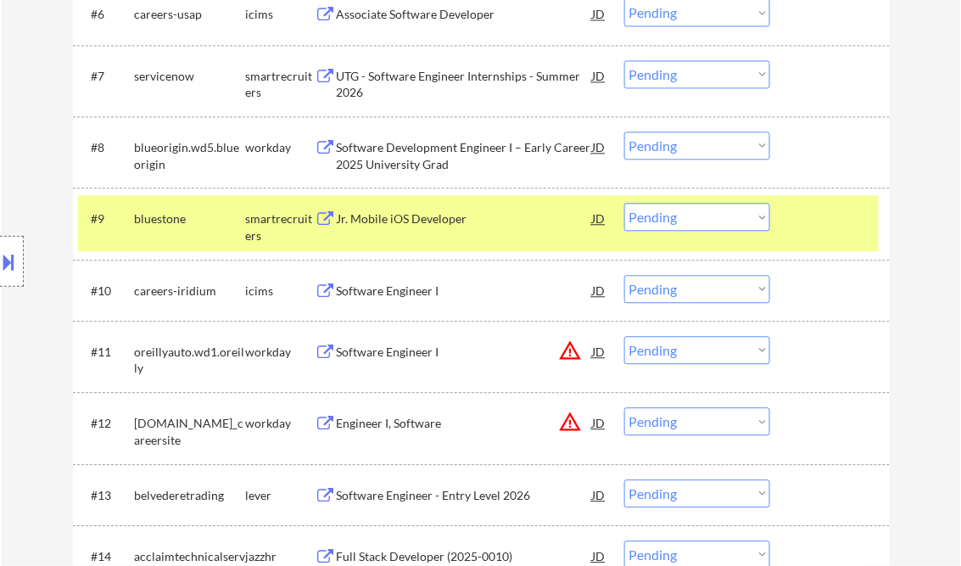
click at [807, 219] on div at bounding box center [832, 218] width 75 height 31
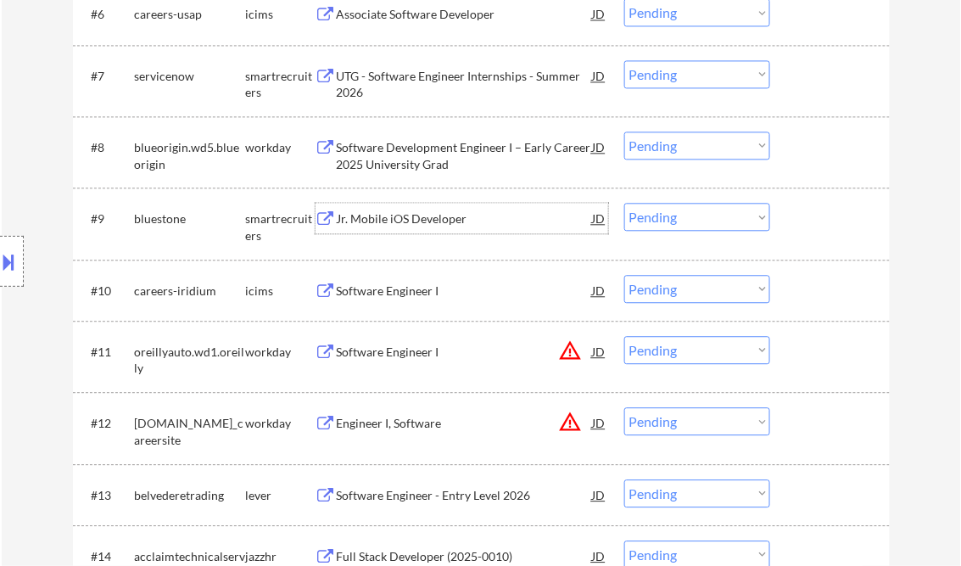
click at [421, 223] on div "Jr. Mobile iOS Developer" at bounding box center [465, 218] width 256 height 17
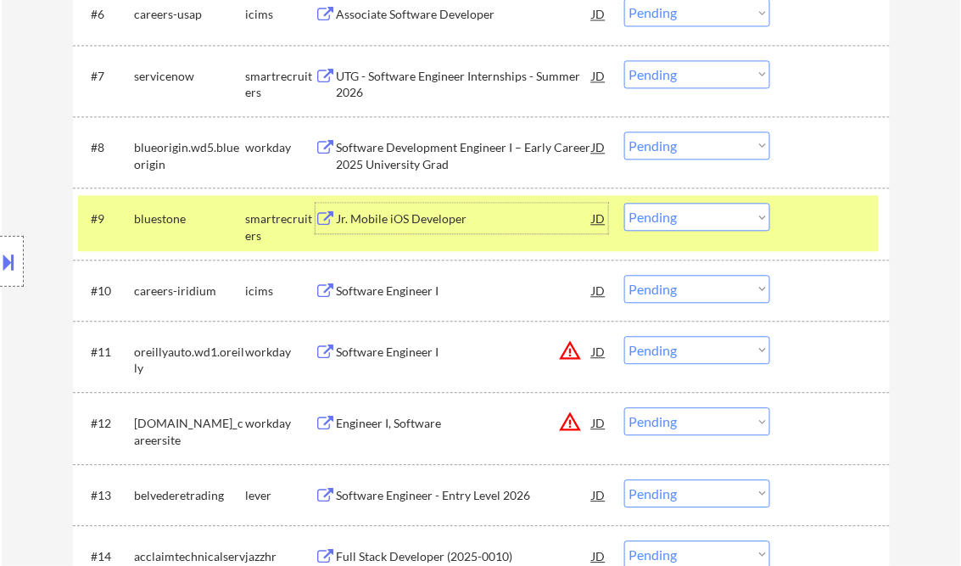
click at [663, 216] on select "Choose an option... Pending Applied Excluded (Questions) Excluded (Expired) Exc…" at bounding box center [697, 217] width 146 height 28
click at [624, 203] on select "Choose an option... Pending Applied Excluded (Questions) Excluded (Expired) Exc…" at bounding box center [697, 217] width 146 height 28
select select ""pending""
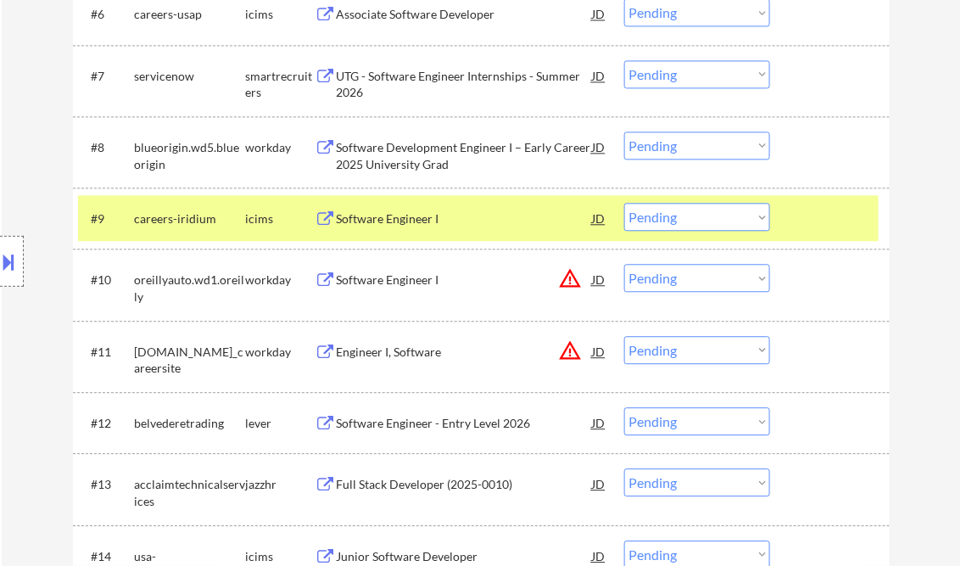
click at [380, 274] on div "Software Engineer I" at bounding box center [465, 279] width 256 height 17
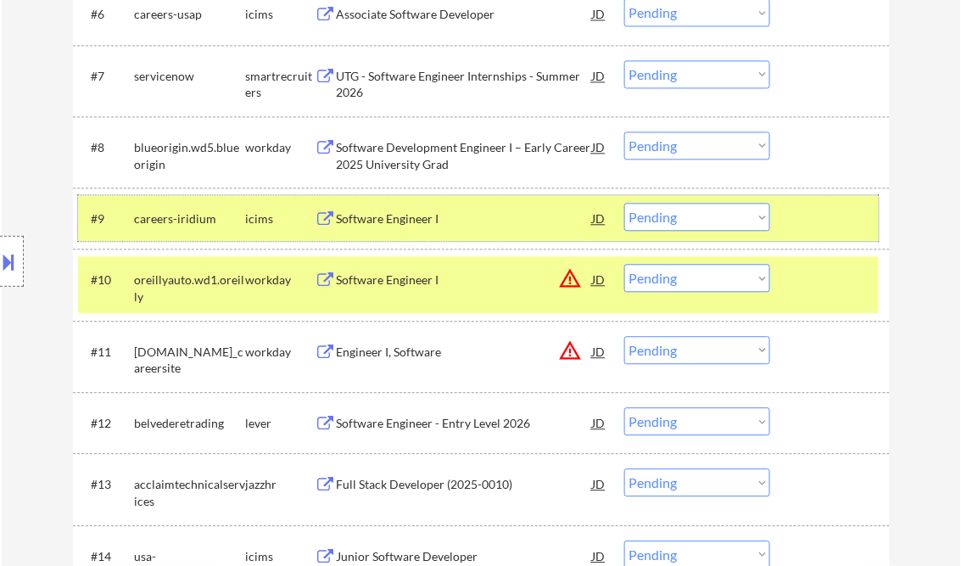
click at [835, 225] on div at bounding box center [832, 218] width 75 height 31
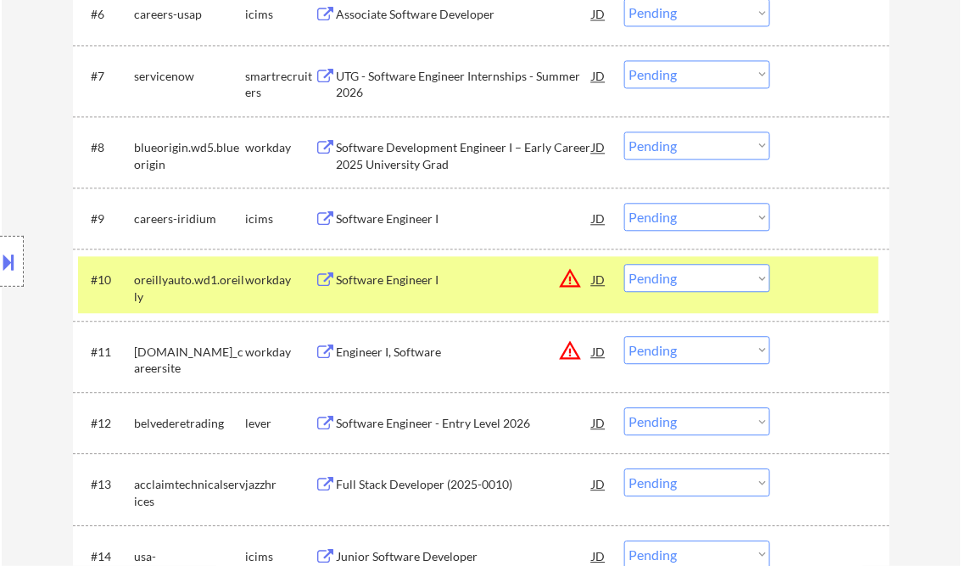
click at [841, 285] on div at bounding box center [832, 279] width 75 height 31
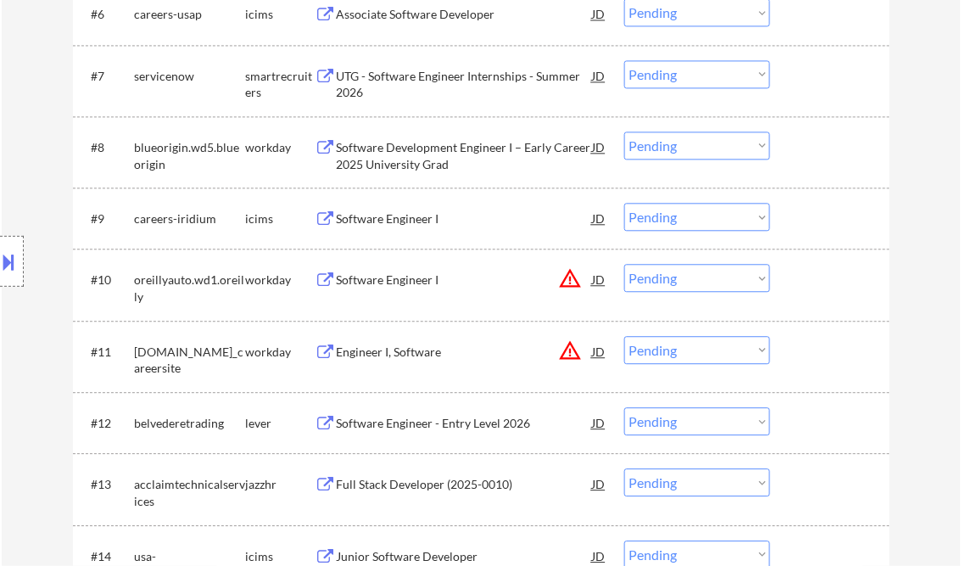
click at [713, 281] on select "Choose an option... Pending Applied Excluded (Questions) Excluded (Expired) Exc…" at bounding box center [697, 278] width 146 height 28
click at [624, 264] on select "Choose an option... Pending Applied Excluded (Questions) Excluded (Expired) Exc…" at bounding box center [697, 278] width 146 height 28
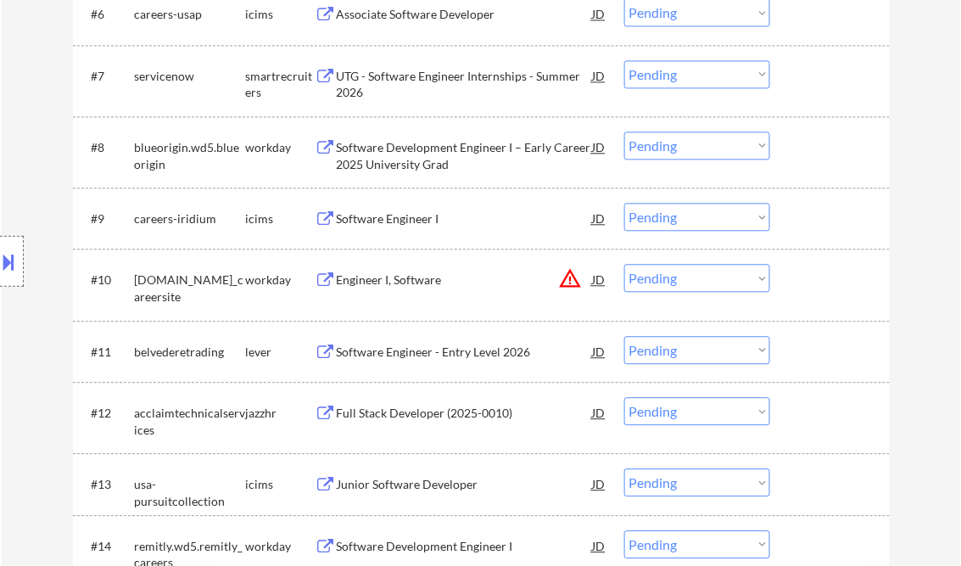
click at [388, 283] on div "Engineer I, Software" at bounding box center [465, 279] width 256 height 17
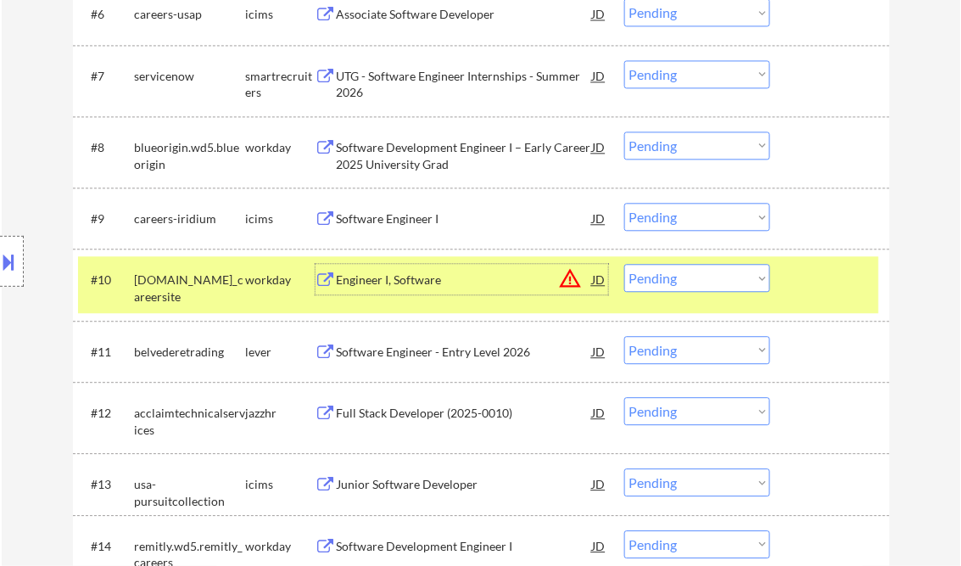
drag, startPoint x: 680, startPoint y: 283, endPoint x: 705, endPoint y: 293, distance: 26.6
click at [680, 282] on select "Choose an option... Pending Applied Excluded (Questions) Excluded (Expired) Exc…" at bounding box center [697, 278] width 146 height 28
click at [624, 264] on select "Choose an option... Pending Applied Excluded (Questions) Excluded (Expired) Exc…" at bounding box center [697, 278] width 146 height 28
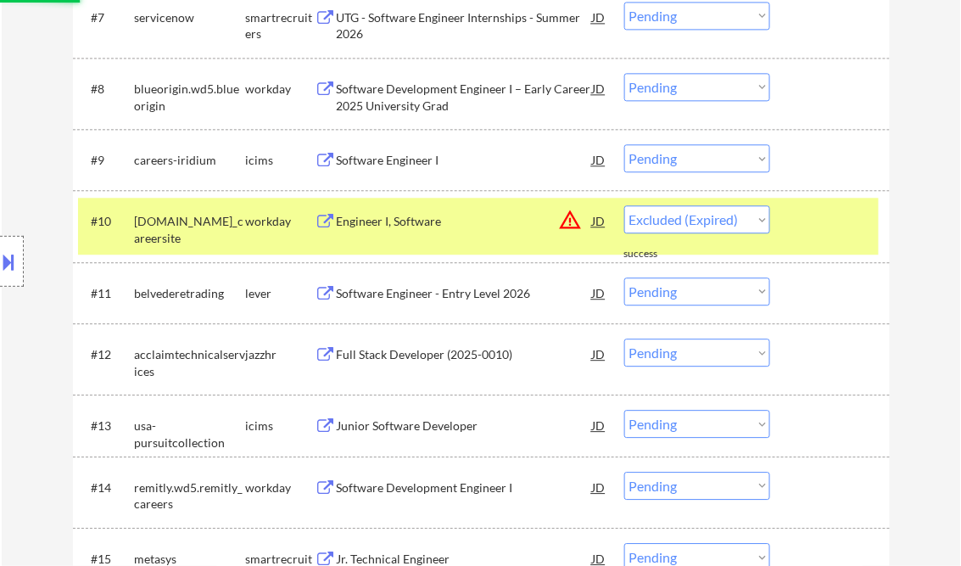
scroll to position [950, 0]
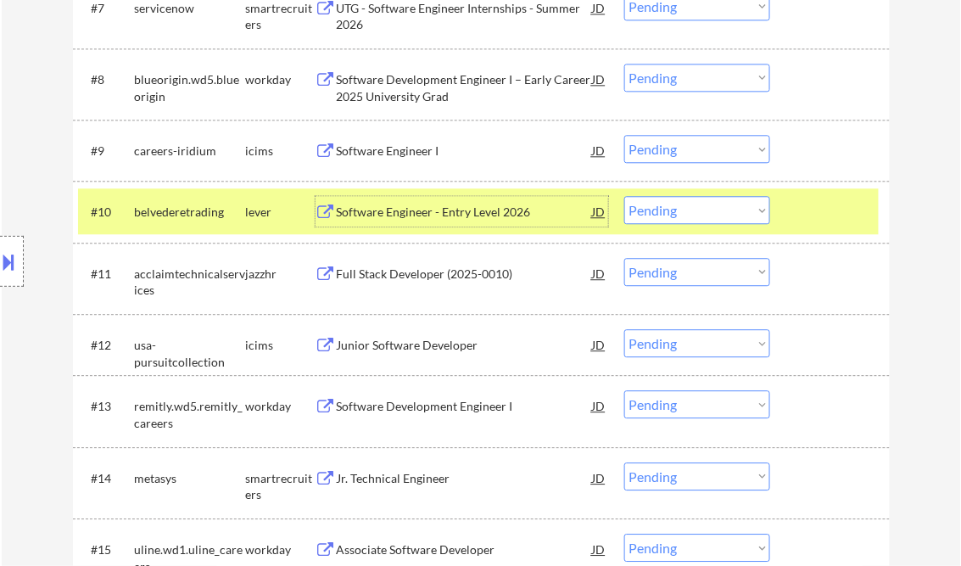
click at [435, 210] on div "Software Engineer - Entry Level 2026" at bounding box center [465, 212] width 256 height 17
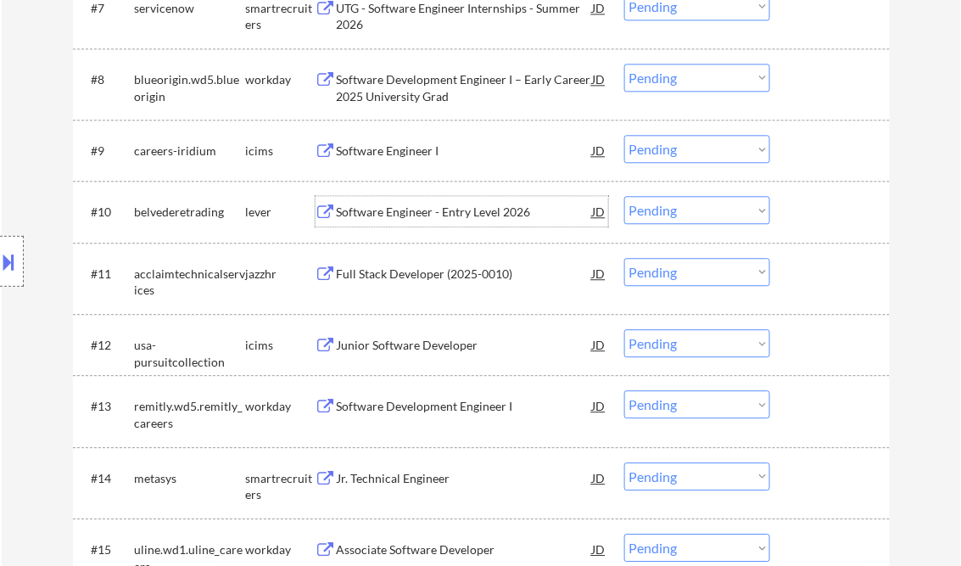
drag, startPoint x: 724, startPoint y: 215, endPoint x: 721, endPoint y: 225, distance: 10.7
click at [724, 214] on select "Choose an option... Pending Applied Excluded (Questions) Excluded (Expired) Exc…" at bounding box center [697, 210] width 146 height 28
click at [624, 196] on select "Choose an option... Pending Applied Excluded (Questions) Excluded (Expired) Exc…" at bounding box center [697, 210] width 146 height 28
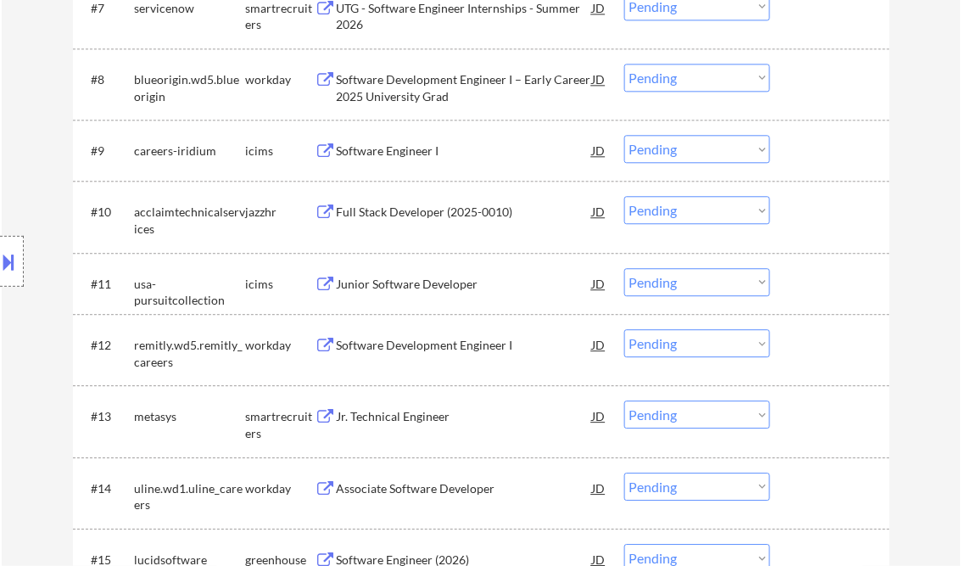
click at [436, 217] on div "Full Stack Developer (2025-0010)" at bounding box center [465, 212] width 256 height 17
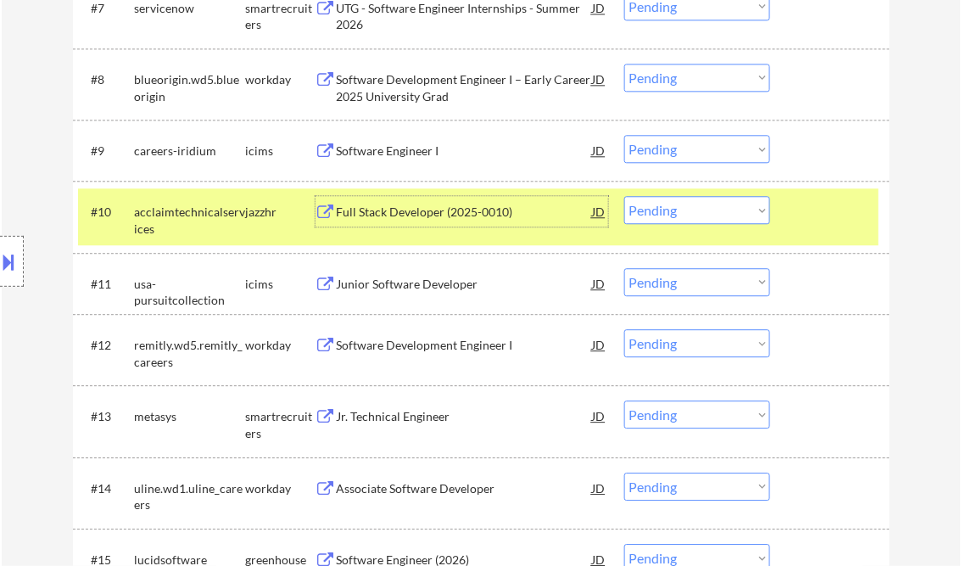
drag, startPoint x: 668, startPoint y: 213, endPoint x: 688, endPoint y: 226, distance: 23.3
click at [668, 213] on select "Choose an option... Pending Applied Excluded (Questions) Excluded (Expired) Exc…" at bounding box center [697, 210] width 146 height 28
click at [624, 196] on select "Choose an option... Pending Applied Excluded (Questions) Excluded (Expired) Exc…" at bounding box center [697, 210] width 146 height 28
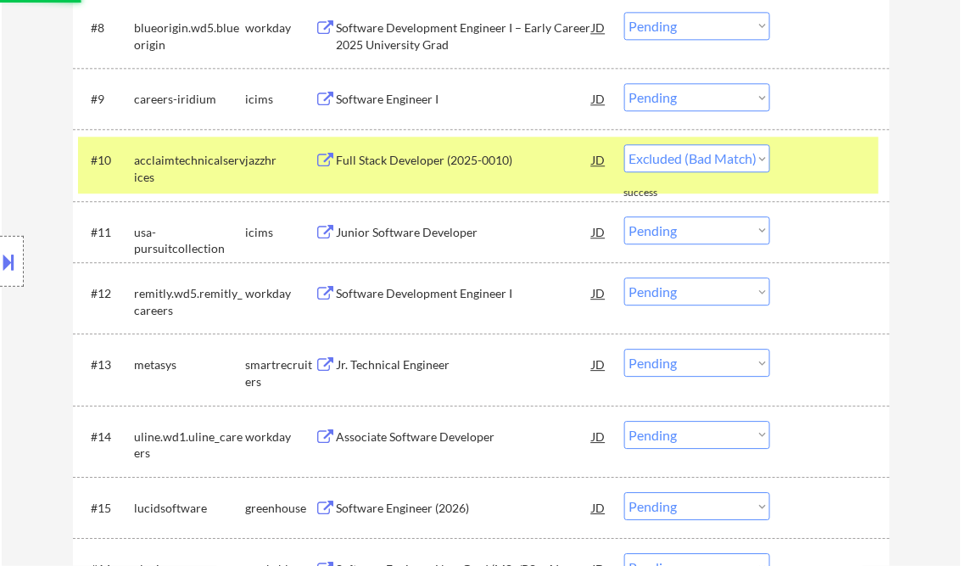
scroll to position [1018, 0]
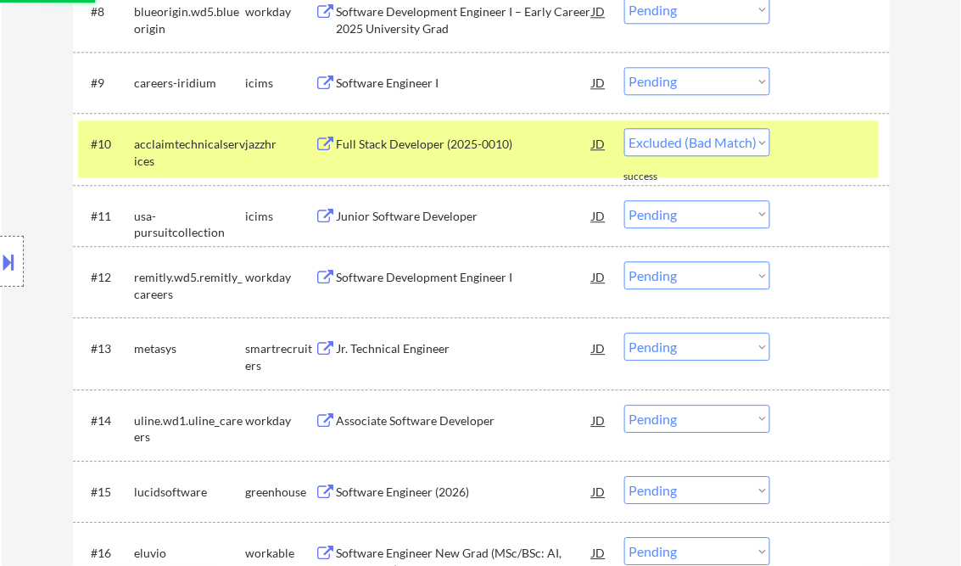
select select ""pending""
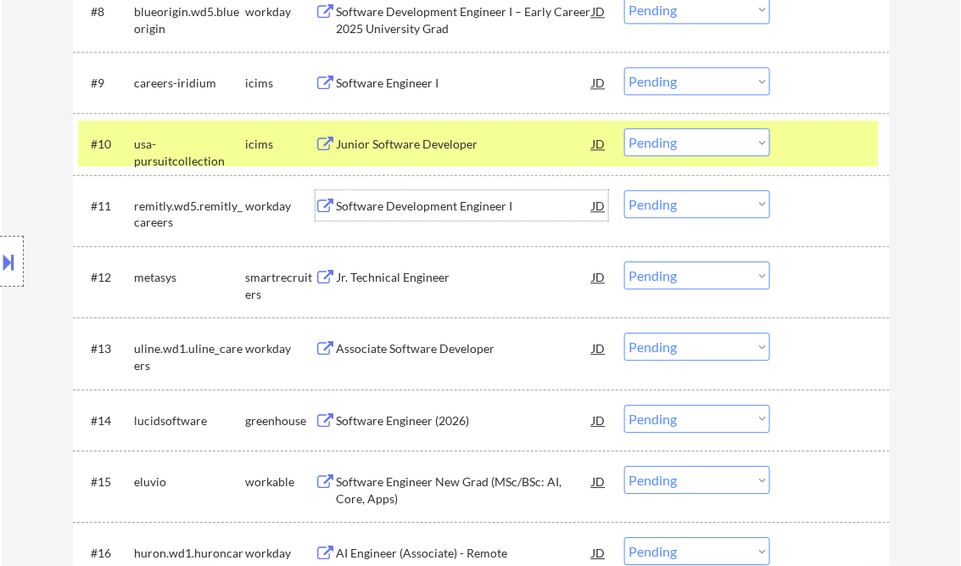
click at [424, 209] on div "Software Development Engineer I" at bounding box center [465, 206] width 256 height 17
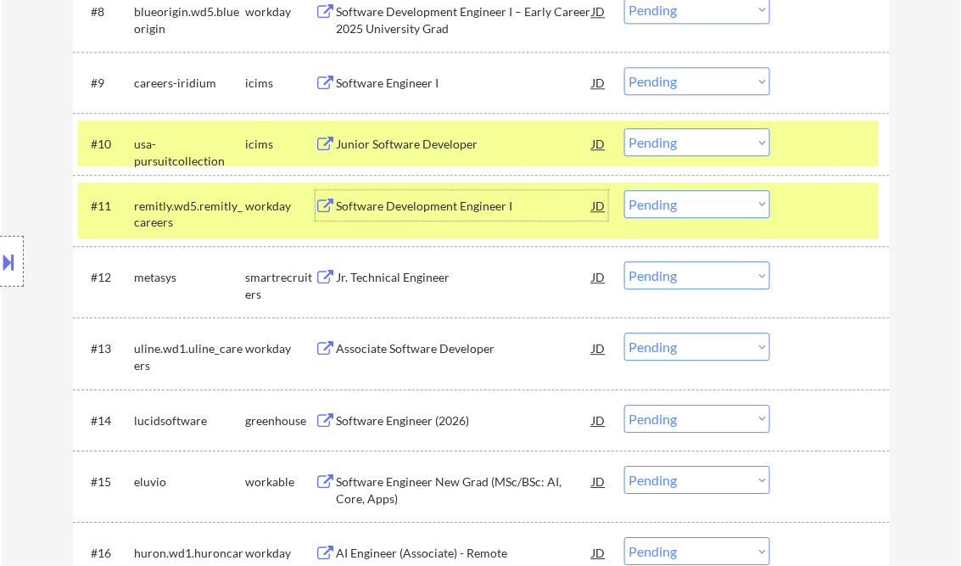
click at [685, 198] on select "Choose an option... Pending Applied Excluded (Questions) Excluded (Expired) Exc…" at bounding box center [697, 204] width 146 height 28
click at [624, 190] on select "Choose an option... Pending Applied Excluded (Questions) Excluded (Expired) Exc…" at bounding box center [697, 204] width 146 height 28
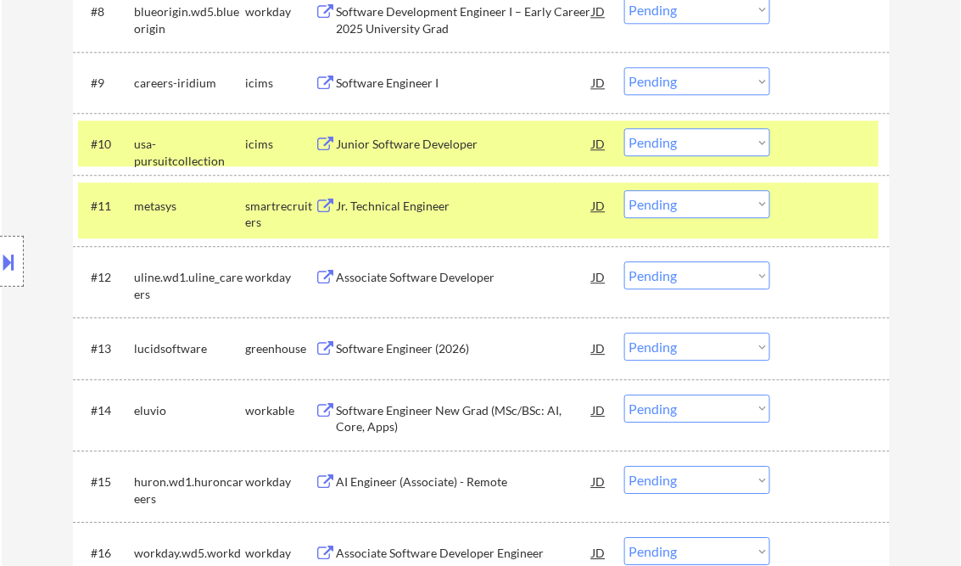
click at [432, 204] on div "Jr. Technical Engineer" at bounding box center [465, 206] width 256 height 17
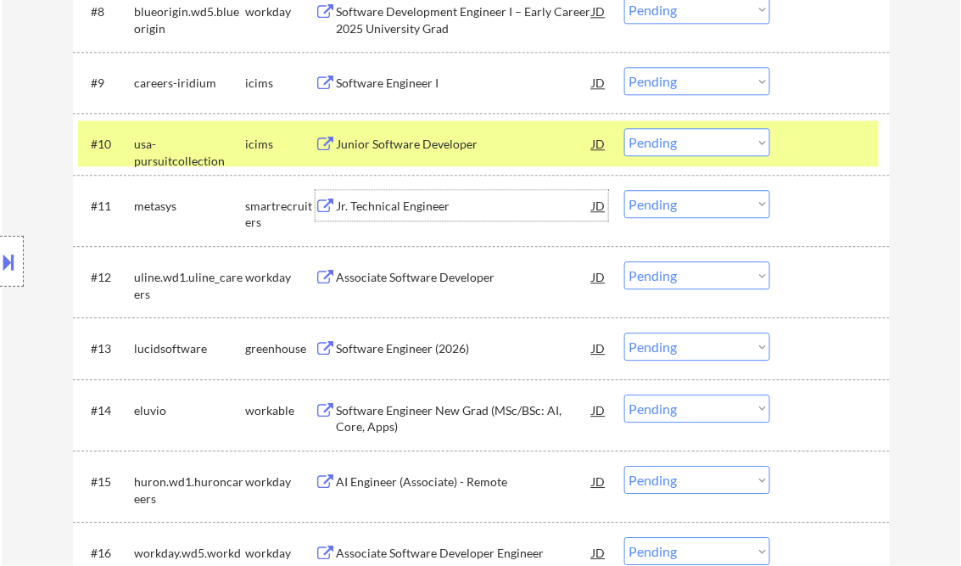
drag, startPoint x: 728, startPoint y: 203, endPoint x: 727, endPoint y: 219, distance: 16.1
click at [728, 203] on select "Choose an option... Pending Applied Excluded (Questions) Excluded (Expired) Exc…" at bounding box center [697, 204] width 146 height 28
click at [624, 190] on select "Choose an option... Pending Applied Excluded (Questions) Excluded (Expired) Exc…" at bounding box center [697, 204] width 146 height 28
select select ""pending""
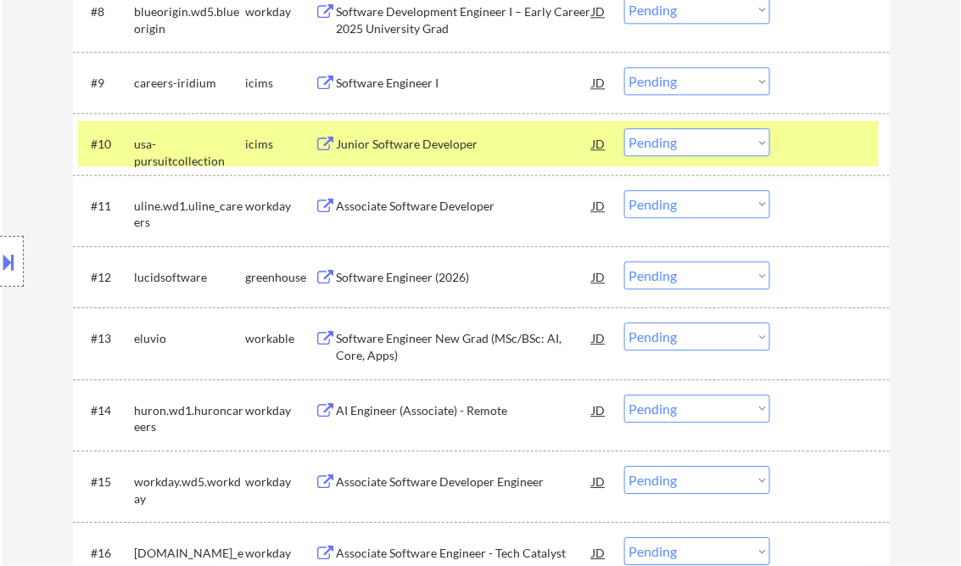
click at [420, 202] on div "Associate Software Developer" at bounding box center [465, 206] width 256 height 17
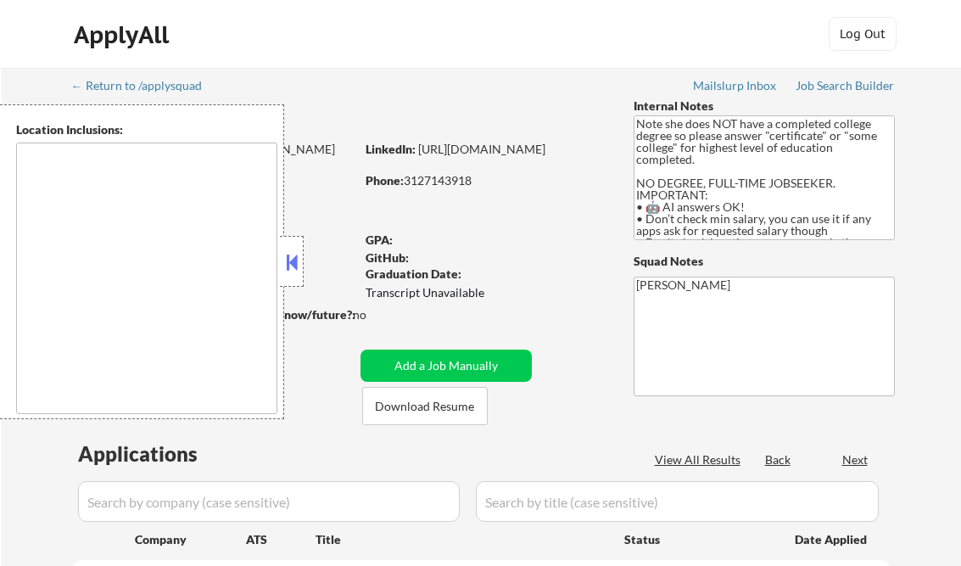
type textarea "country:[GEOGRAPHIC_DATA]"
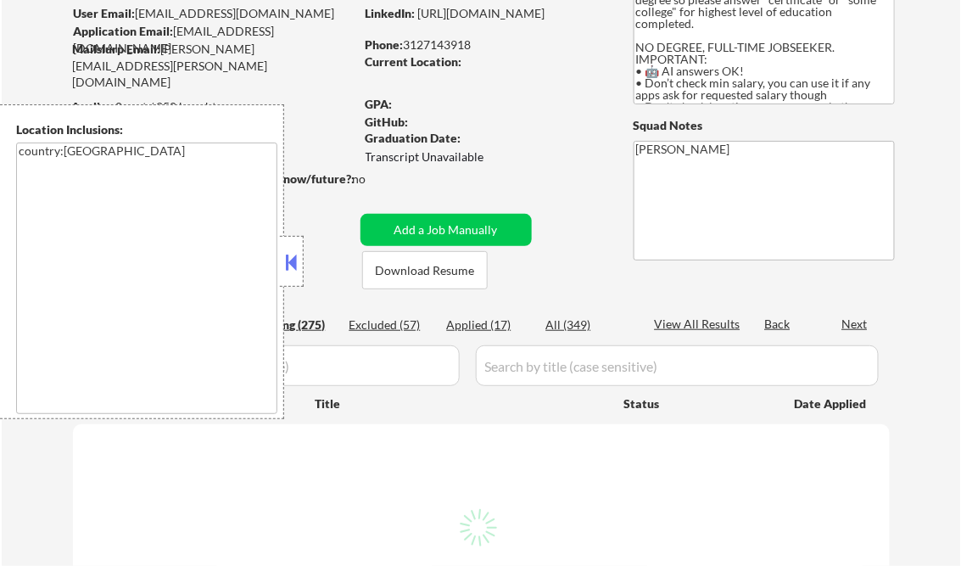
scroll to position [68, 0]
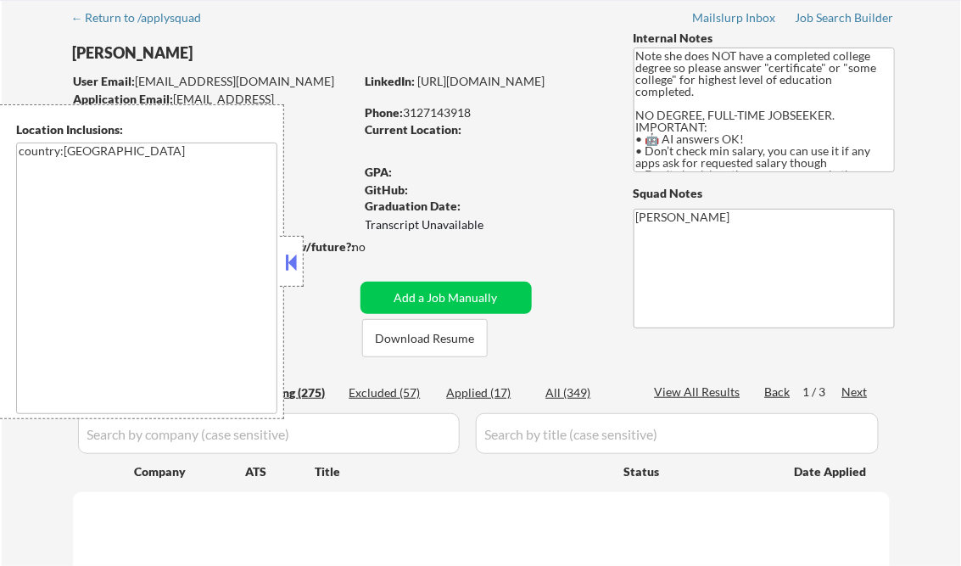
select select ""pending""
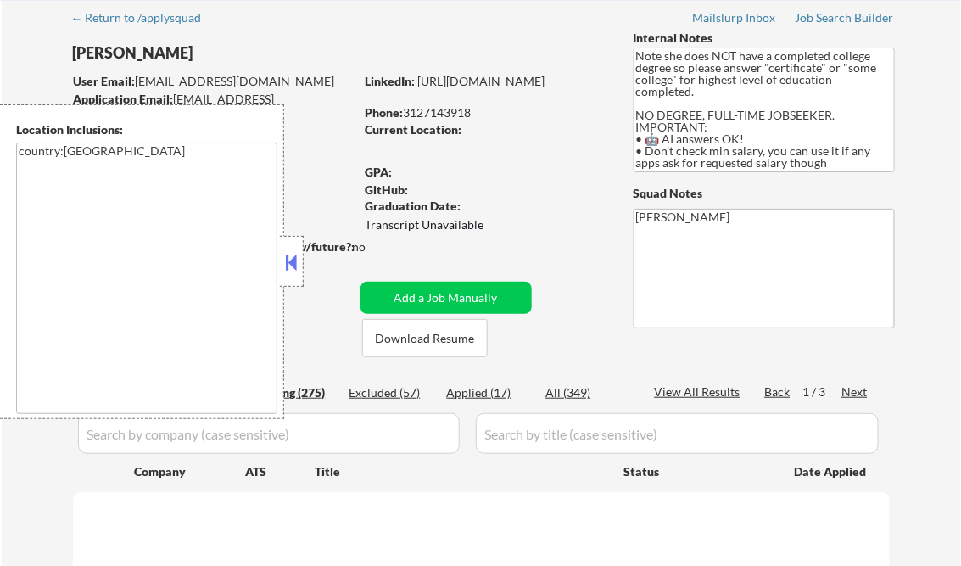
select select ""pending""
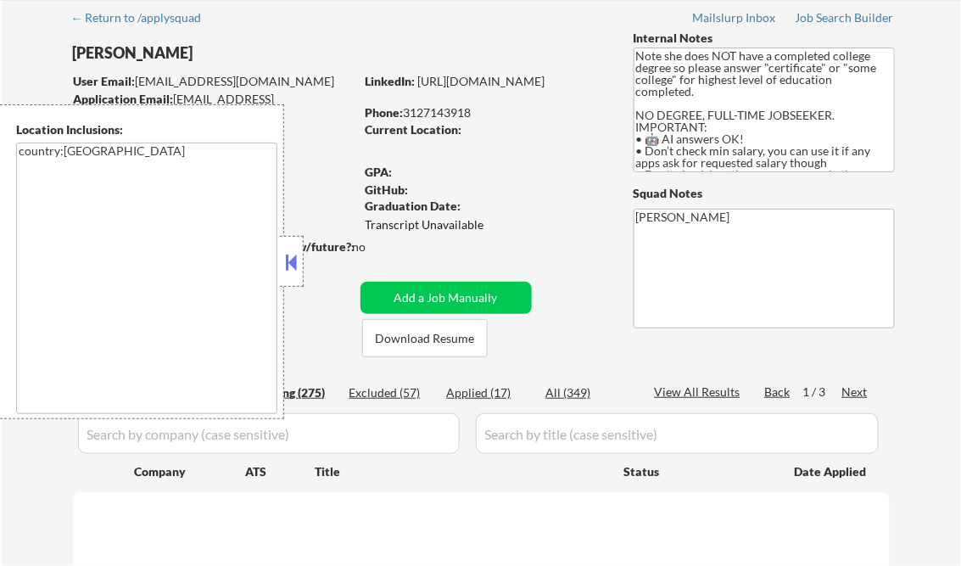
select select ""pending""
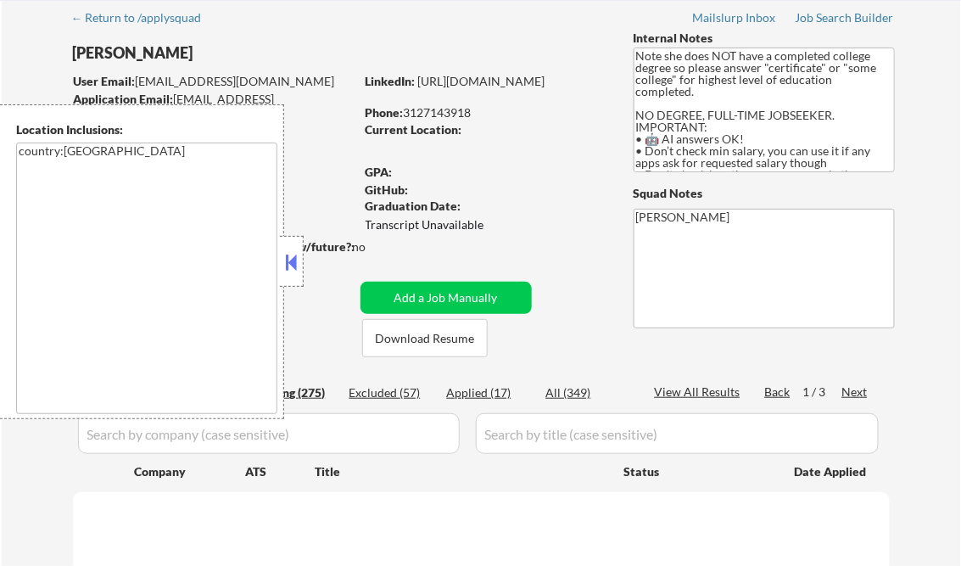
select select ""pending""
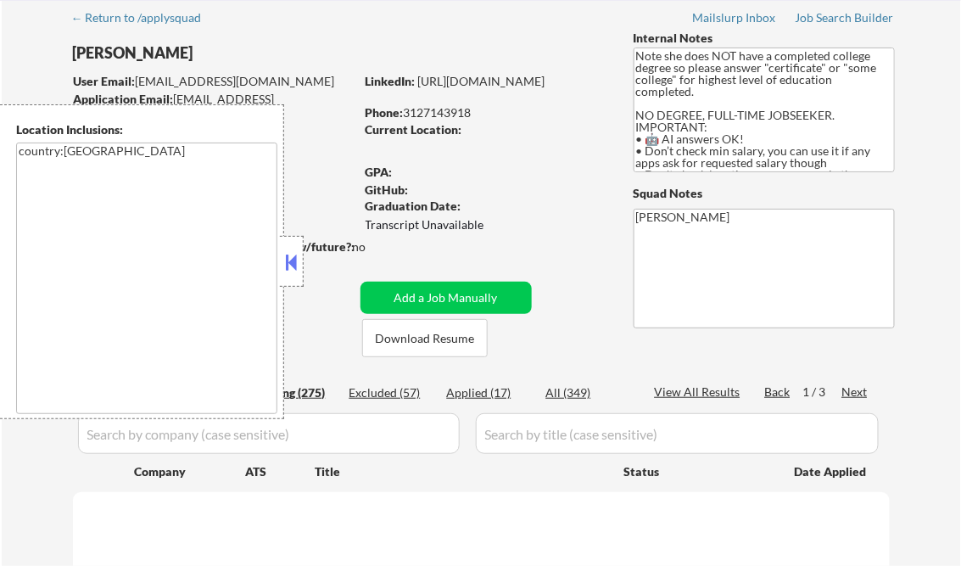
select select ""pending""
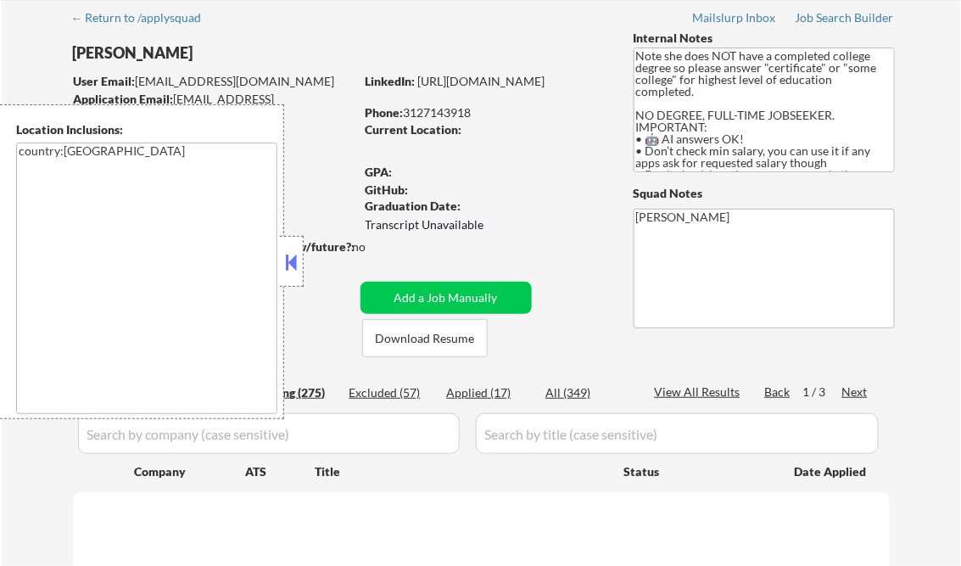
select select ""pending""
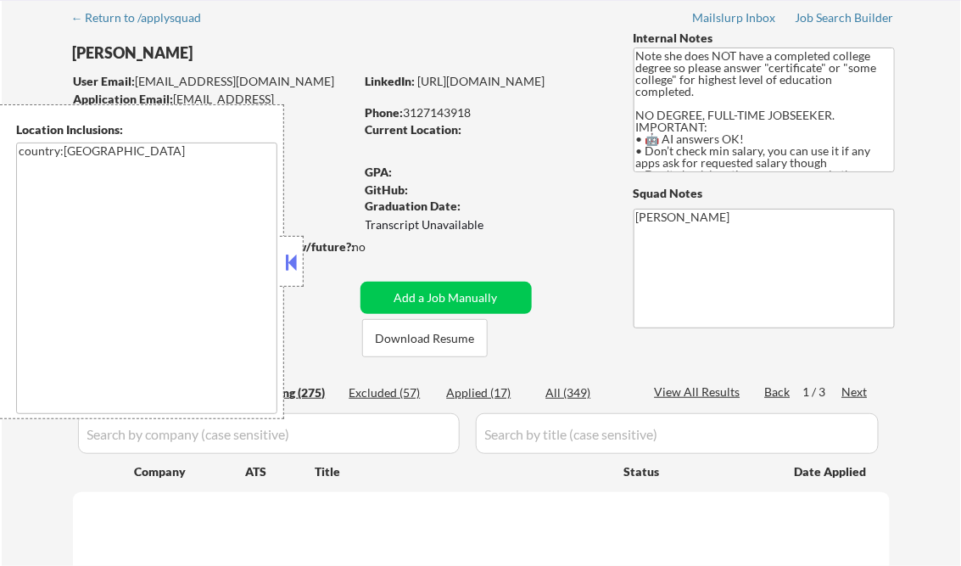
select select ""pending""
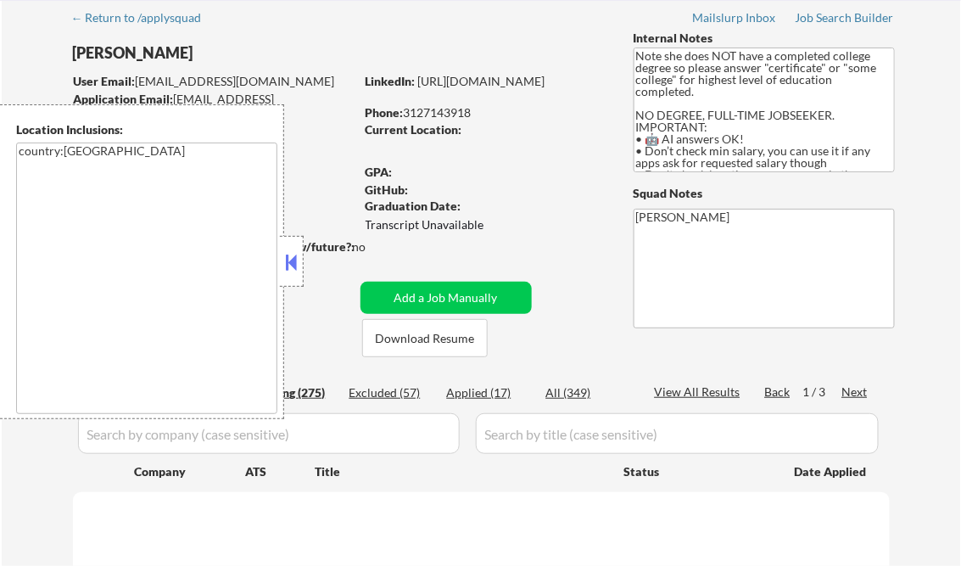
select select ""pending""
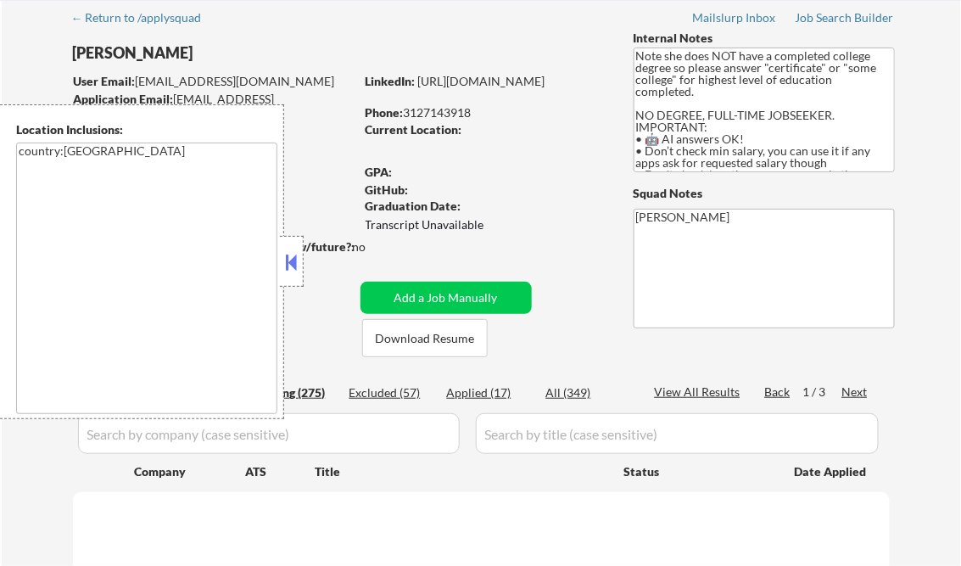
select select ""pending""
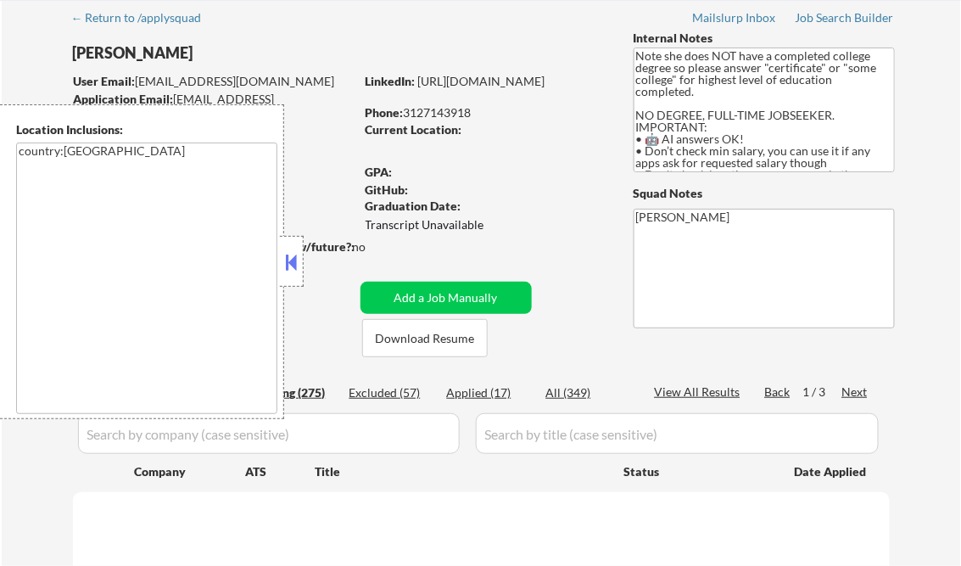
select select ""pending""
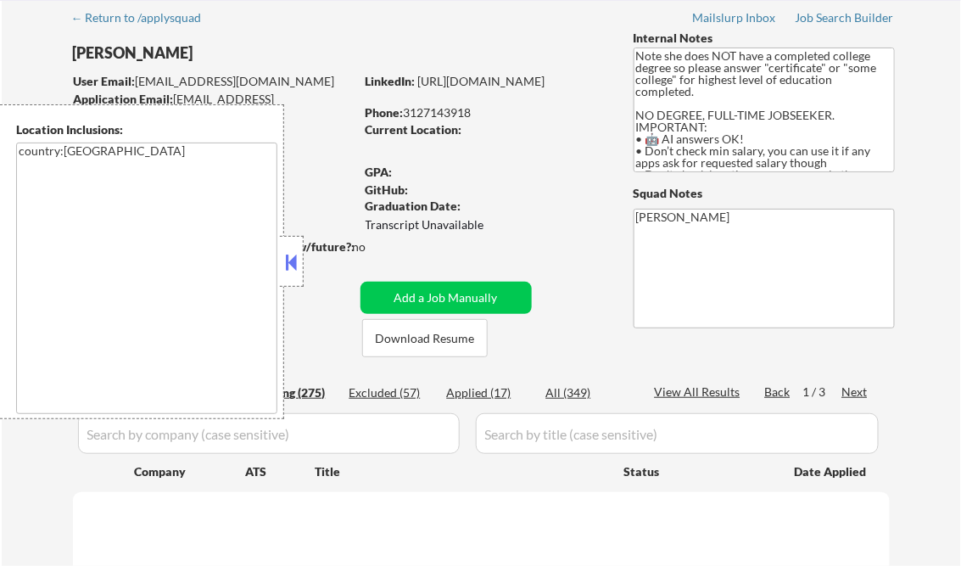
select select ""pending""
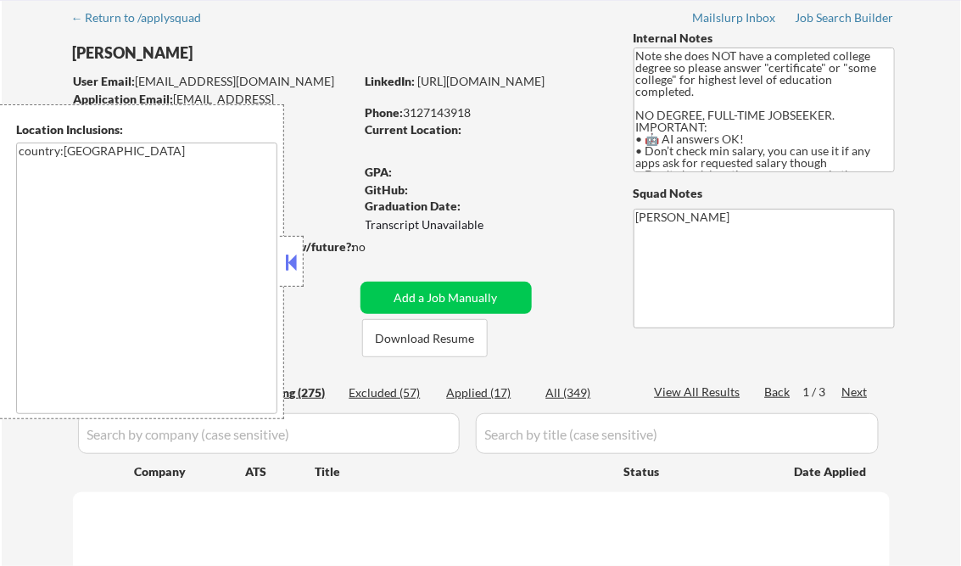
select select ""pending""
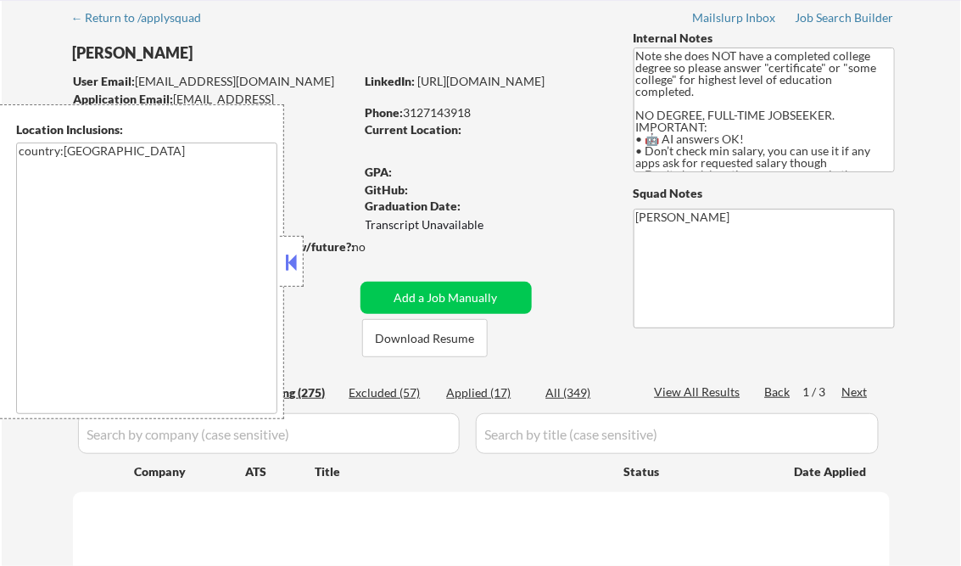
select select ""pending""
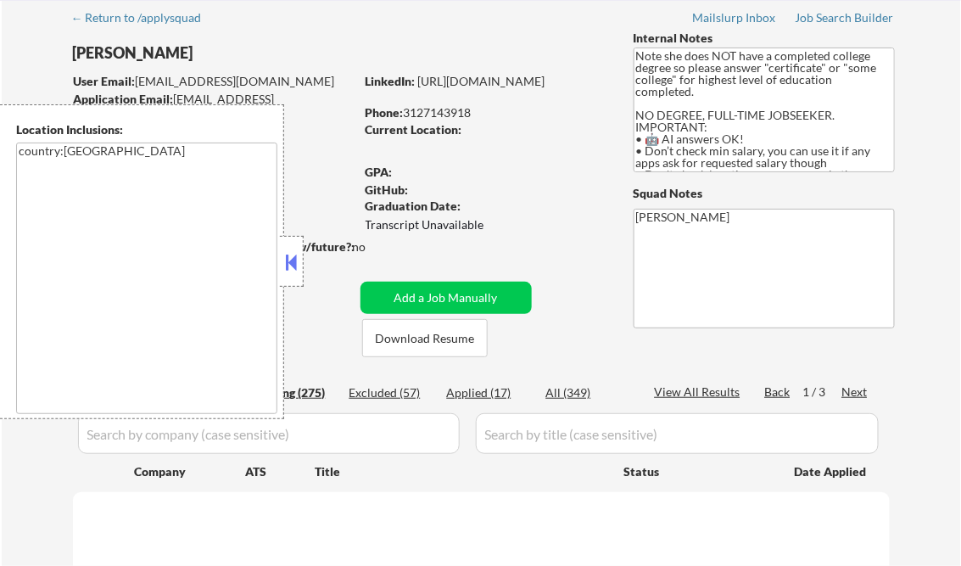
select select ""pending""
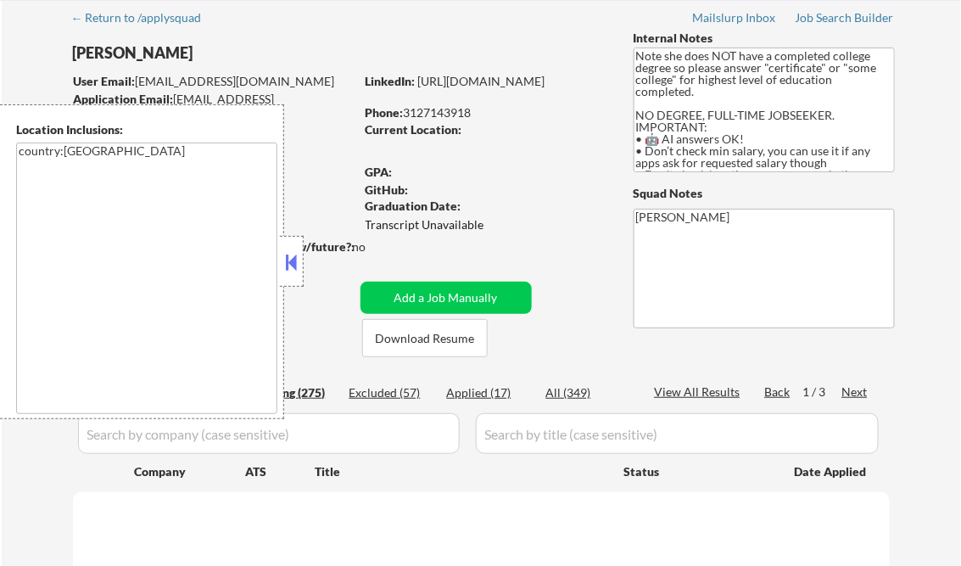
select select ""pending""
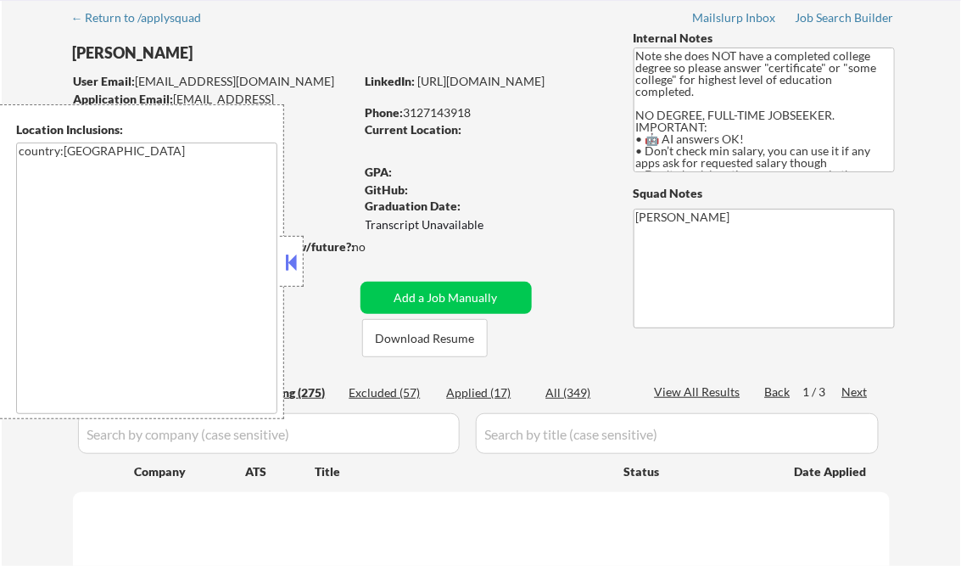
select select ""pending""
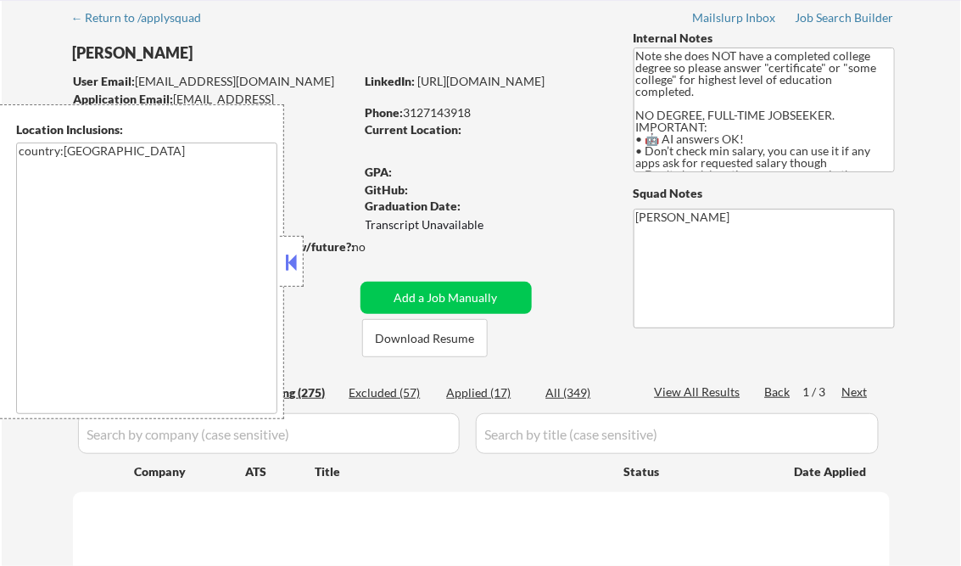
select select ""pending""
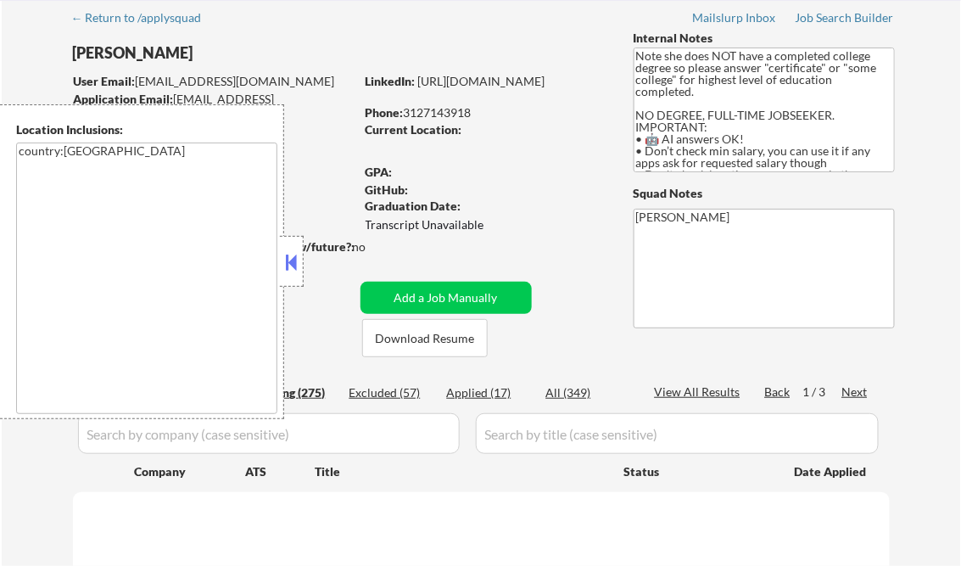
select select ""pending""
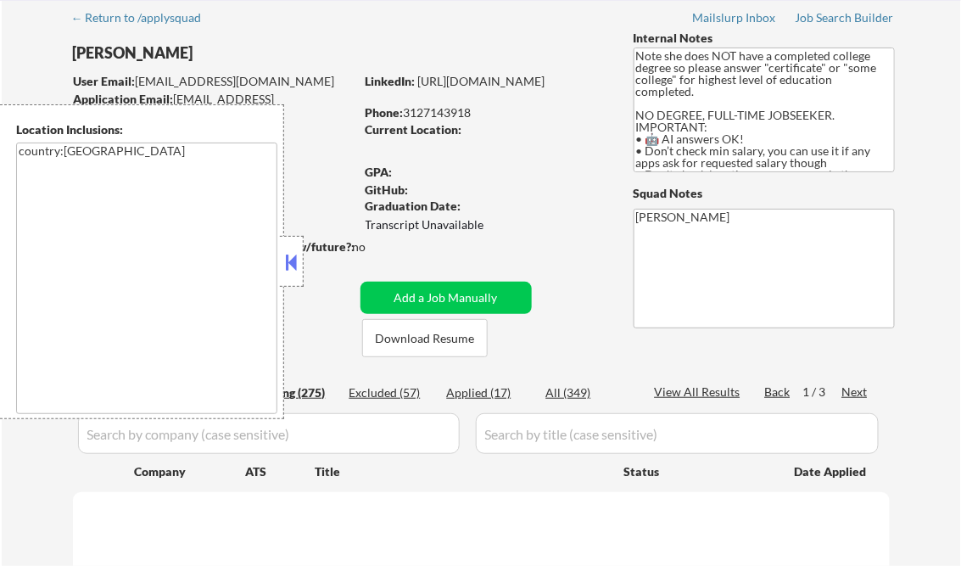
select select ""pending""
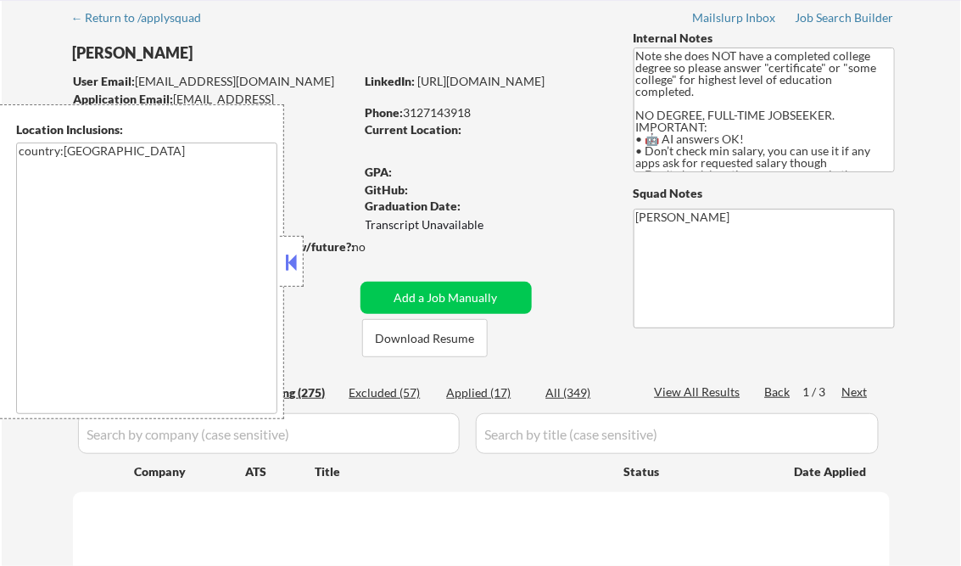
select select ""pending""
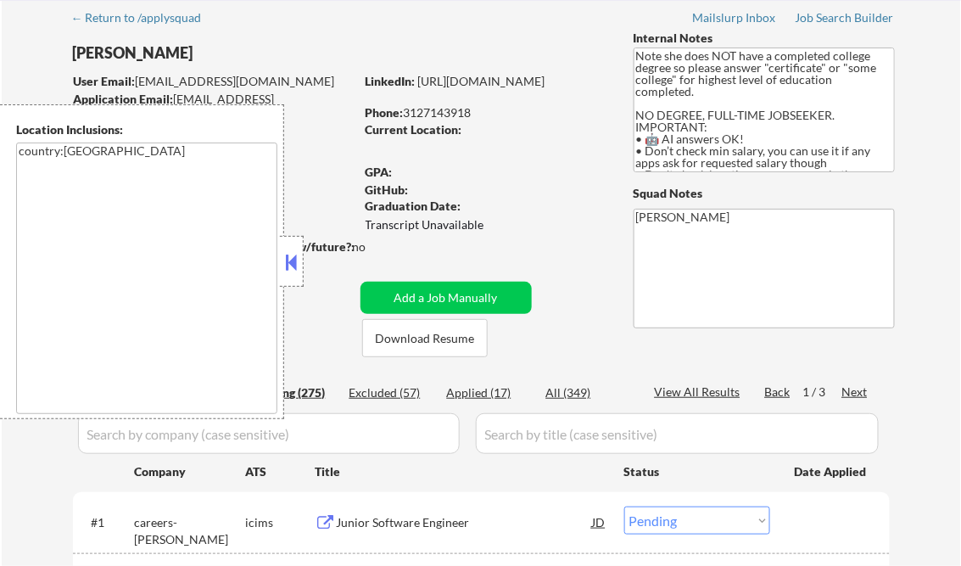
click at [292, 265] on button at bounding box center [291, 261] width 19 height 25
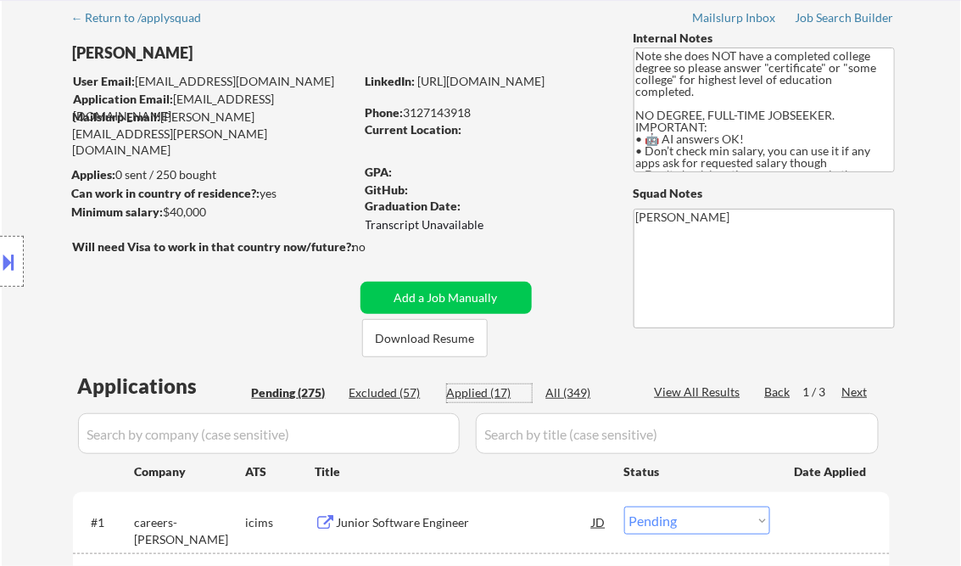
click at [477, 392] on div "Applied (17)" at bounding box center [489, 392] width 85 height 17
select select ""applied""
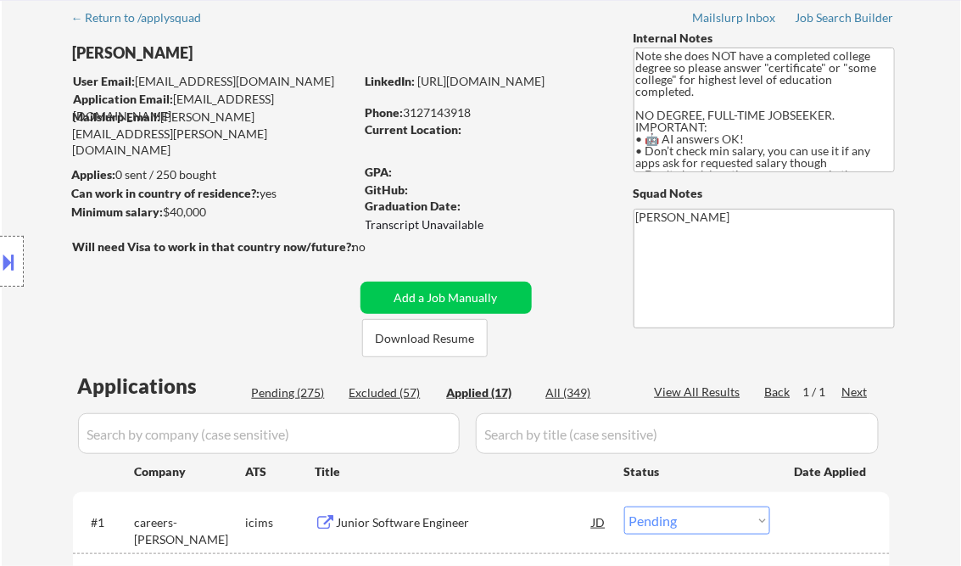
select select ""applied""
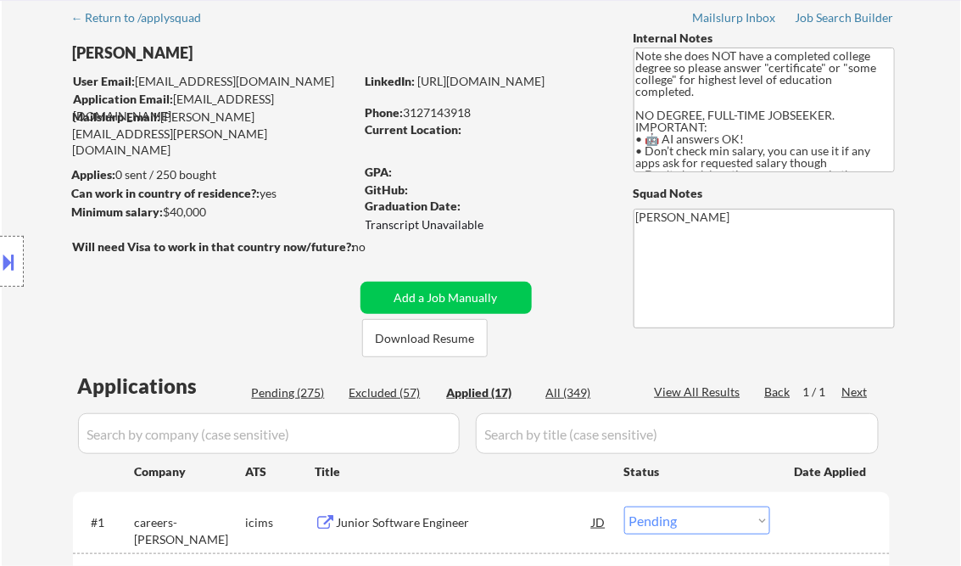
select select ""applied""
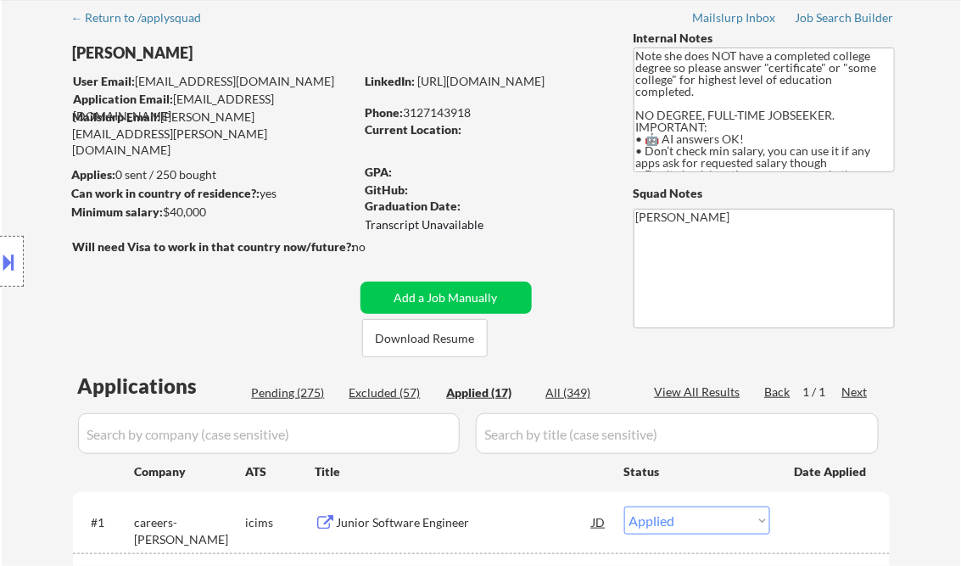
select select ""applied""
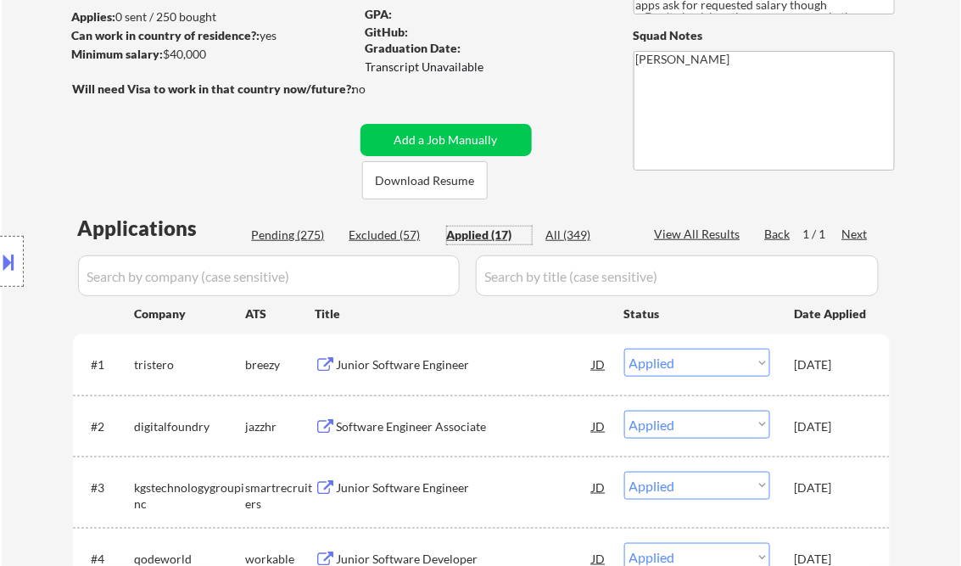
scroll to position [204, 0]
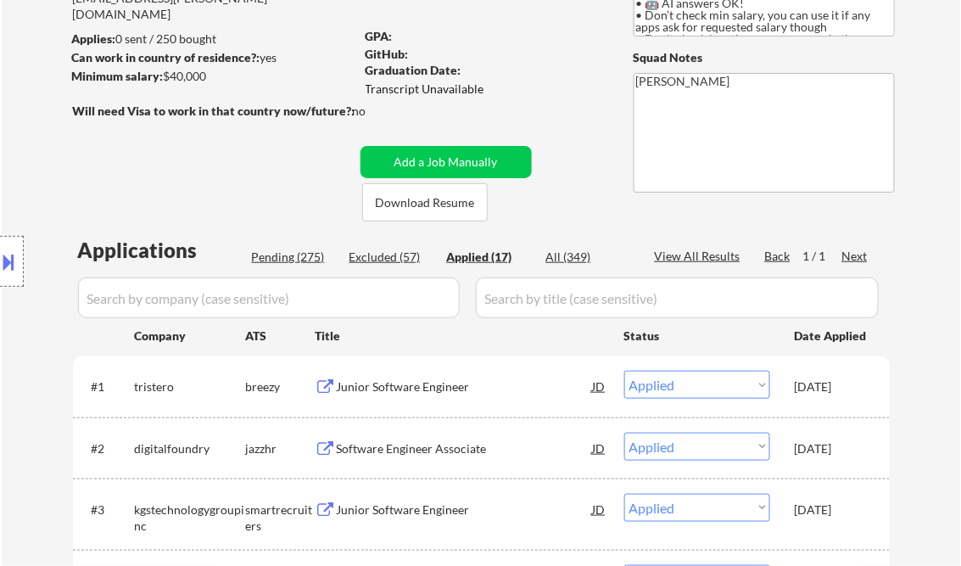
type textarea "[PERSON_NAME] AI answers Log: [URL][DOMAIN_NAME]"
select select ""applied""
